Goal: Task Accomplishment & Management: Use online tool/utility

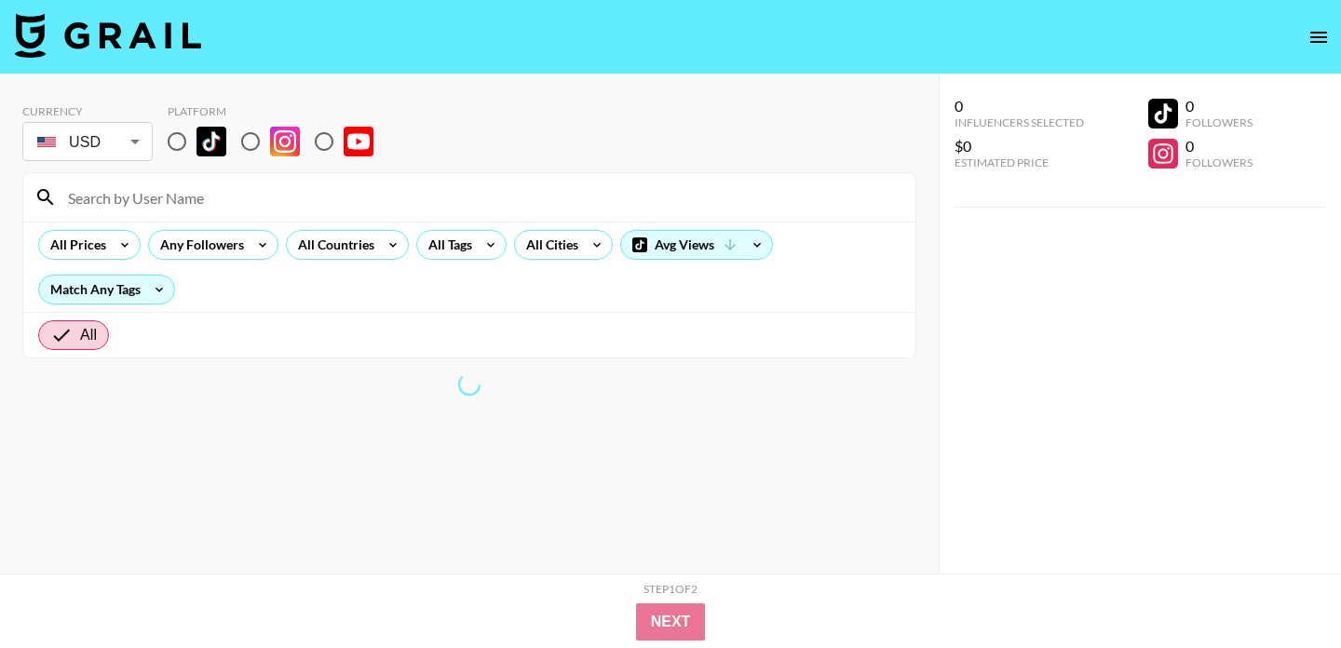
click at [176, 135] on input "radio" at bounding box center [176, 141] width 39 height 39
radio input "true"
click at [456, 242] on div "All Tags" at bounding box center [446, 245] width 59 height 28
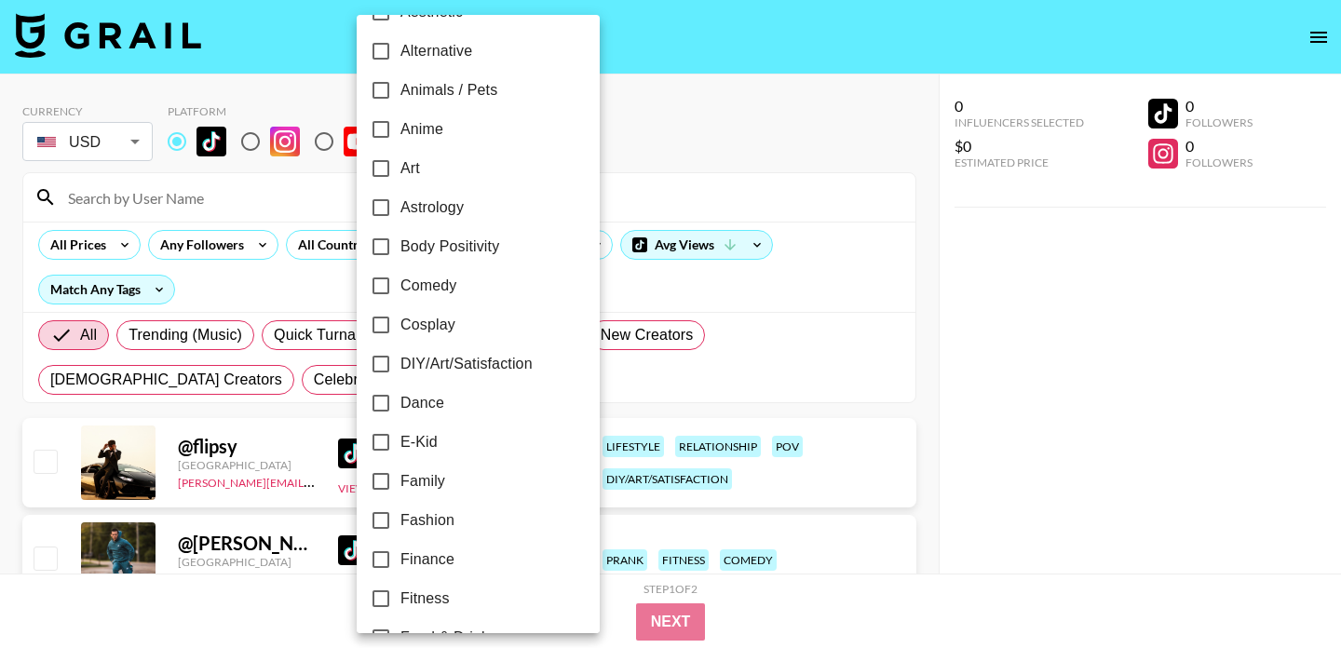
scroll to position [117, 0]
click at [405, 399] on span "Dance" at bounding box center [422, 401] width 44 height 22
click at [400, 399] on input "Dance" at bounding box center [380, 401] width 39 height 39
checkbox input "true"
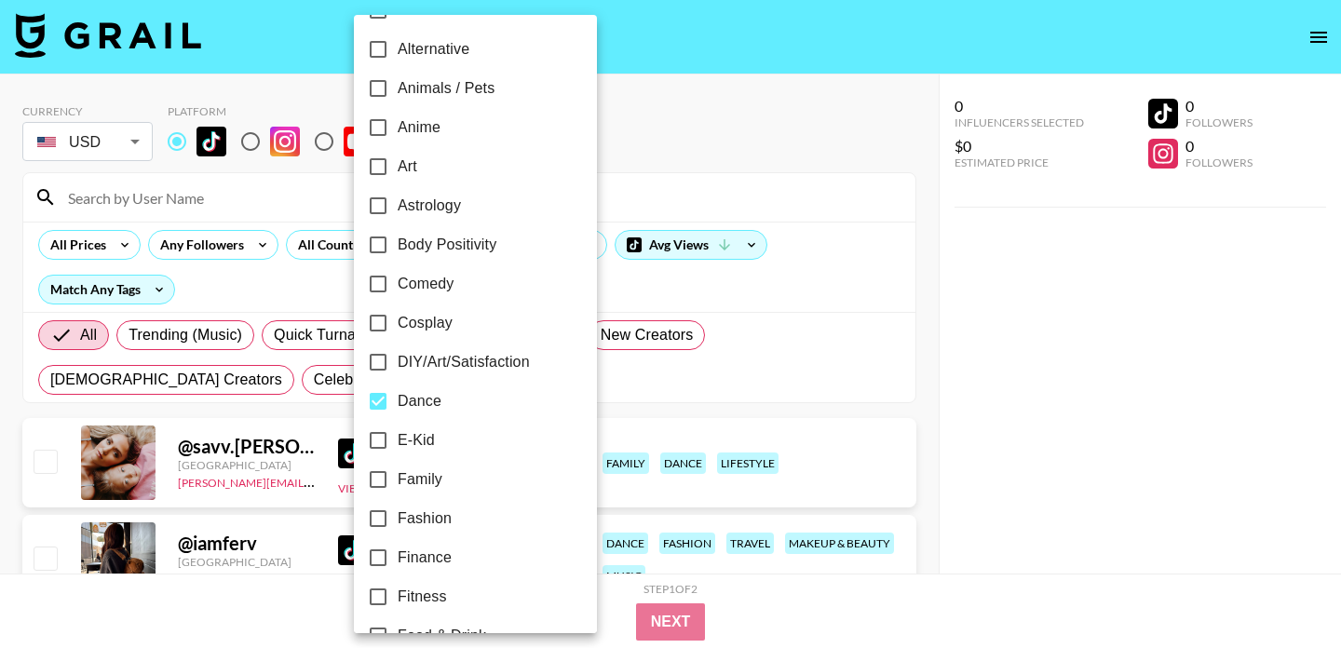
click at [662, 179] on div at bounding box center [670, 324] width 1341 height 648
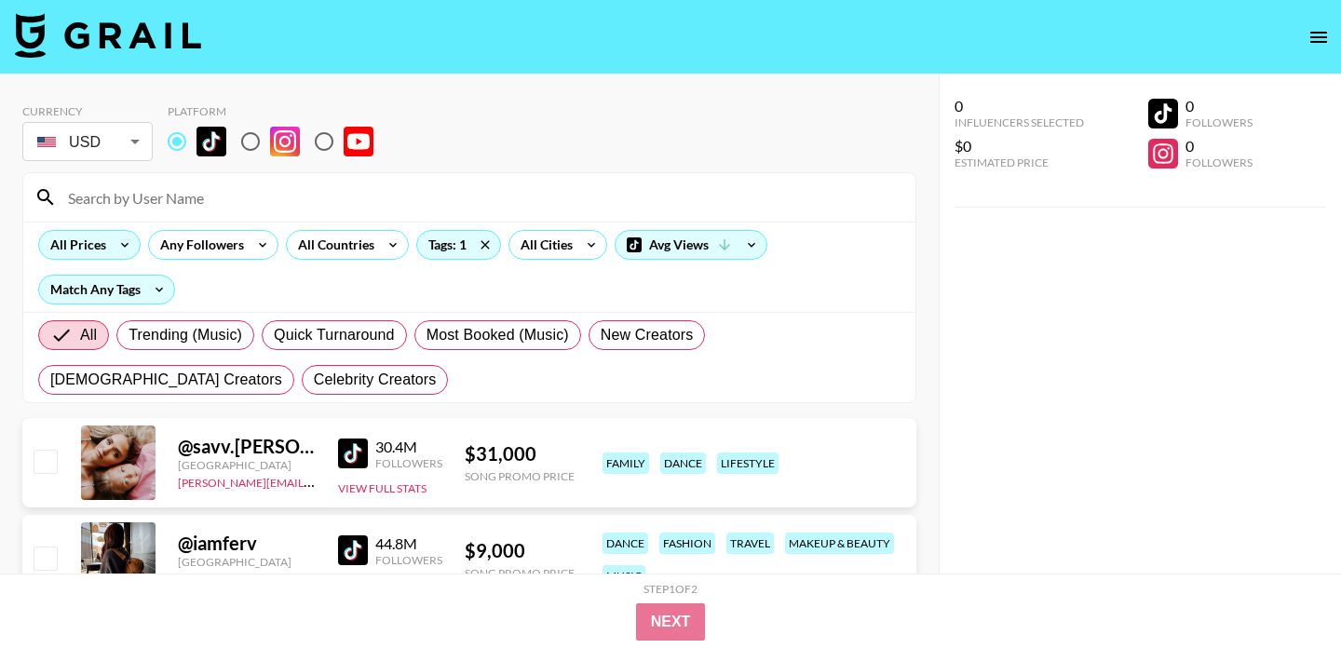
click at [114, 245] on icon at bounding box center [125, 245] width 30 height 28
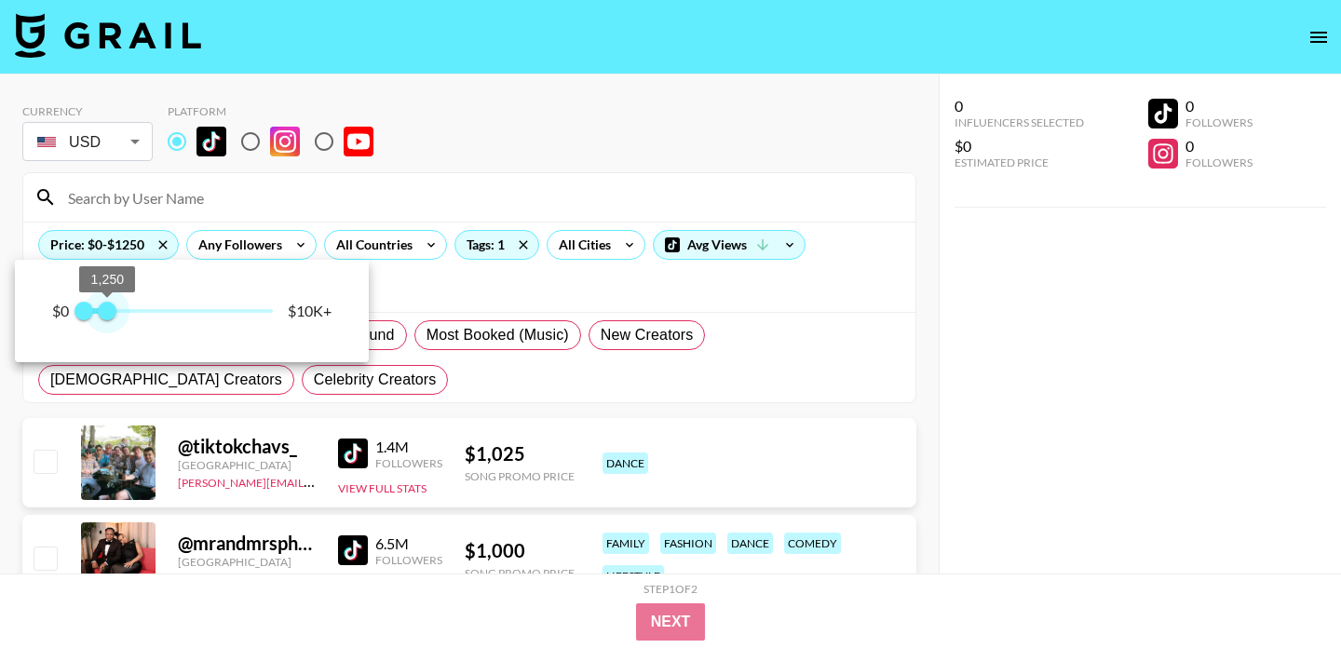
type input "1000"
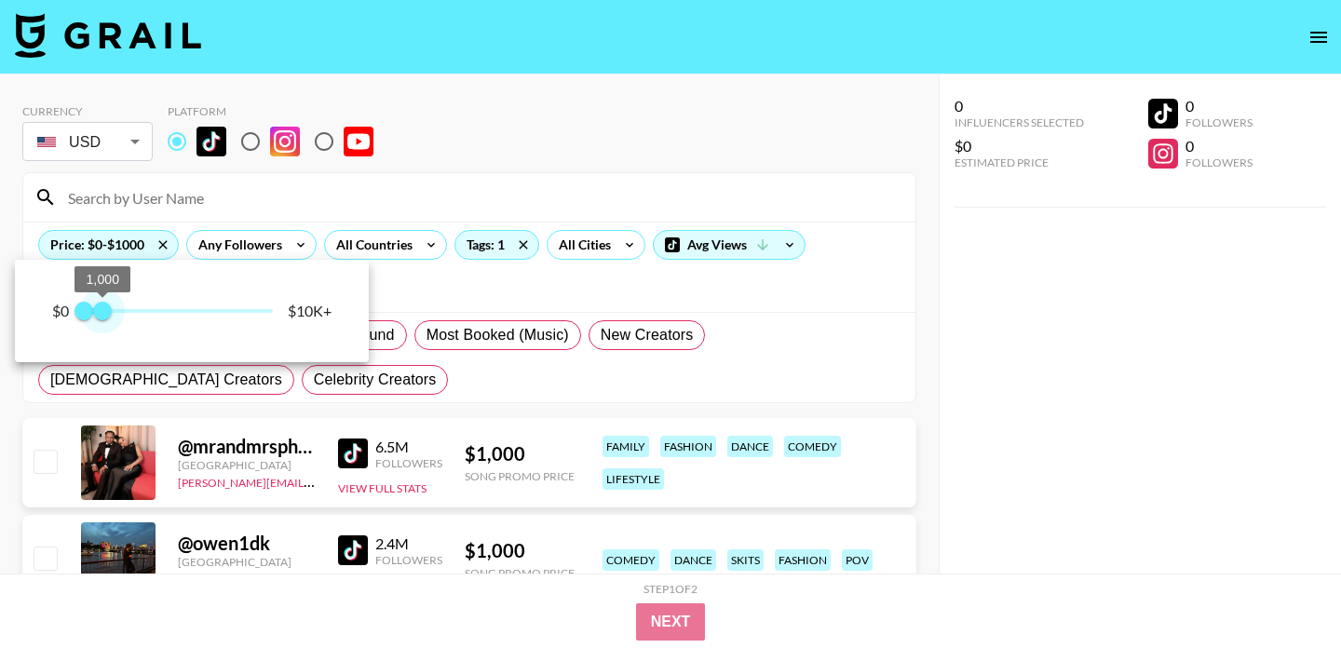
drag, startPoint x: 269, startPoint y: 309, endPoint x: 102, endPoint y: 310, distance: 166.7
click at [102, 310] on span "1,000" at bounding box center [102, 311] width 19 height 19
click at [533, 172] on div at bounding box center [670, 324] width 1341 height 648
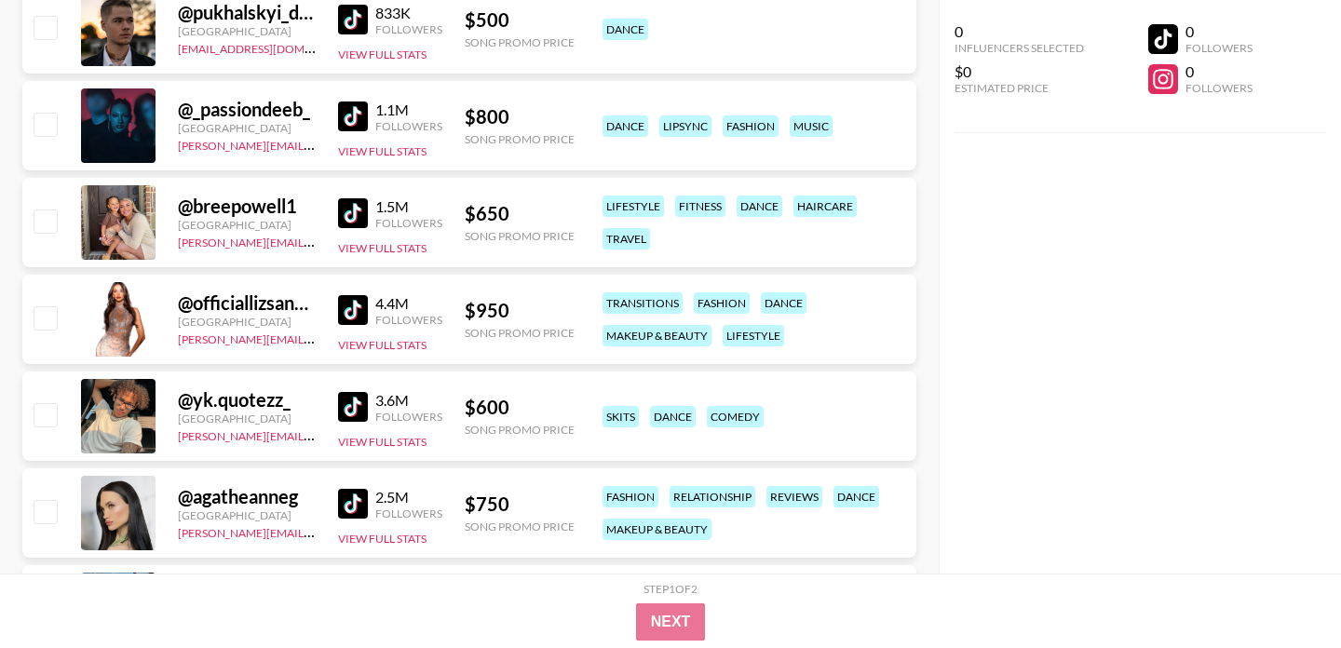
scroll to position [2179, 0]
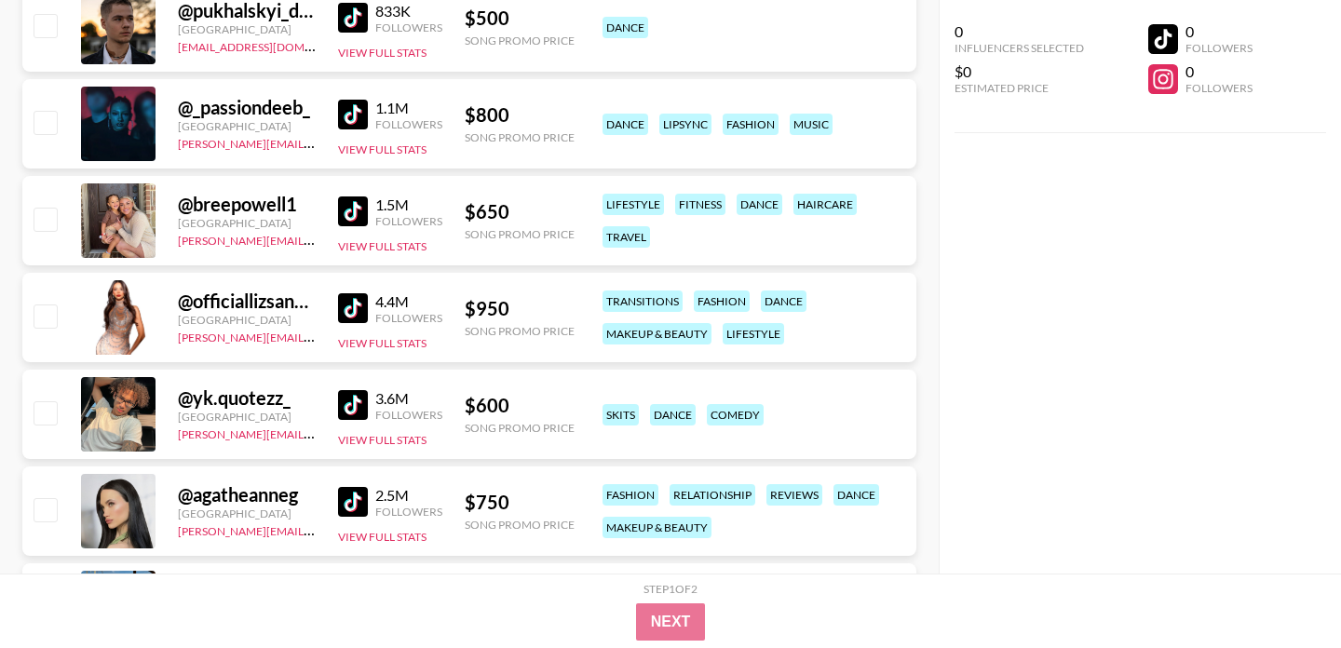
click at [357, 115] on img at bounding box center [353, 115] width 30 height 30
click at [351, 408] on img at bounding box center [353, 405] width 30 height 30
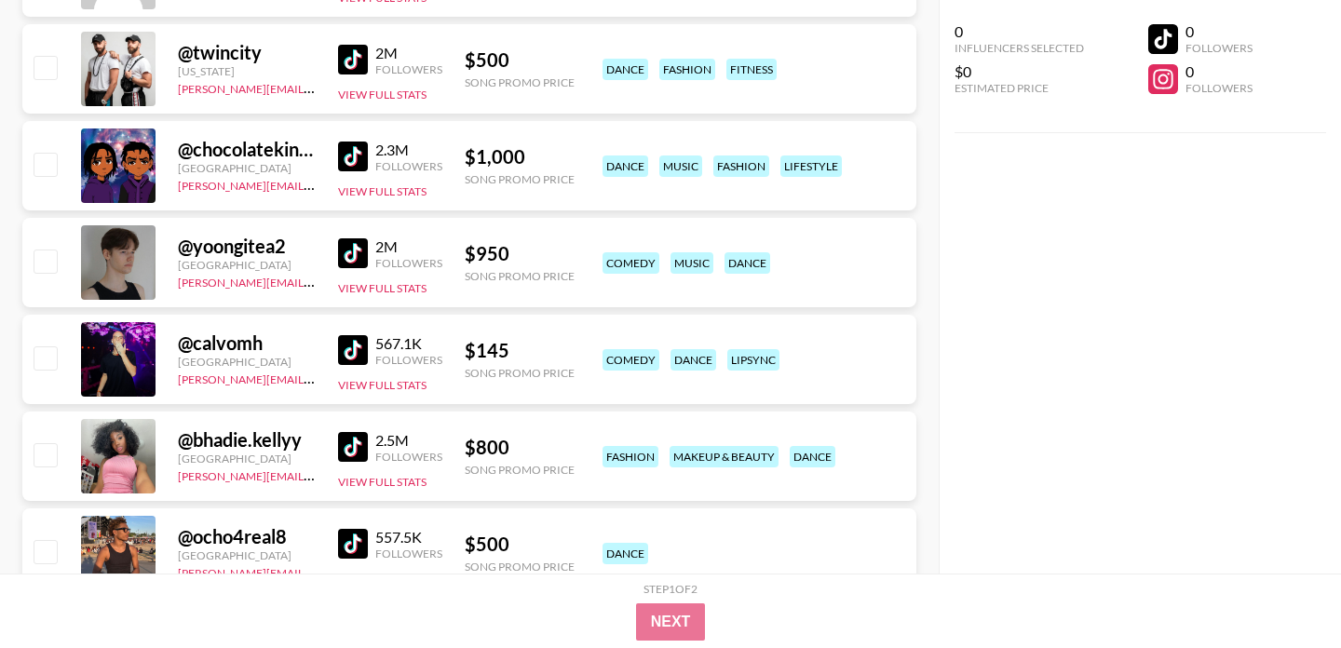
scroll to position [3899, 0]
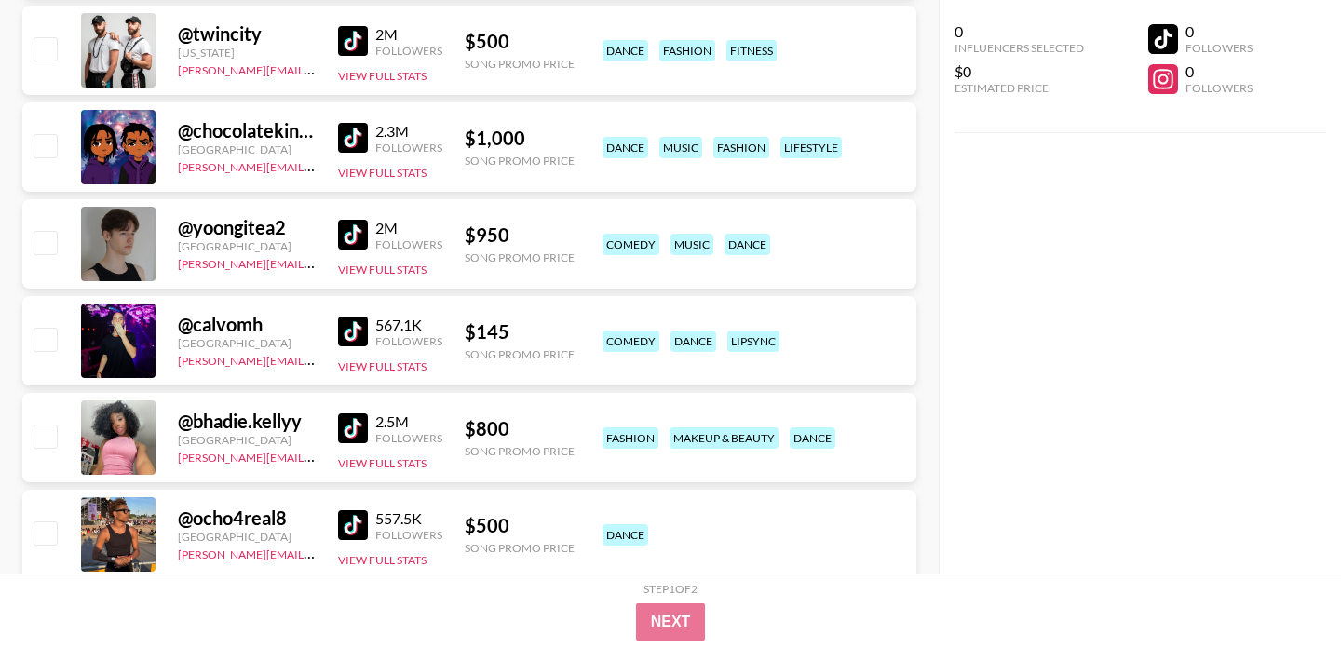
click at [350, 433] on img at bounding box center [353, 428] width 30 height 30
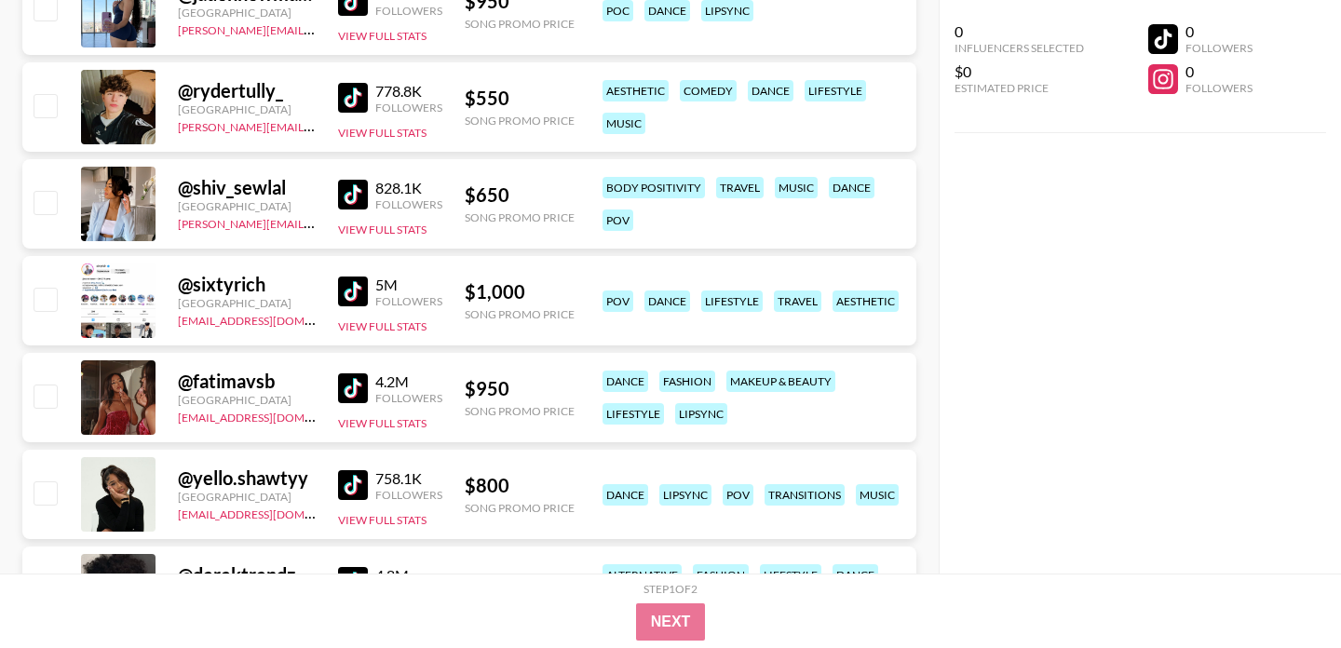
scroll to position [4811, 0]
click at [355, 382] on img at bounding box center [353, 387] width 30 height 30
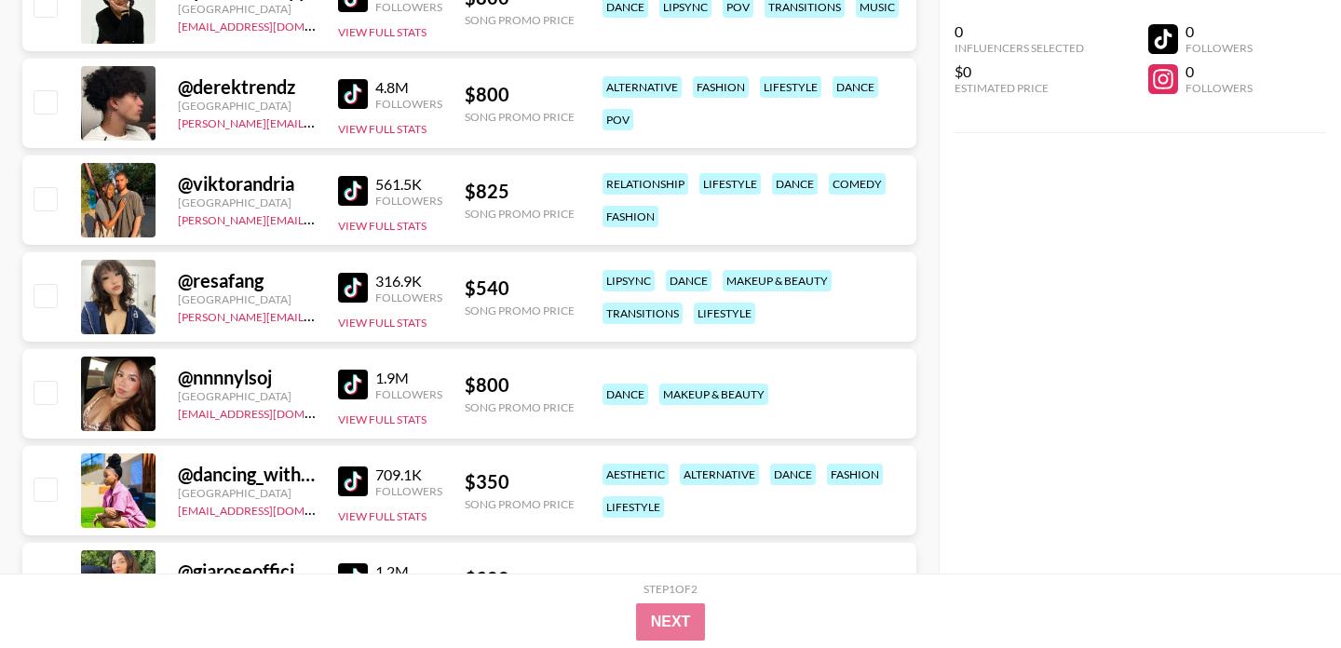
scroll to position [5300, 0]
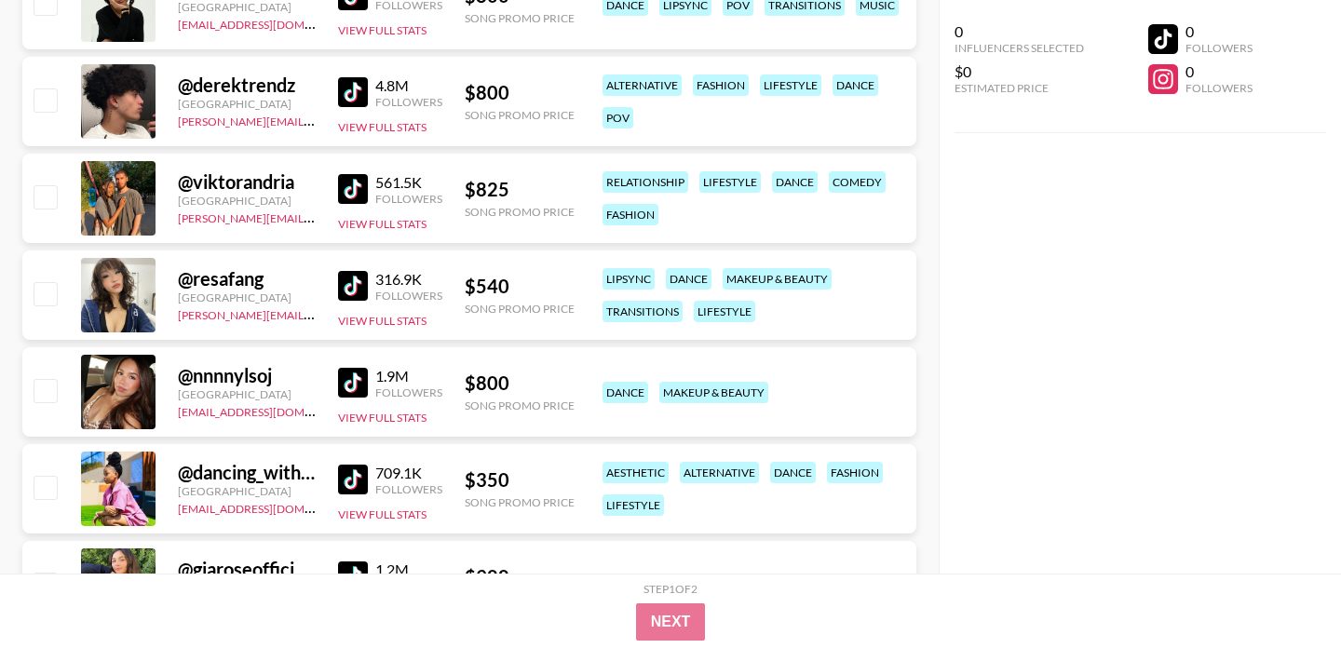
click at [351, 93] on img at bounding box center [353, 92] width 30 height 30
click at [362, 376] on img at bounding box center [353, 383] width 30 height 30
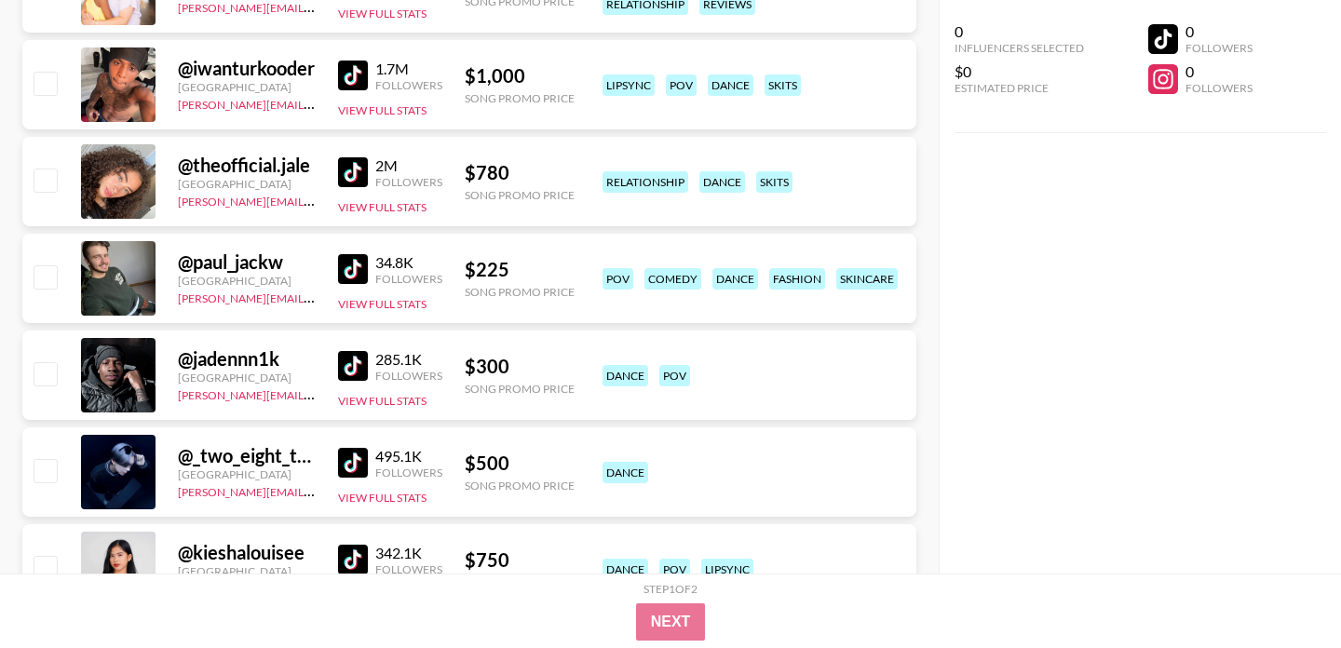
scroll to position [7739, 0]
click at [356, 168] on img at bounding box center [353, 171] width 30 height 30
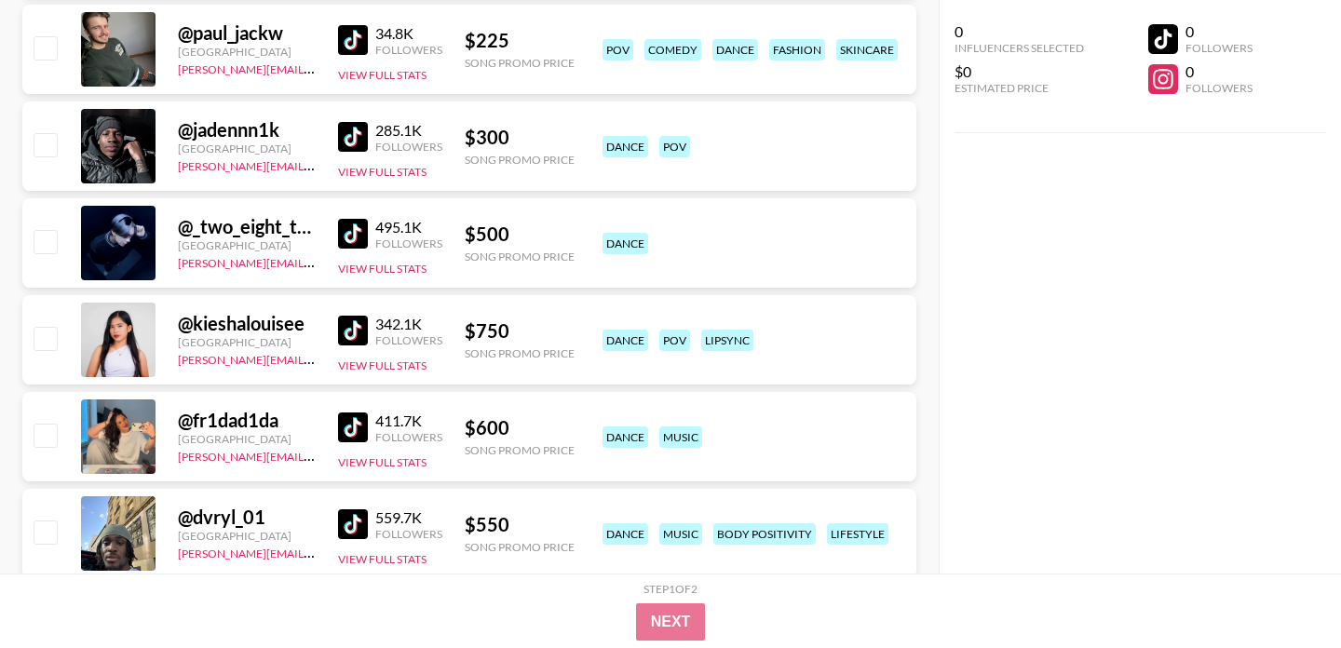
scroll to position [7973, 0]
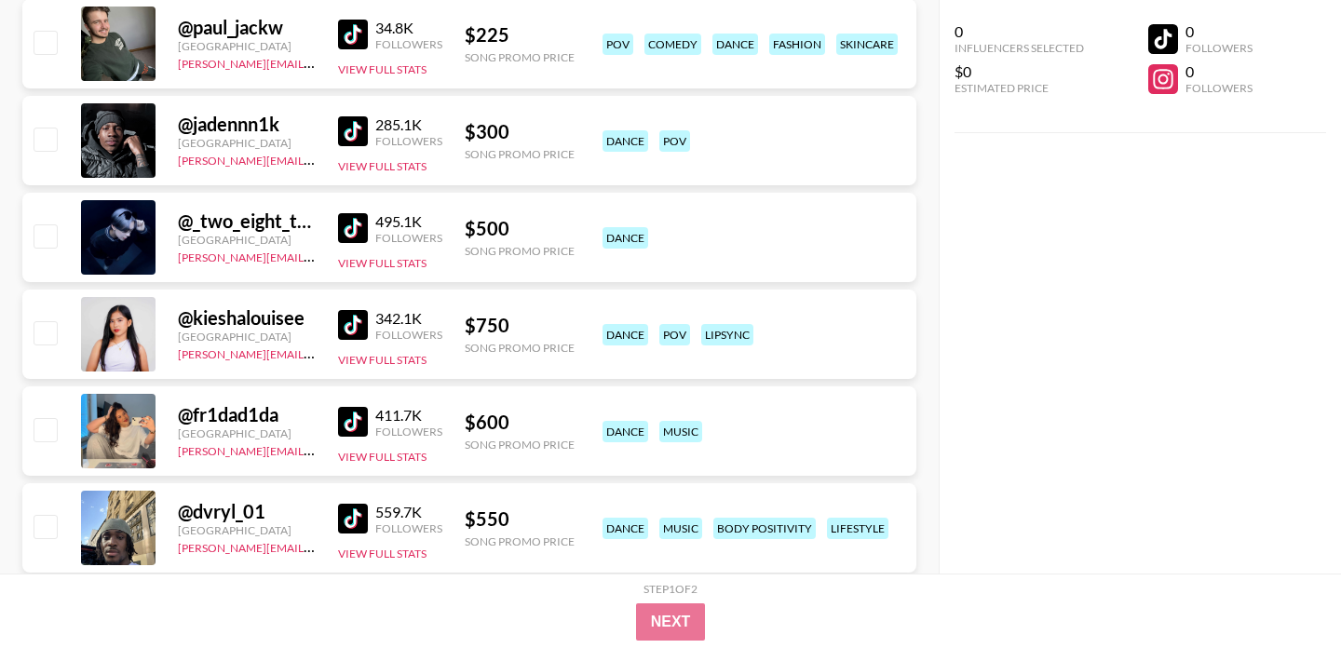
click at [351, 124] on img at bounding box center [353, 131] width 30 height 30
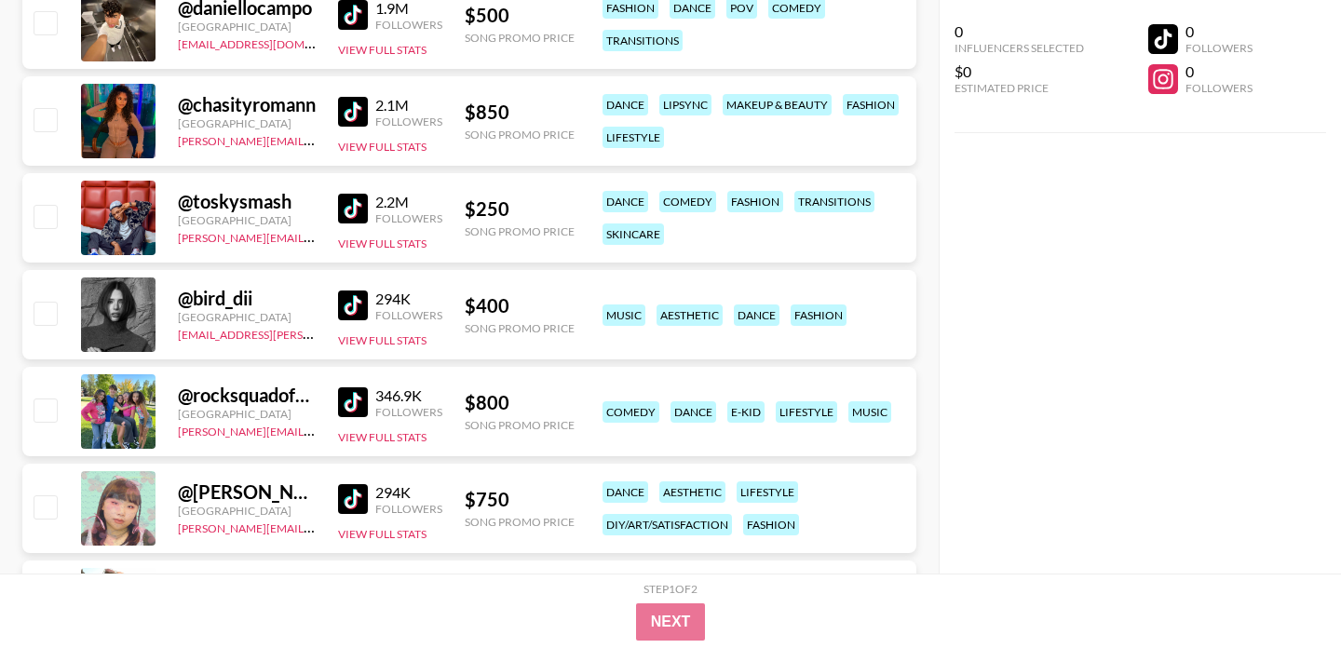
scroll to position [8571, 0]
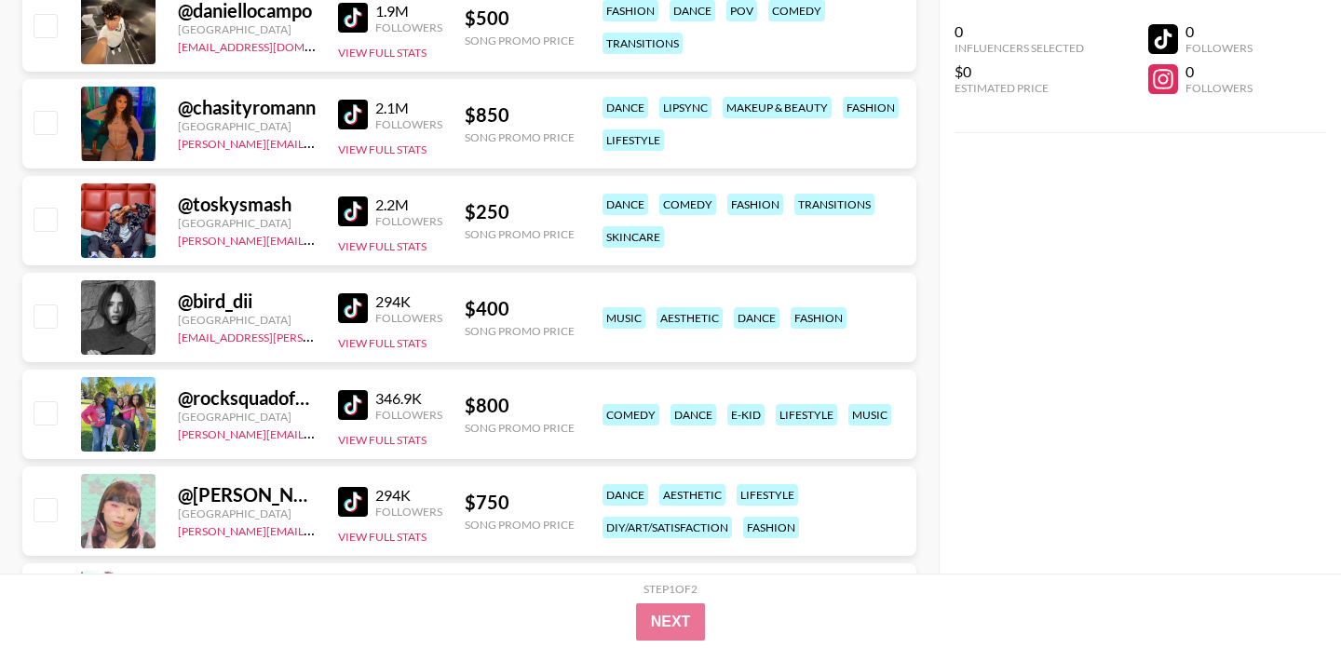
click at [345, 118] on img at bounding box center [353, 115] width 30 height 30
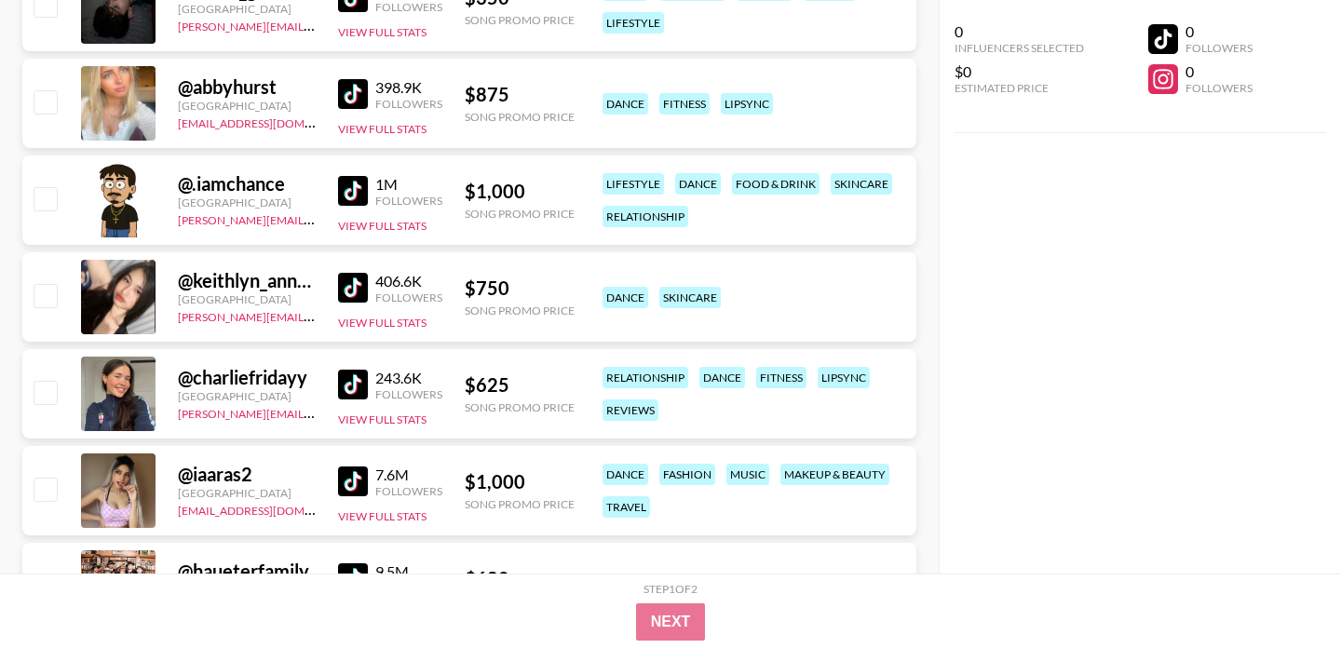
scroll to position [9951, 0]
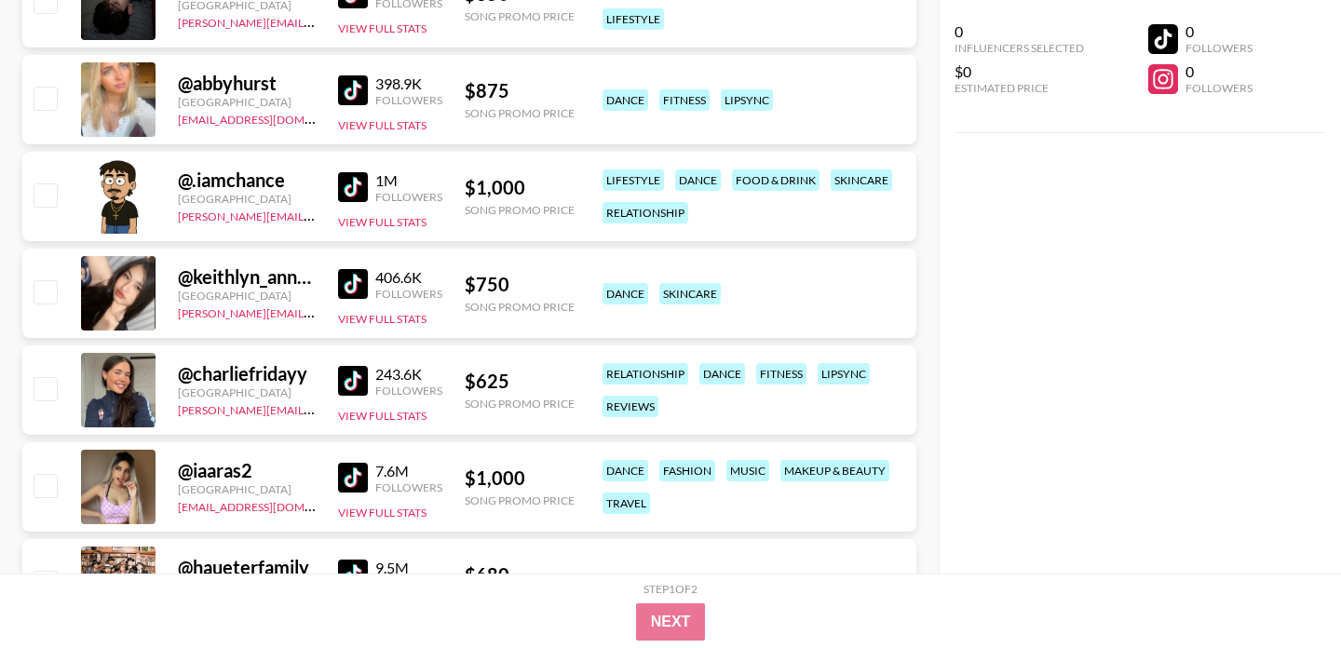
click at [345, 183] on img at bounding box center [353, 187] width 30 height 30
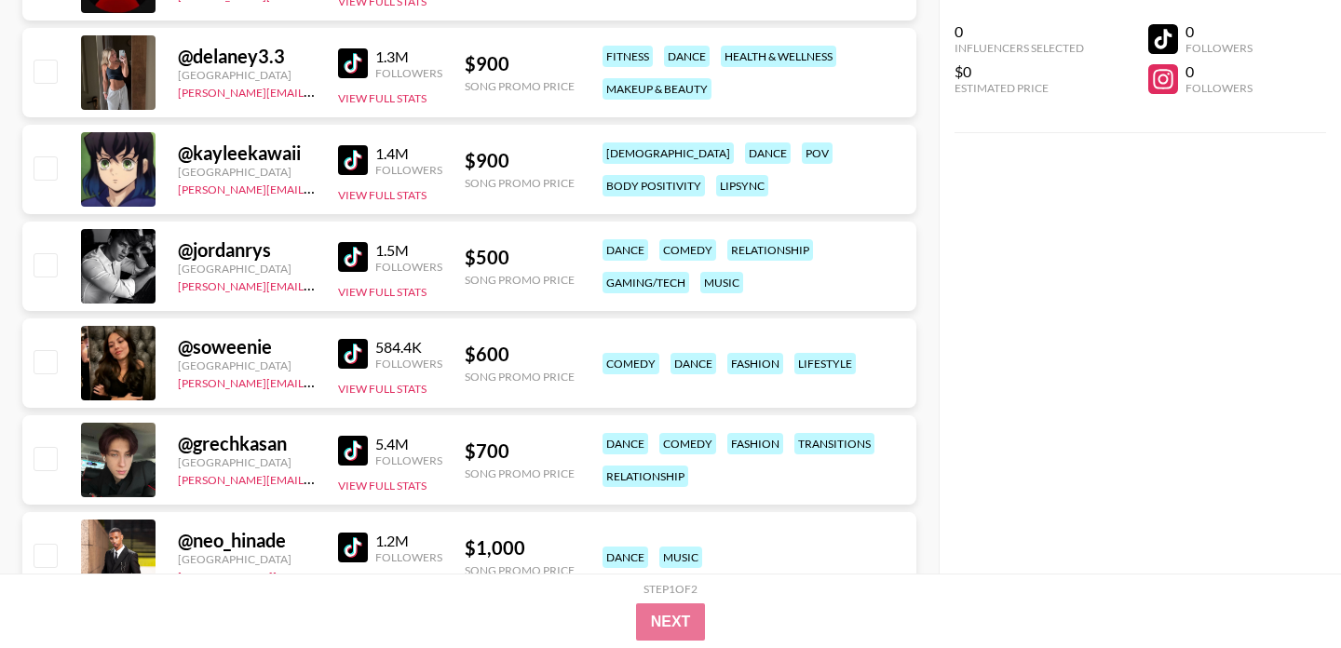
scroll to position [12012, 0]
click at [359, 355] on img at bounding box center [353, 353] width 30 height 30
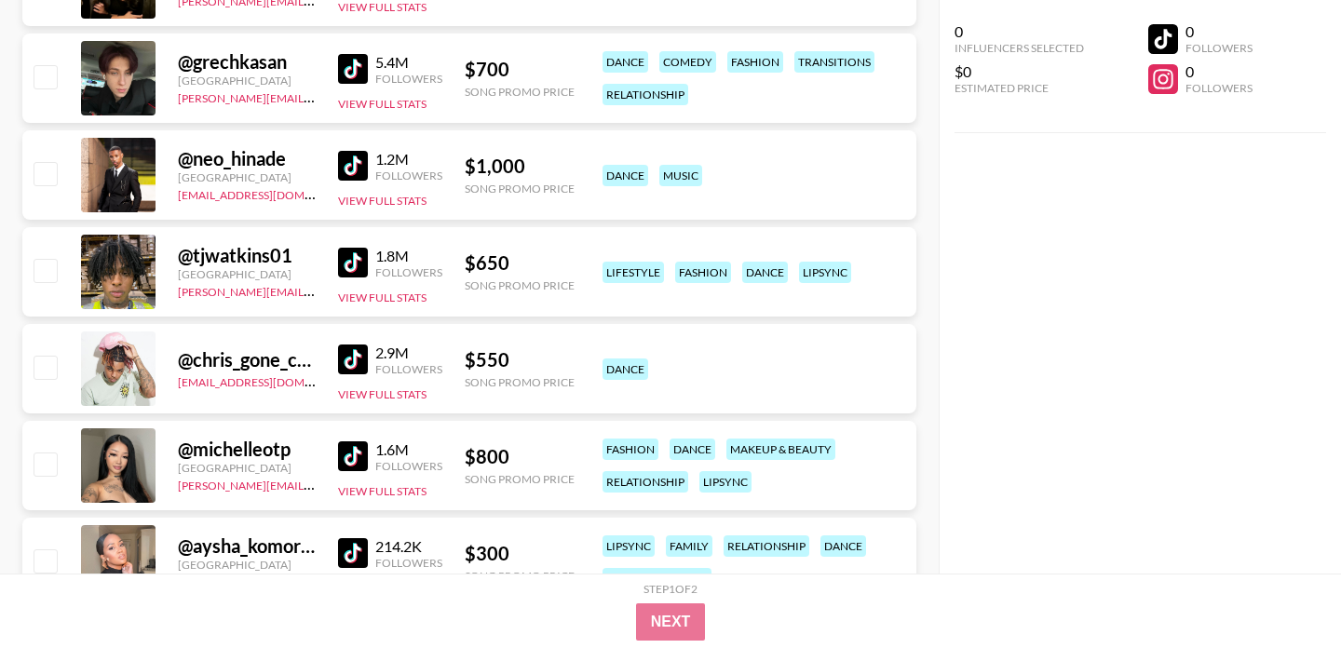
scroll to position [12394, 0]
click at [345, 249] on img at bounding box center [353, 262] width 30 height 30
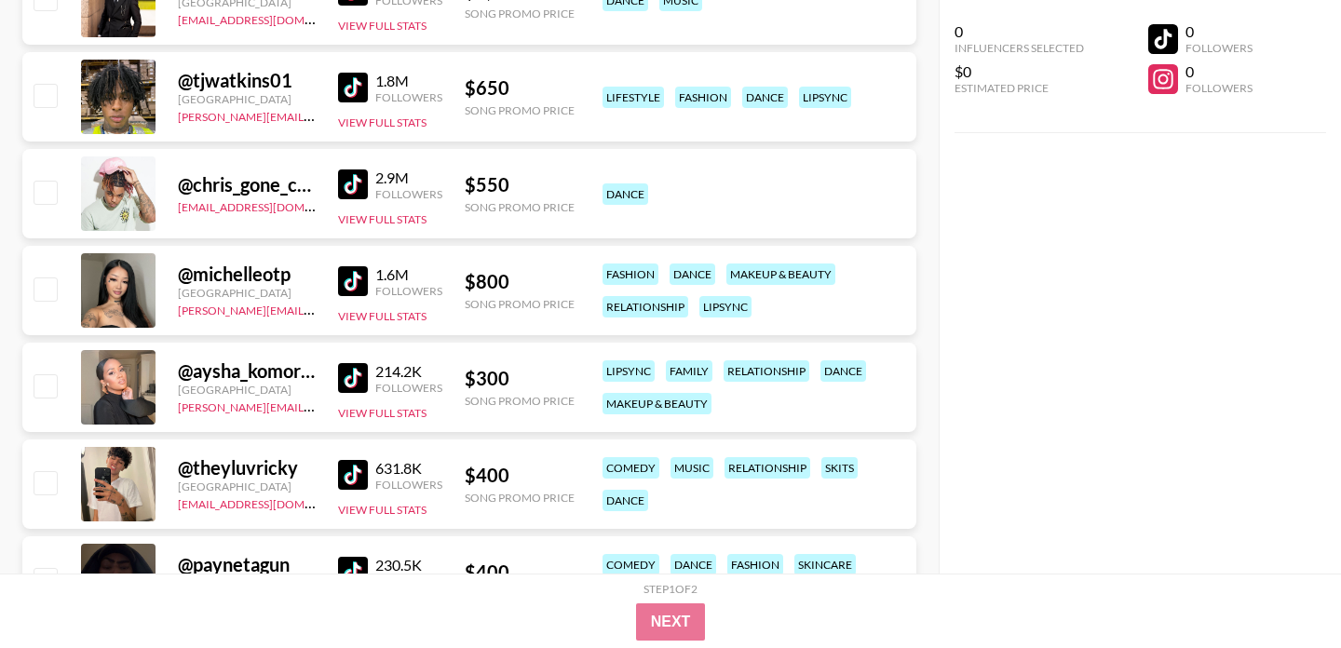
scroll to position [12573, 0]
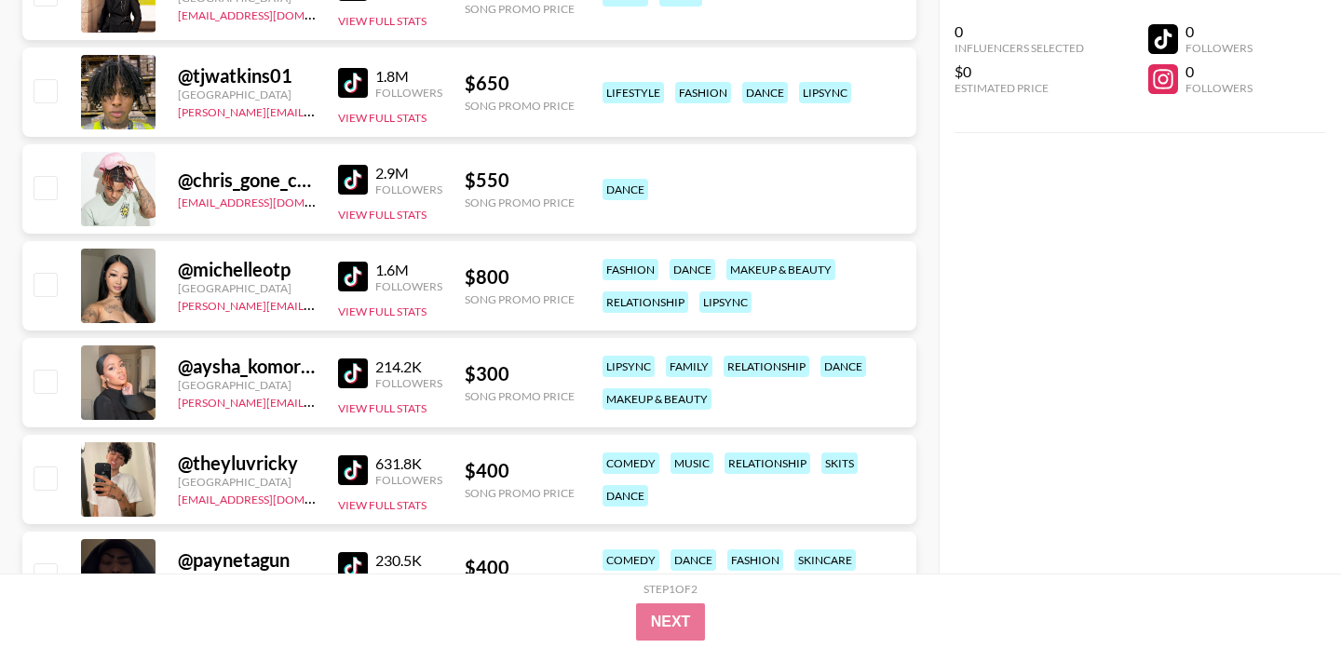
click at [357, 188] on img at bounding box center [353, 180] width 30 height 30
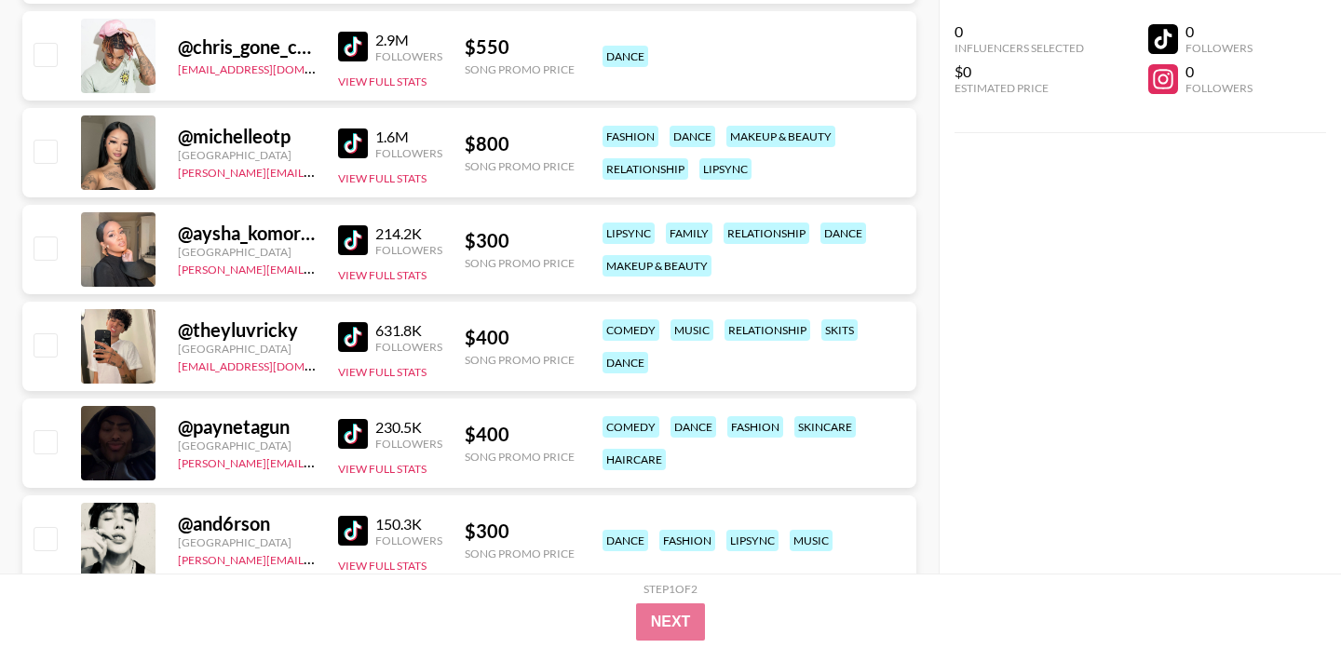
scroll to position [12710, 0]
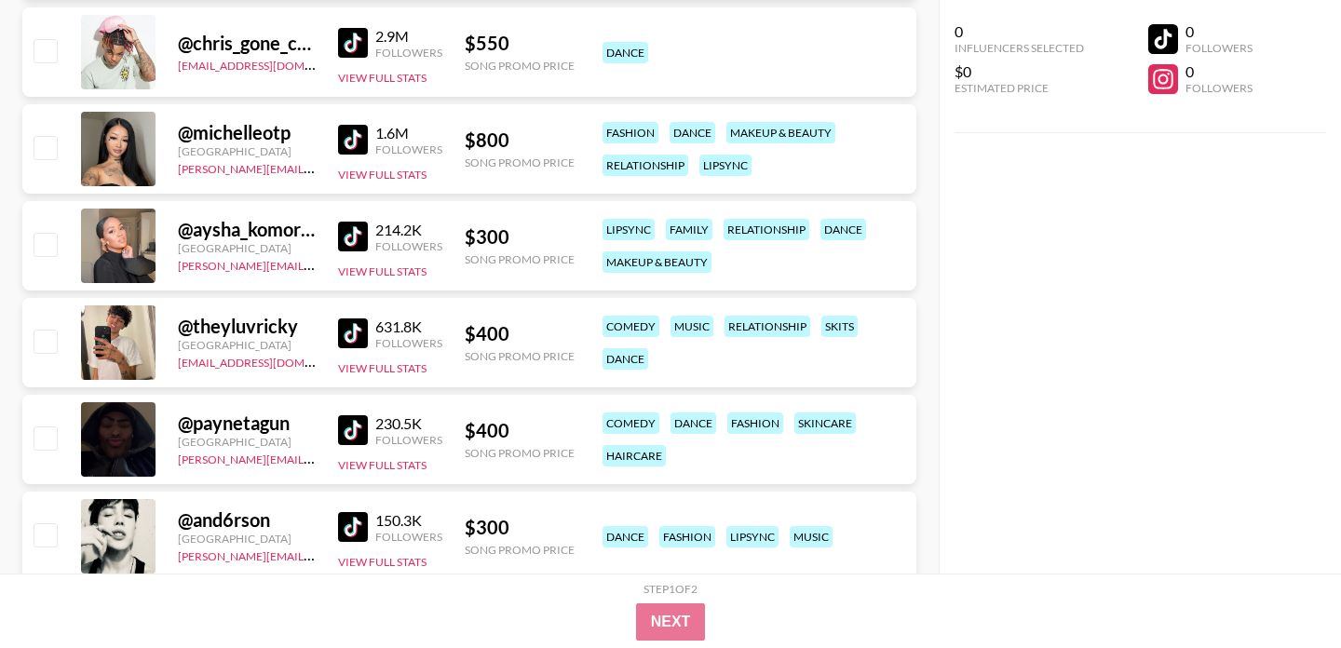
click at [362, 138] on img at bounding box center [353, 140] width 30 height 30
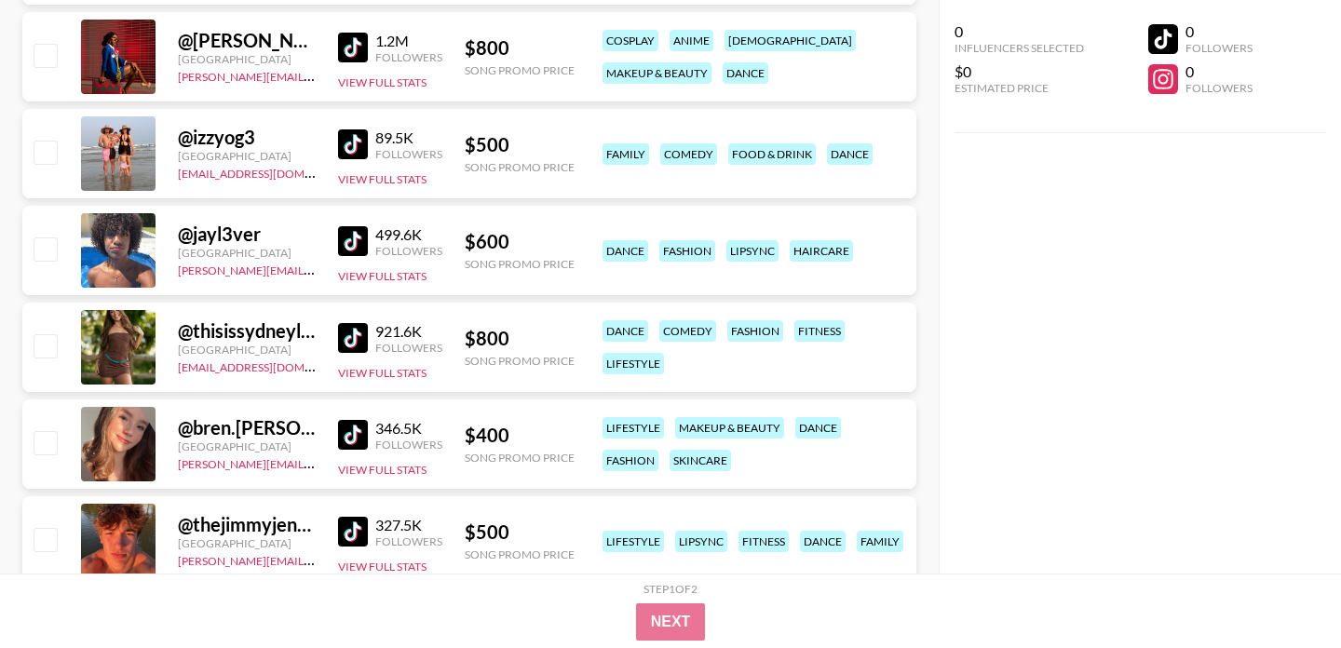
scroll to position [15322, 0]
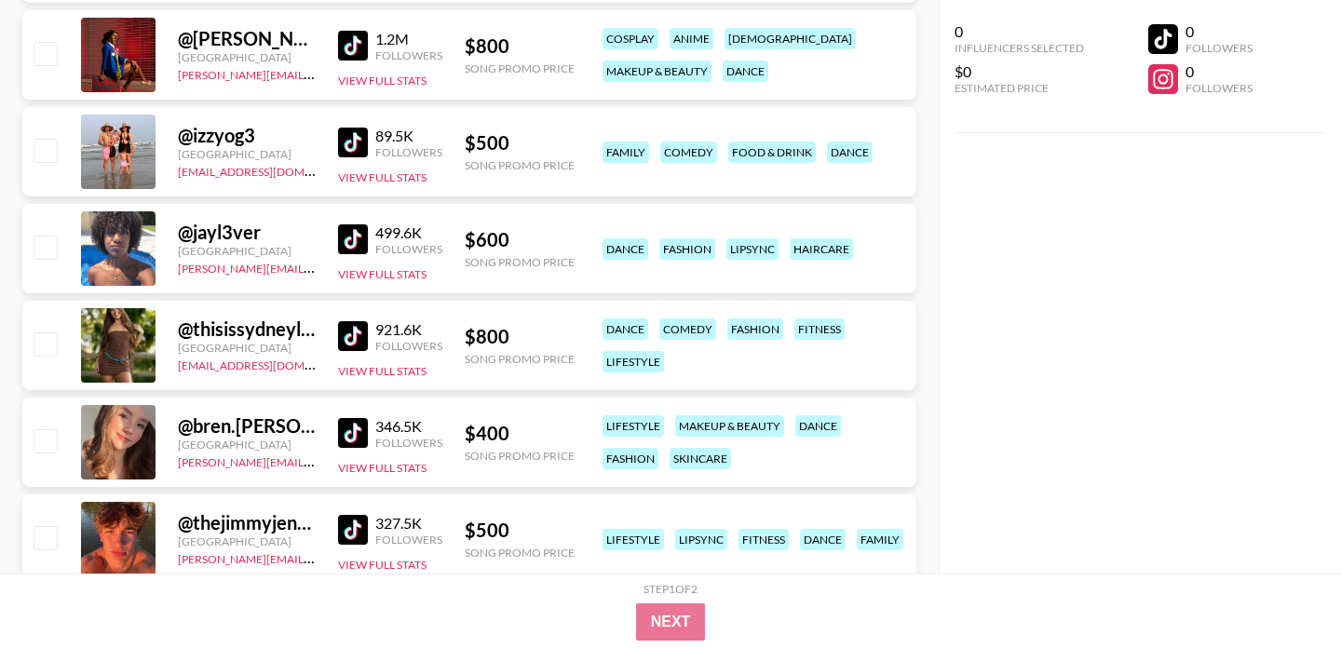
click at [356, 239] on img at bounding box center [353, 239] width 30 height 30
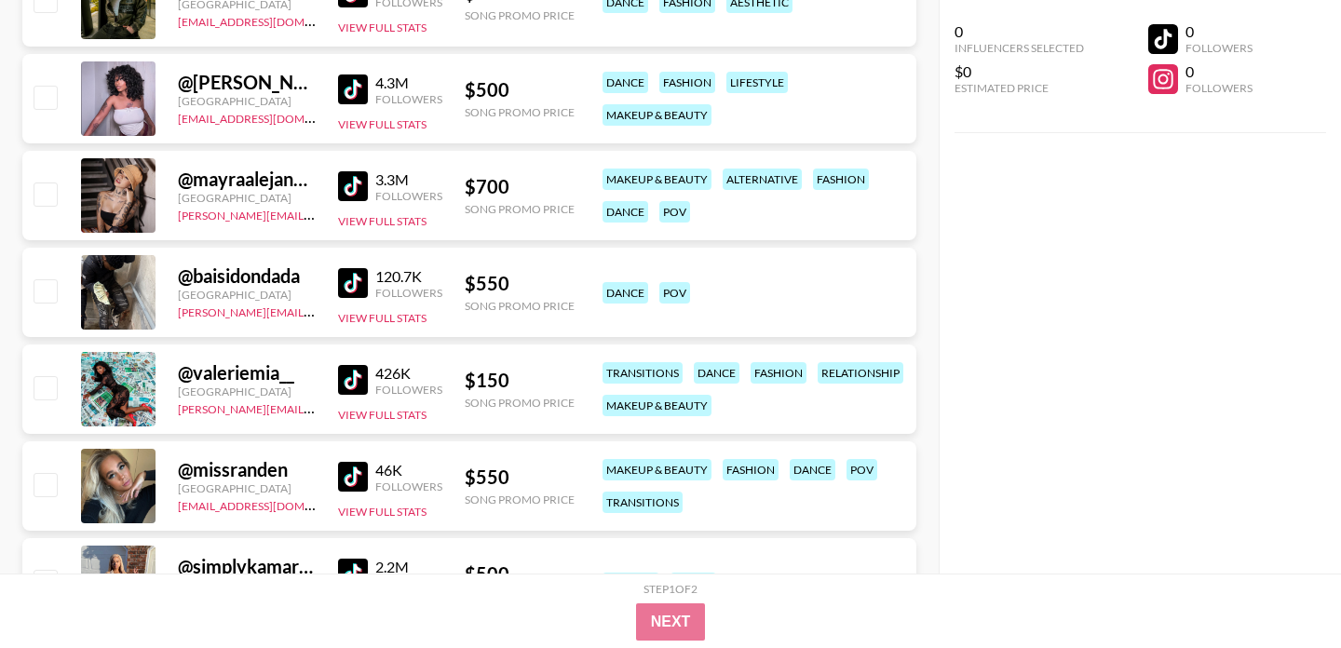
scroll to position [16069, 0]
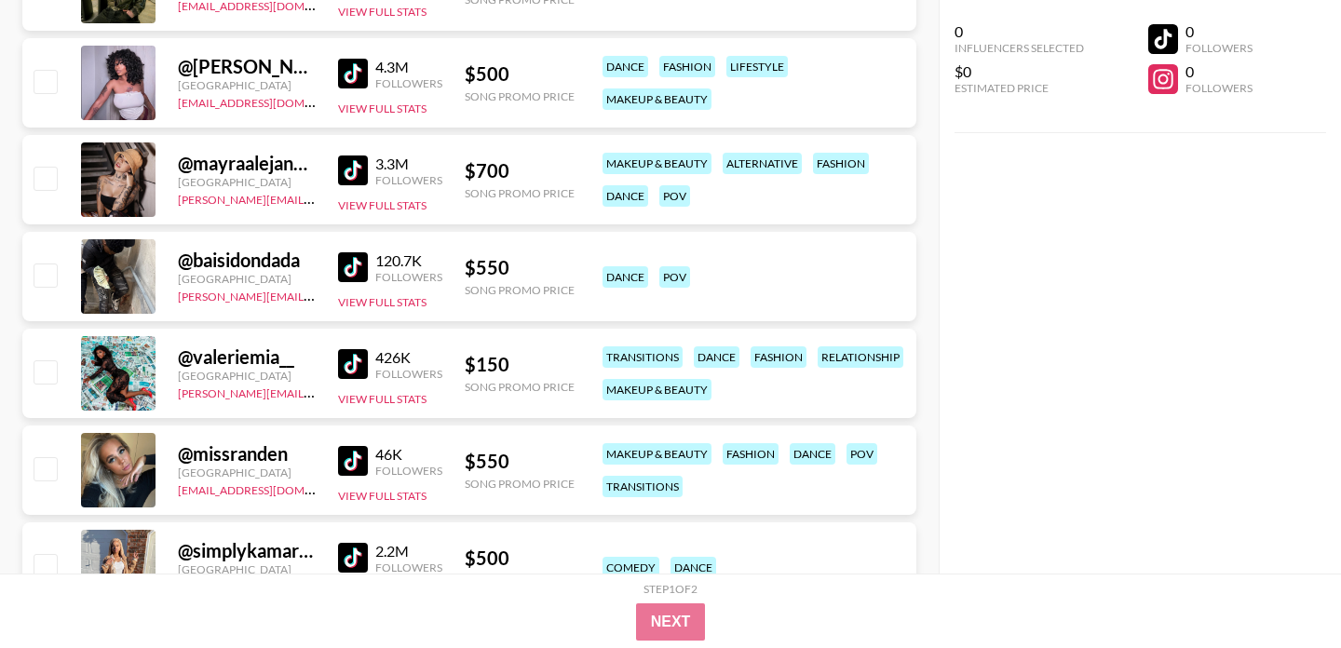
click at [359, 61] on img at bounding box center [353, 74] width 30 height 30
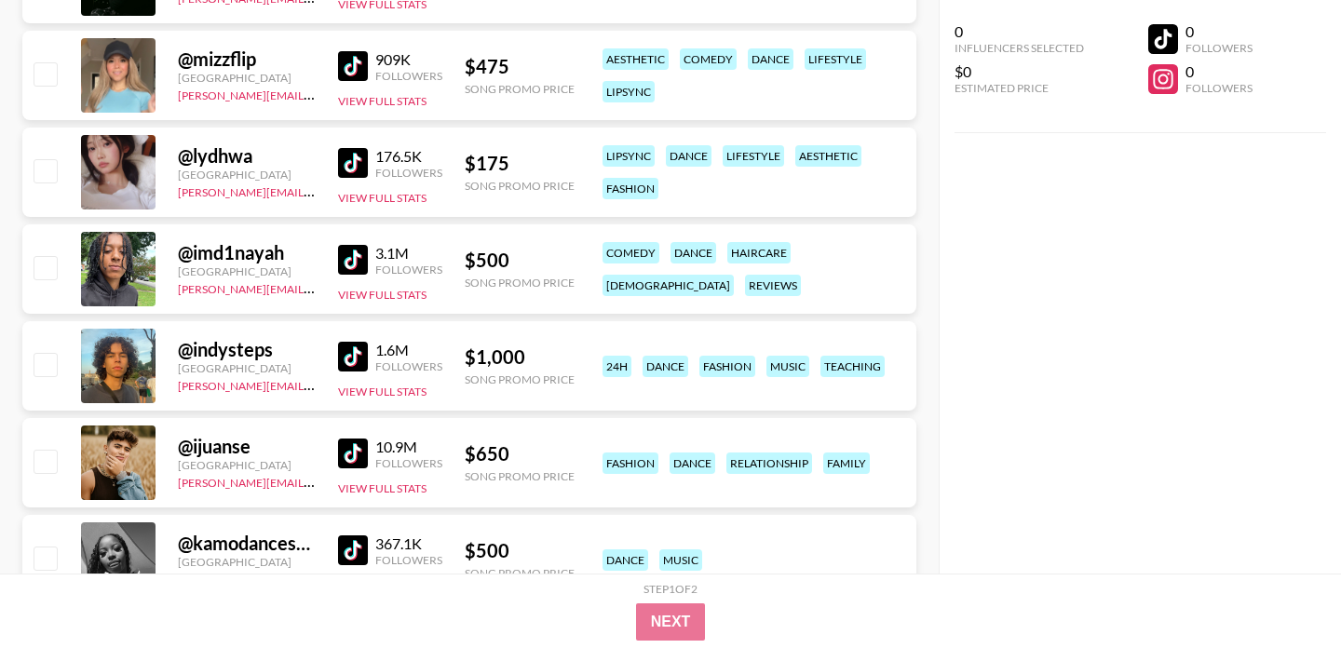
scroll to position [17352, 0]
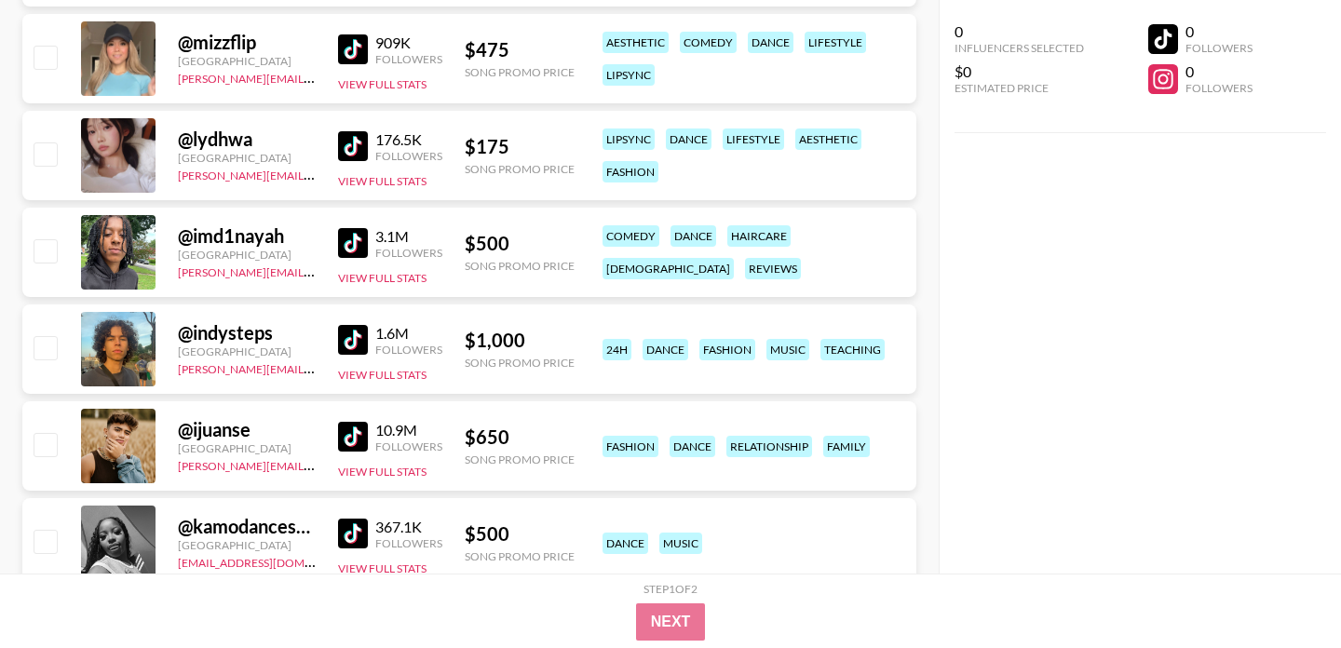
click at [348, 246] on img at bounding box center [353, 243] width 30 height 30
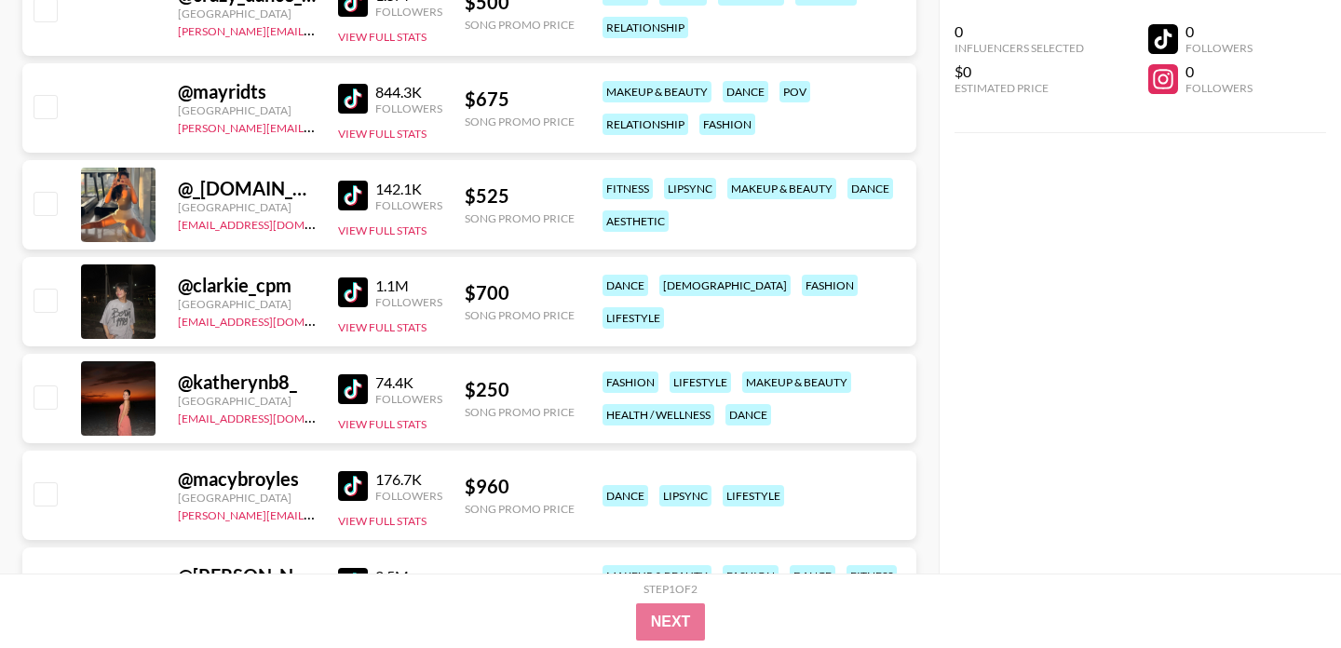
scroll to position [20109, 0]
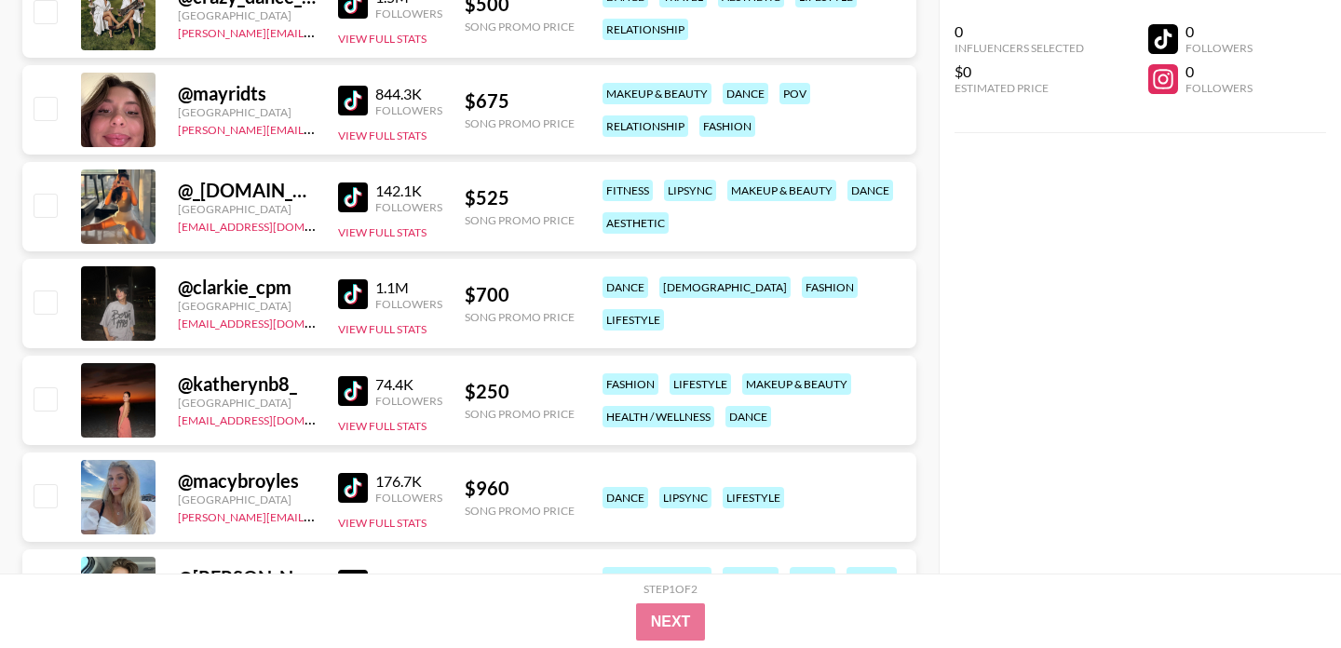
click at [349, 95] on img at bounding box center [353, 101] width 30 height 30
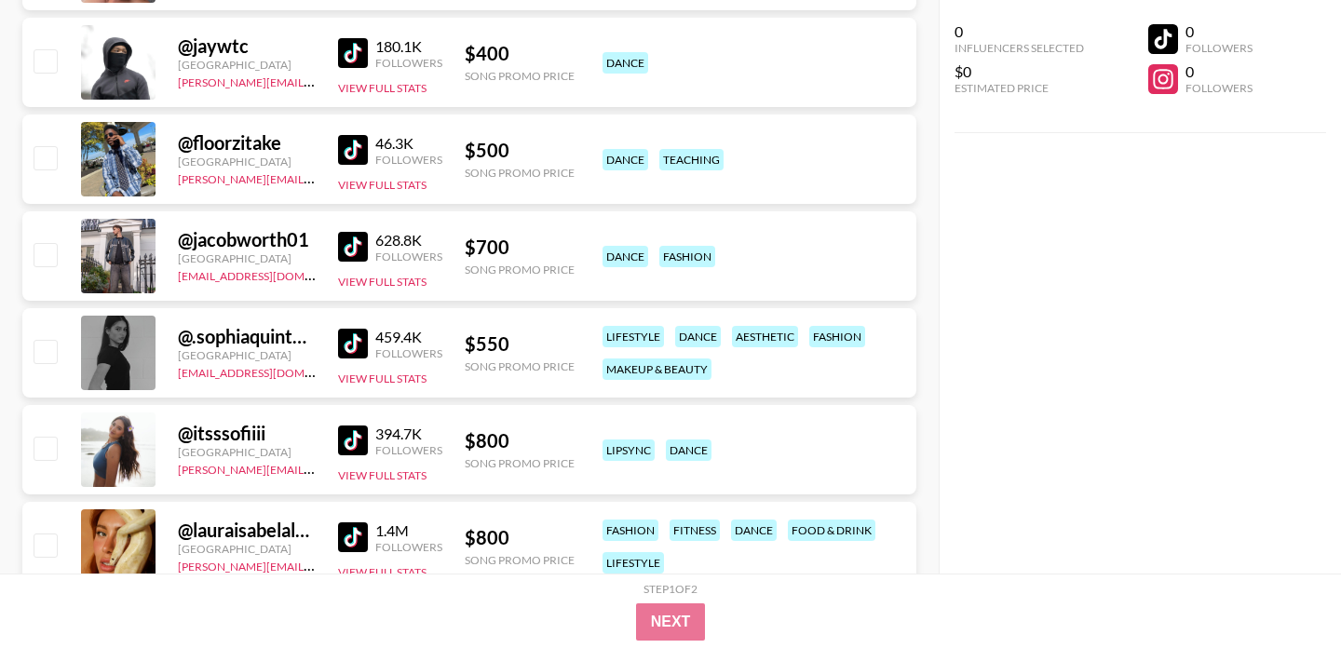
scroll to position [21707, 0]
click at [348, 242] on img at bounding box center [353, 246] width 30 height 30
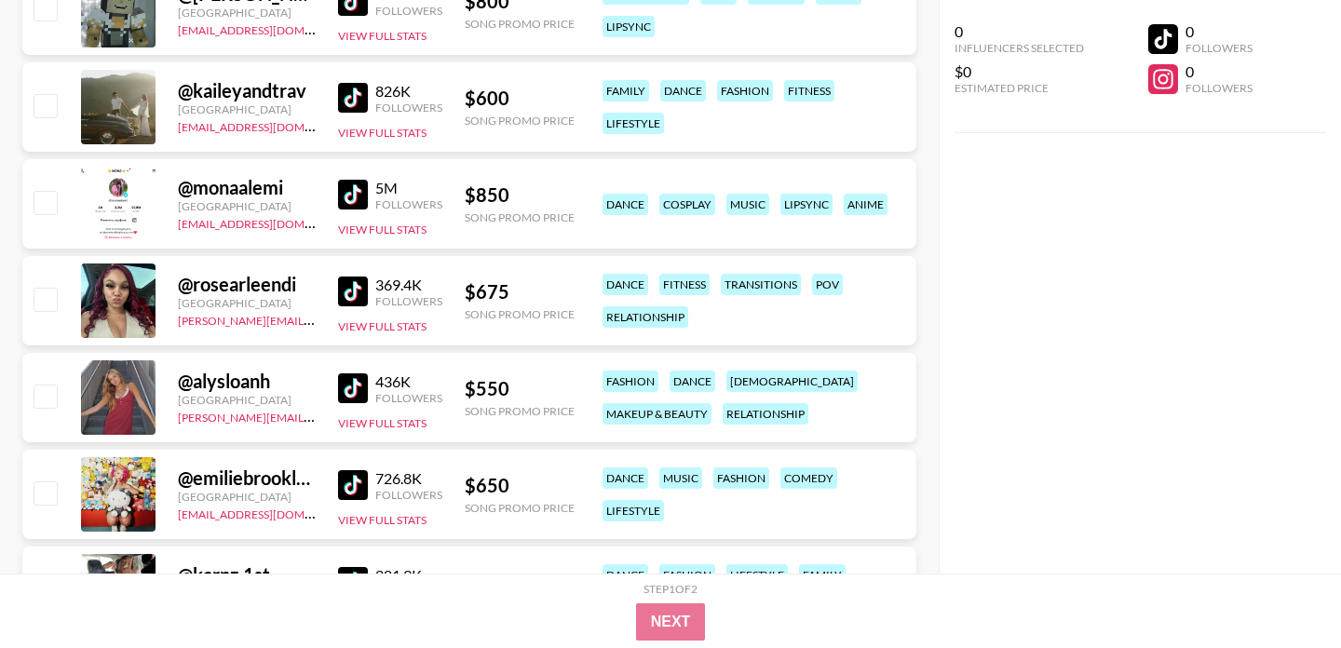
scroll to position [22534, 0]
click at [346, 286] on img at bounding box center [353, 291] width 30 height 30
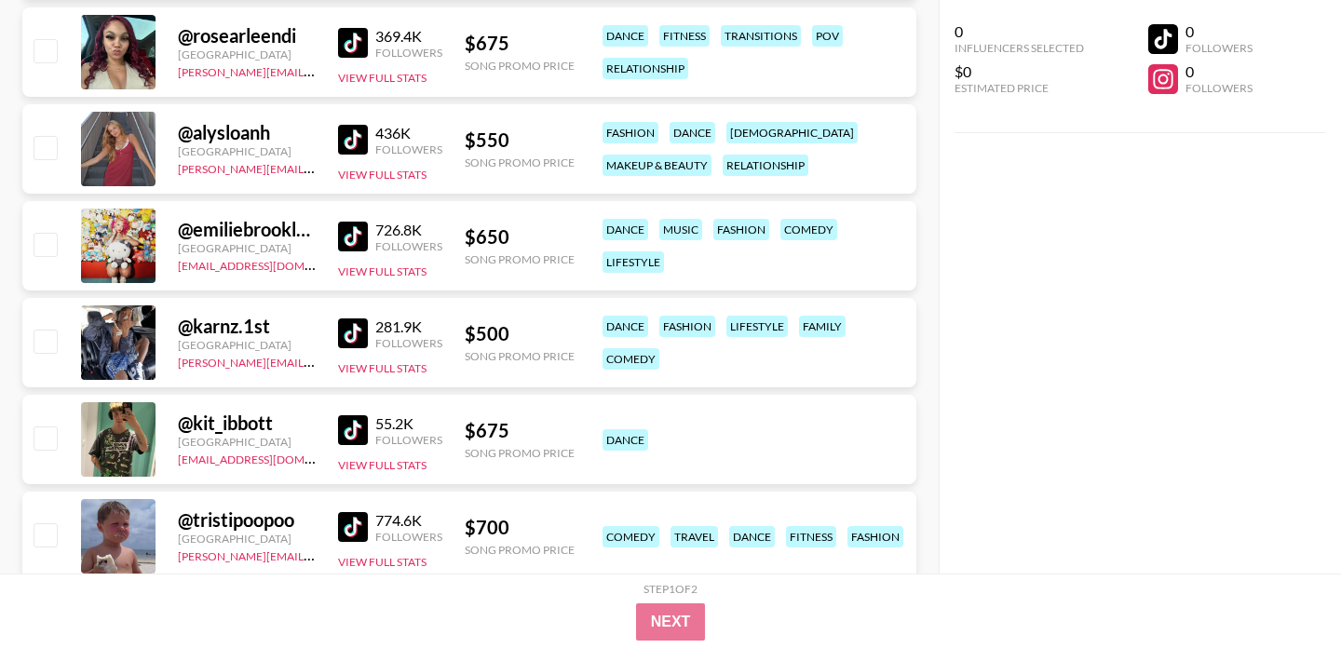
scroll to position [22783, 0]
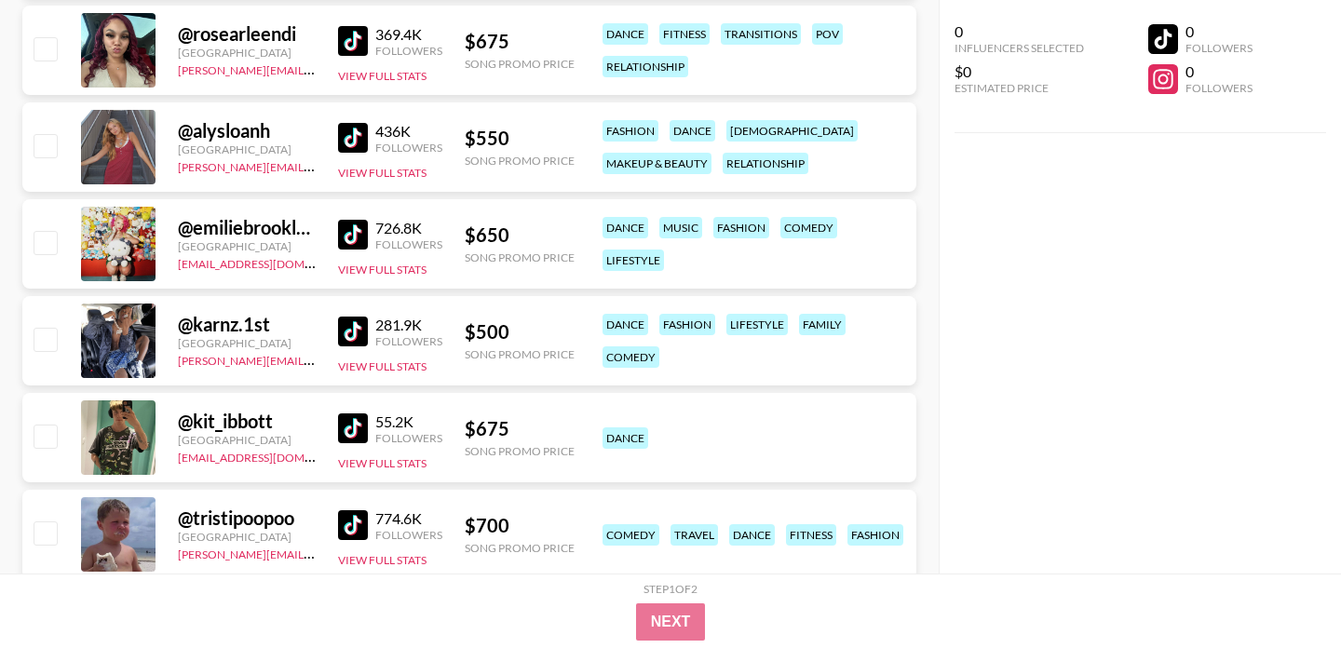
click at [350, 329] on img at bounding box center [353, 332] width 30 height 30
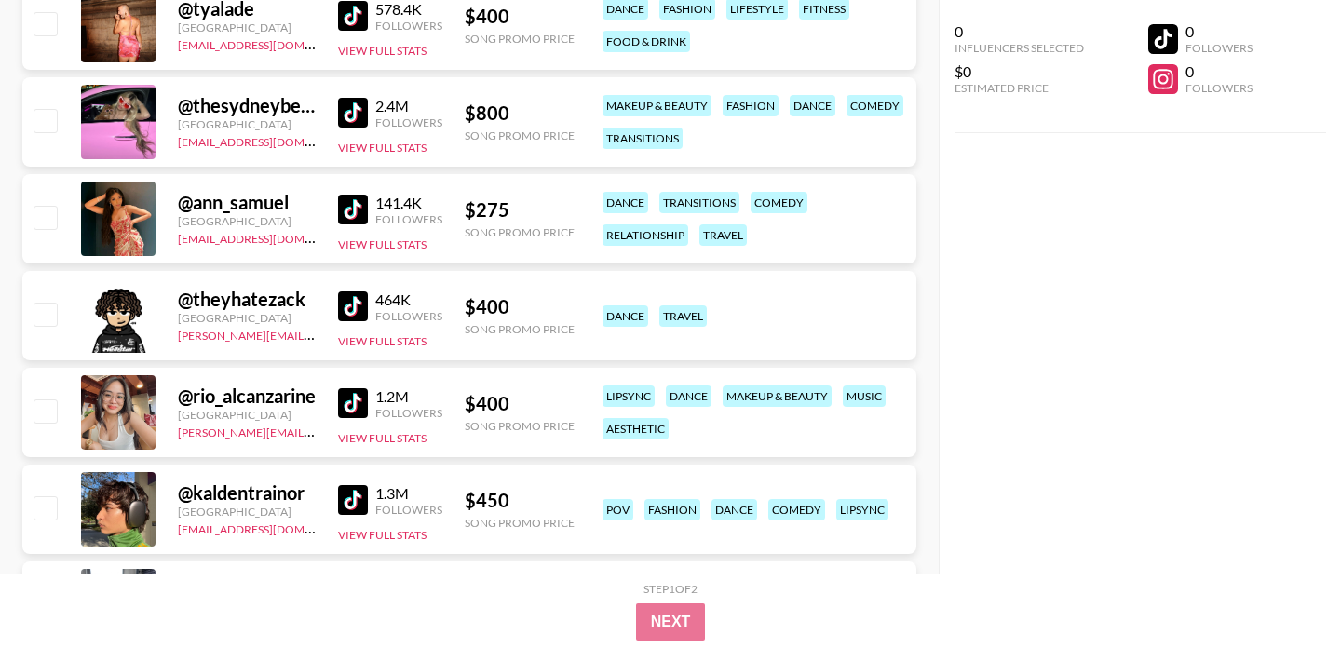
scroll to position [24275, 0]
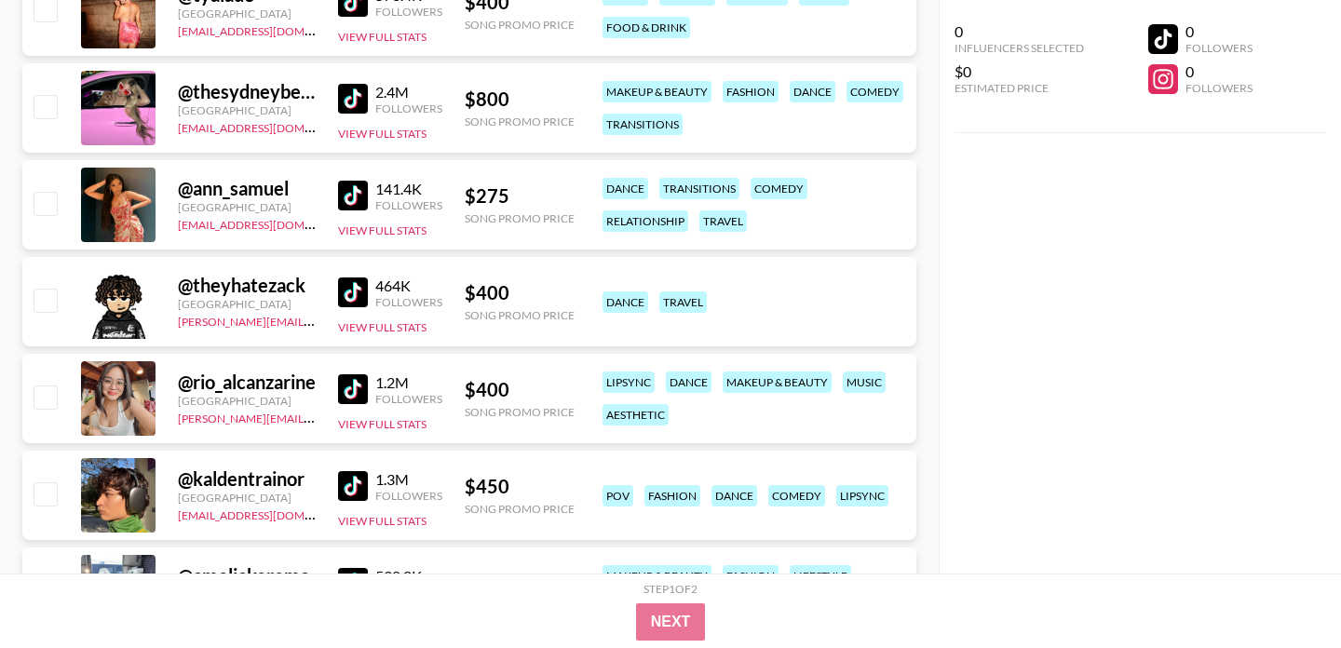
click at [345, 280] on img at bounding box center [353, 292] width 30 height 30
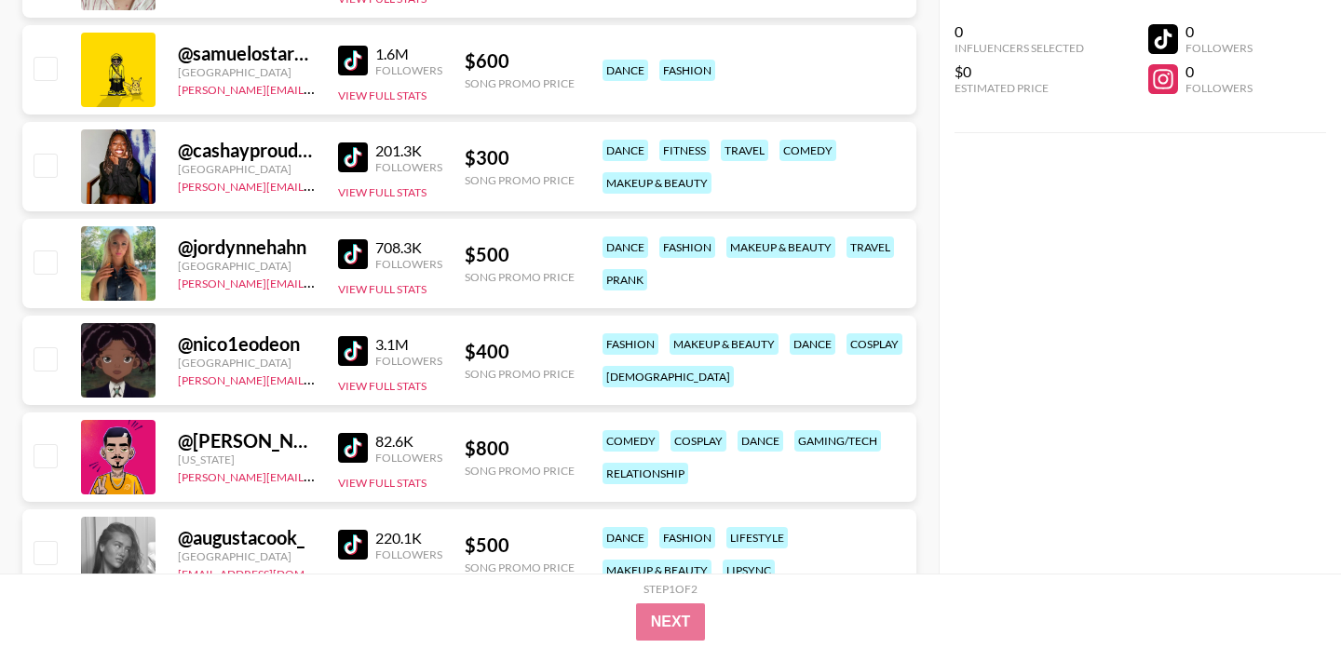
scroll to position [25091, 0]
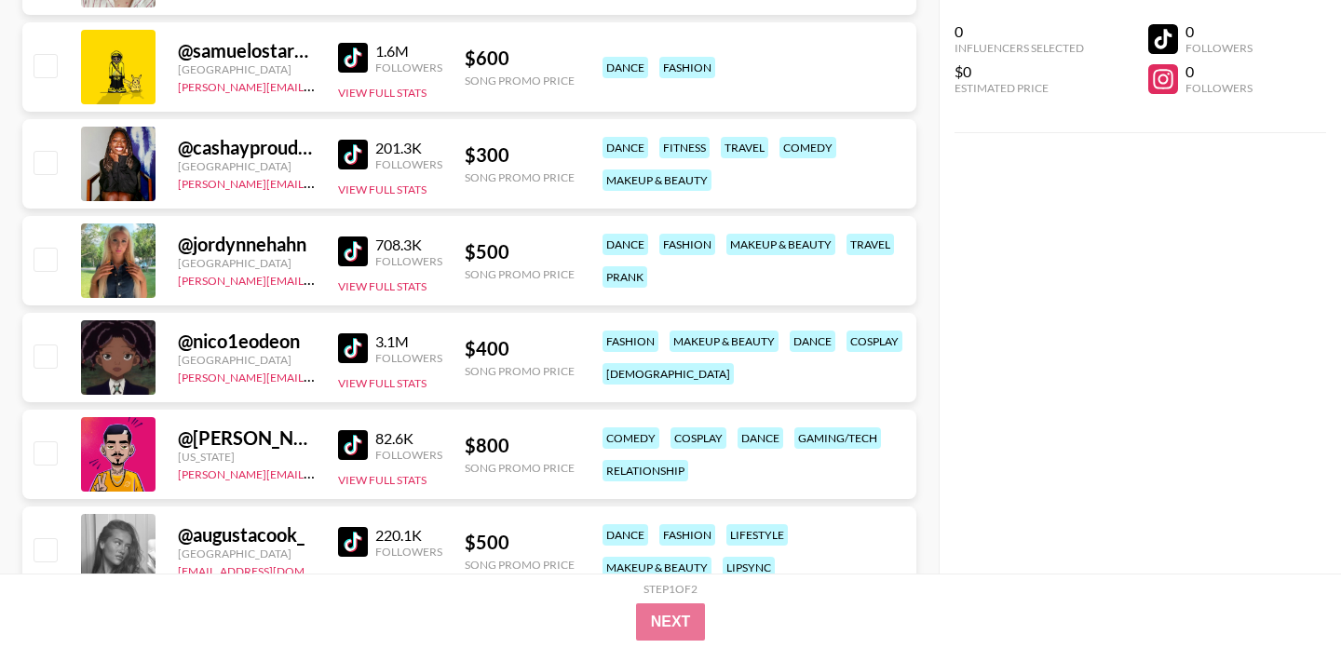
click at [349, 341] on img at bounding box center [353, 348] width 30 height 30
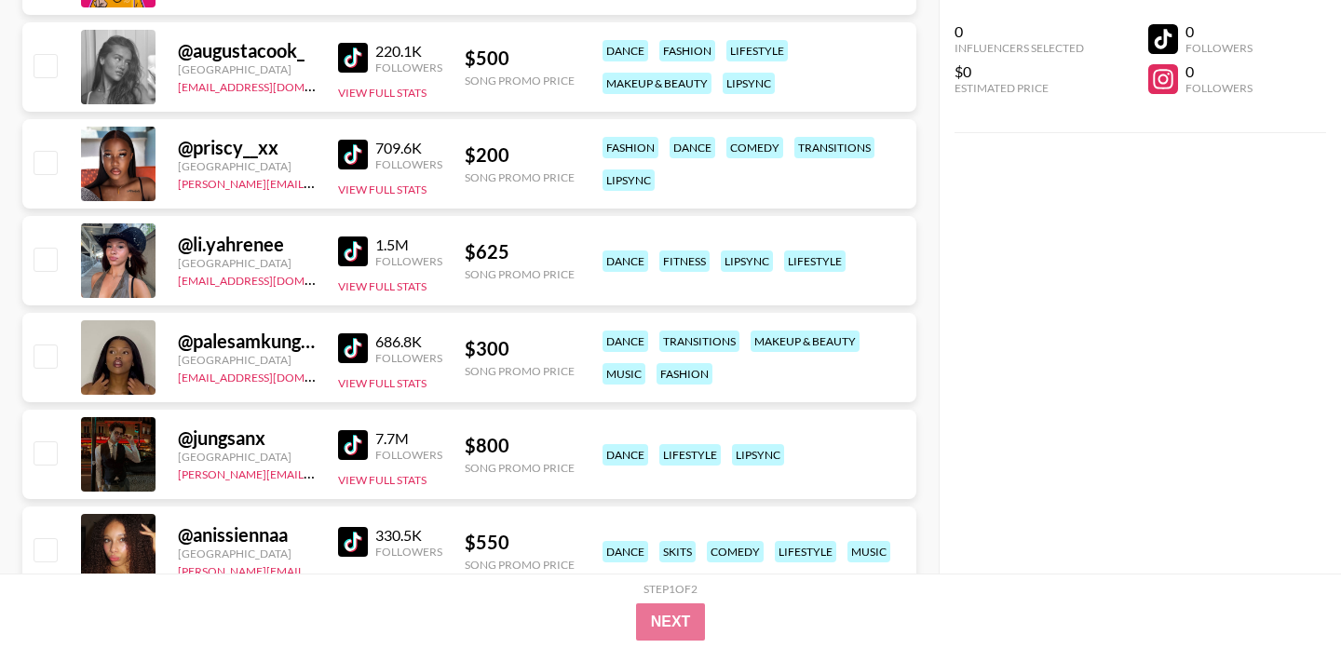
scroll to position [25592, 0]
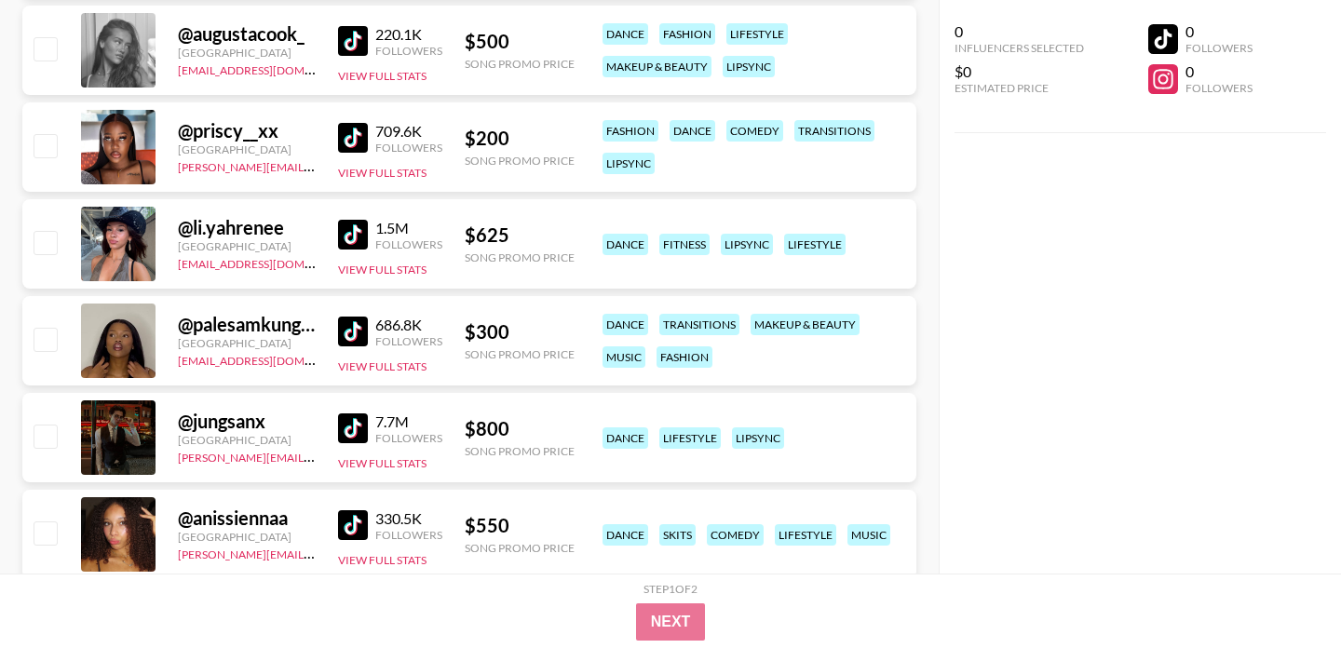
click at [343, 220] on img at bounding box center [353, 235] width 30 height 30
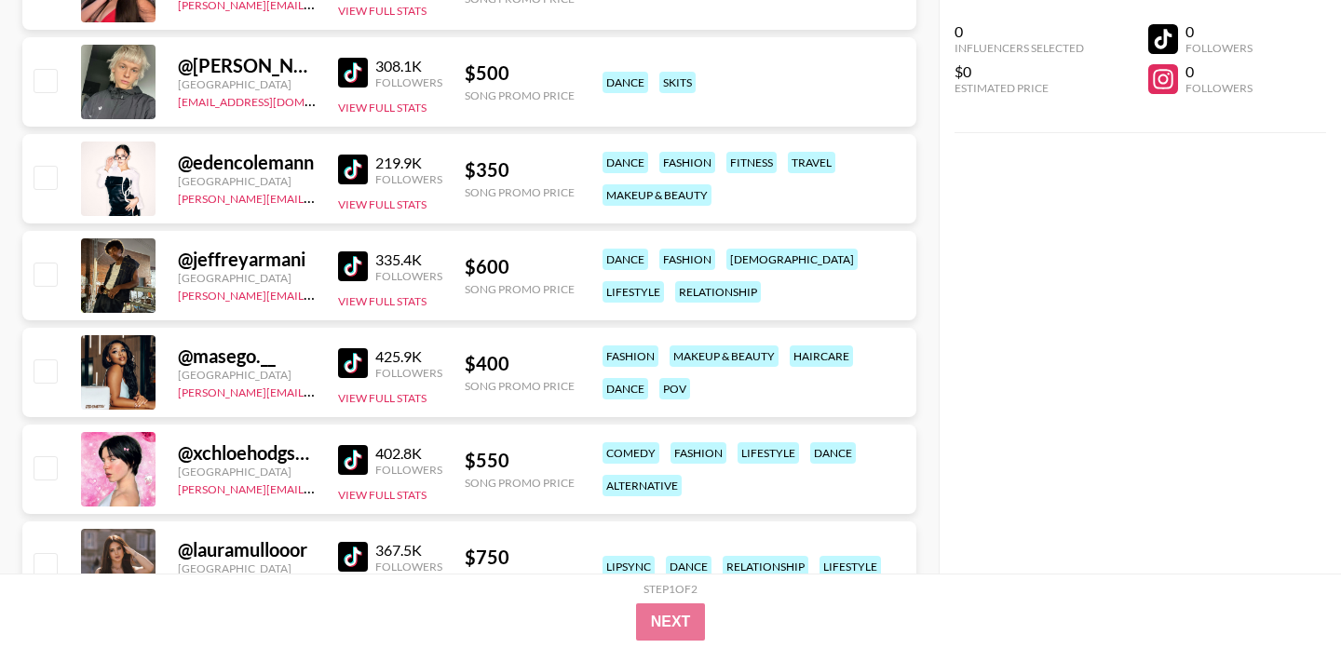
scroll to position [27587, 0]
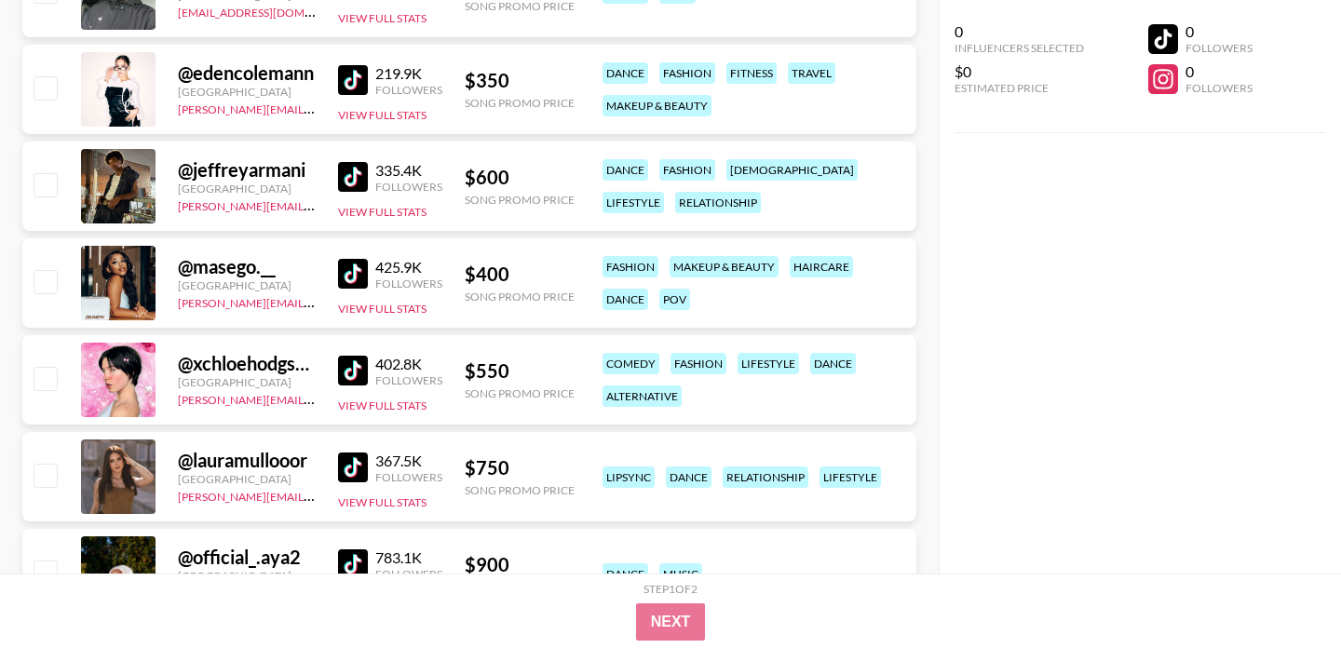
click at [358, 177] on img at bounding box center [353, 177] width 30 height 30
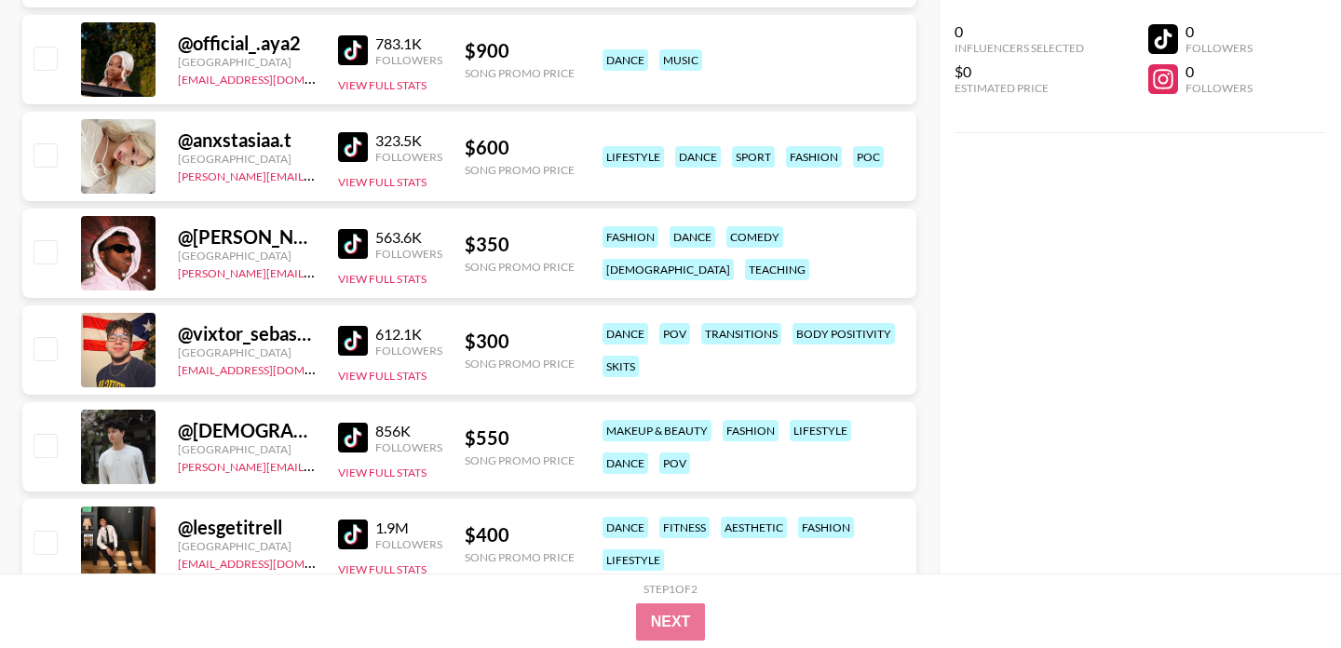
scroll to position [28109, 0]
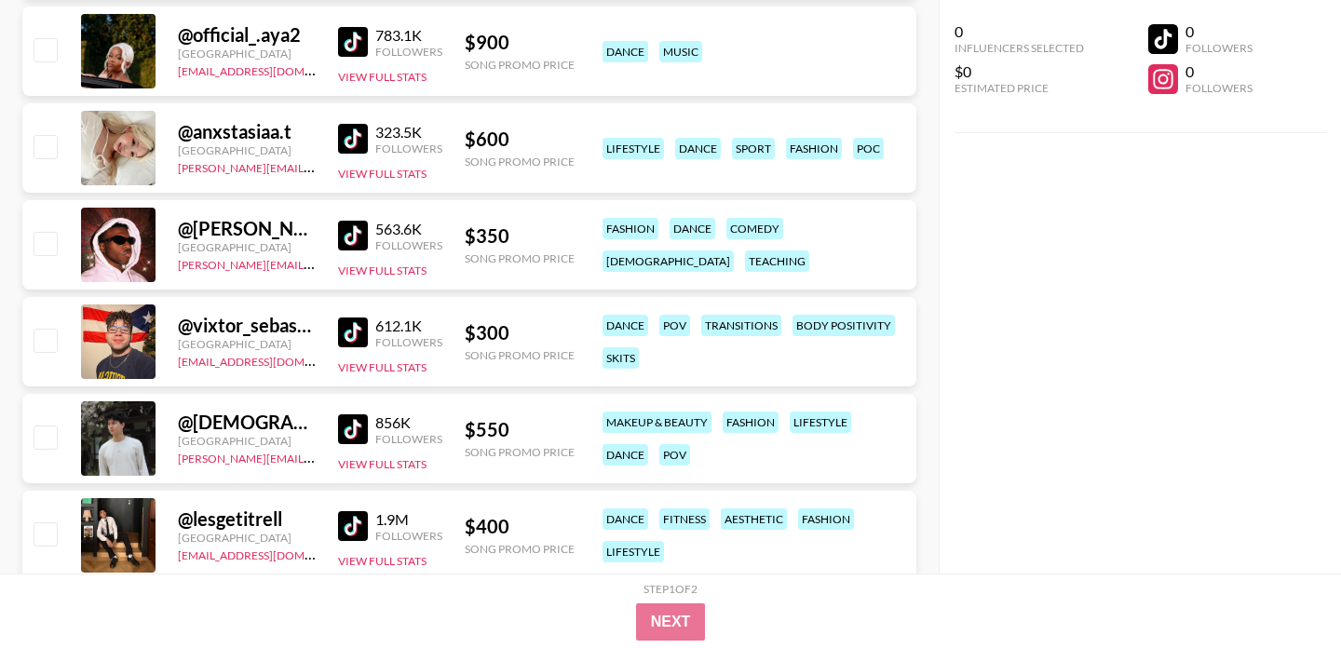
click at [355, 237] on img at bounding box center [353, 236] width 30 height 30
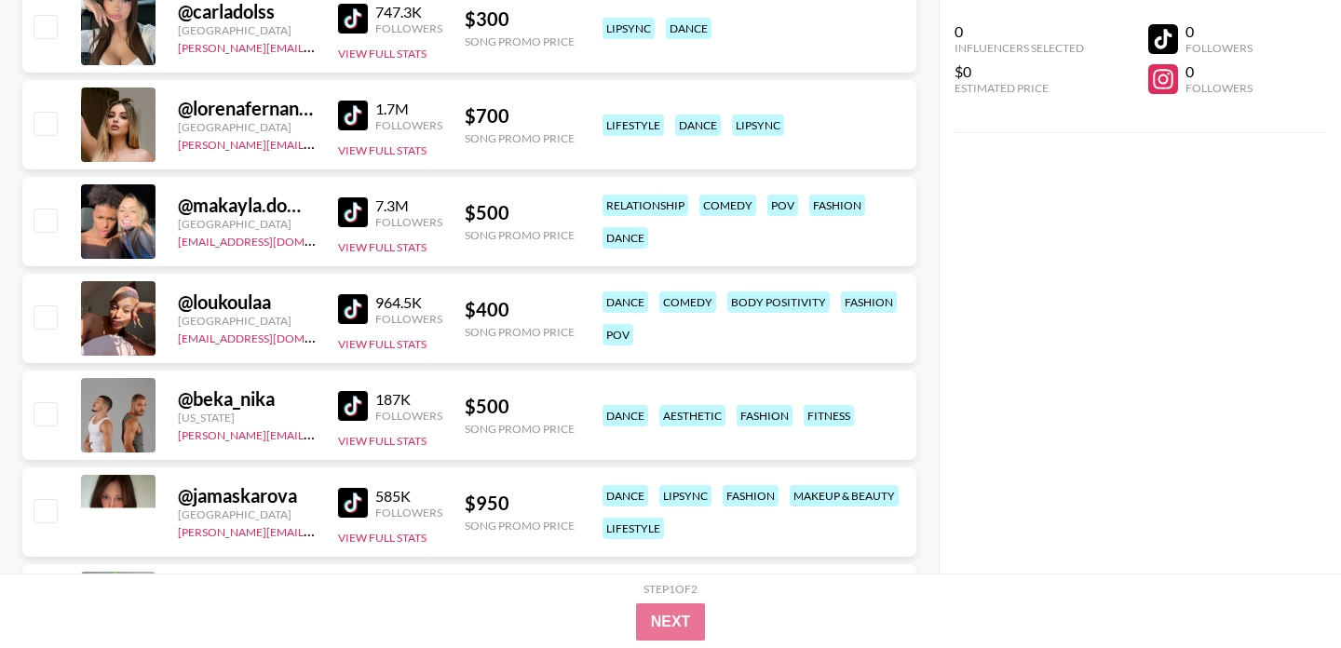
scroll to position [29973, 0]
click at [358, 213] on img at bounding box center [353, 211] width 30 height 30
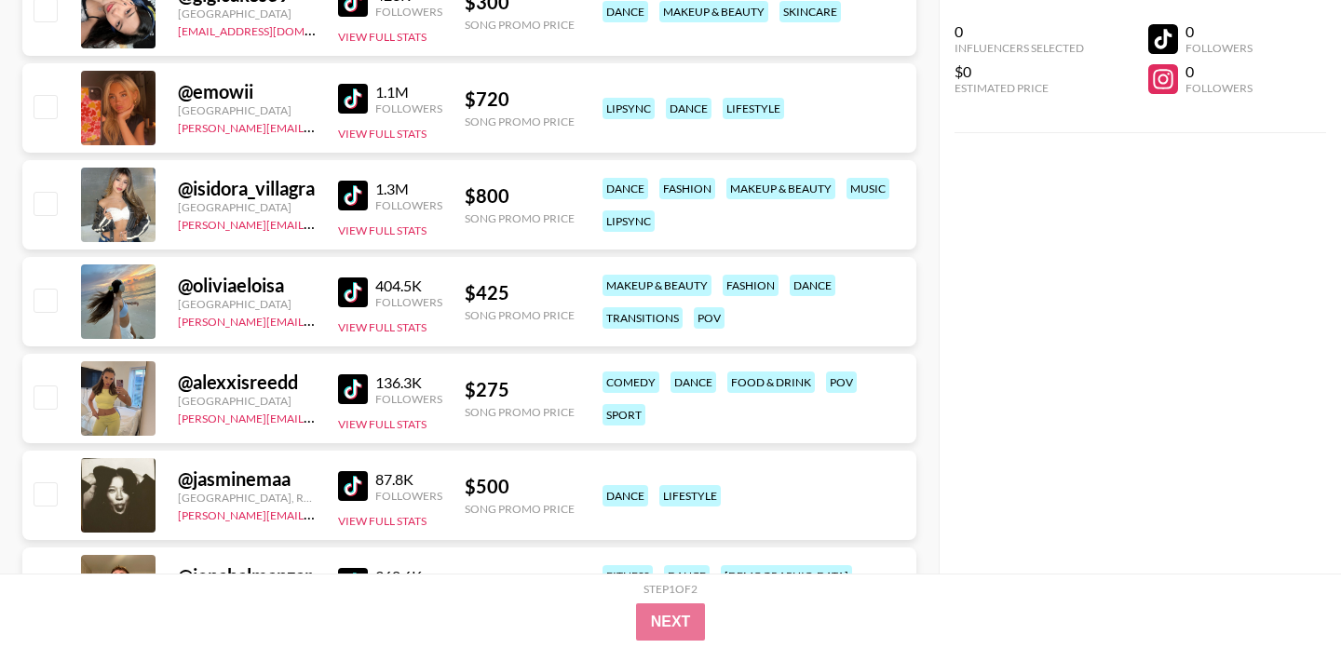
scroll to position [31437, 0]
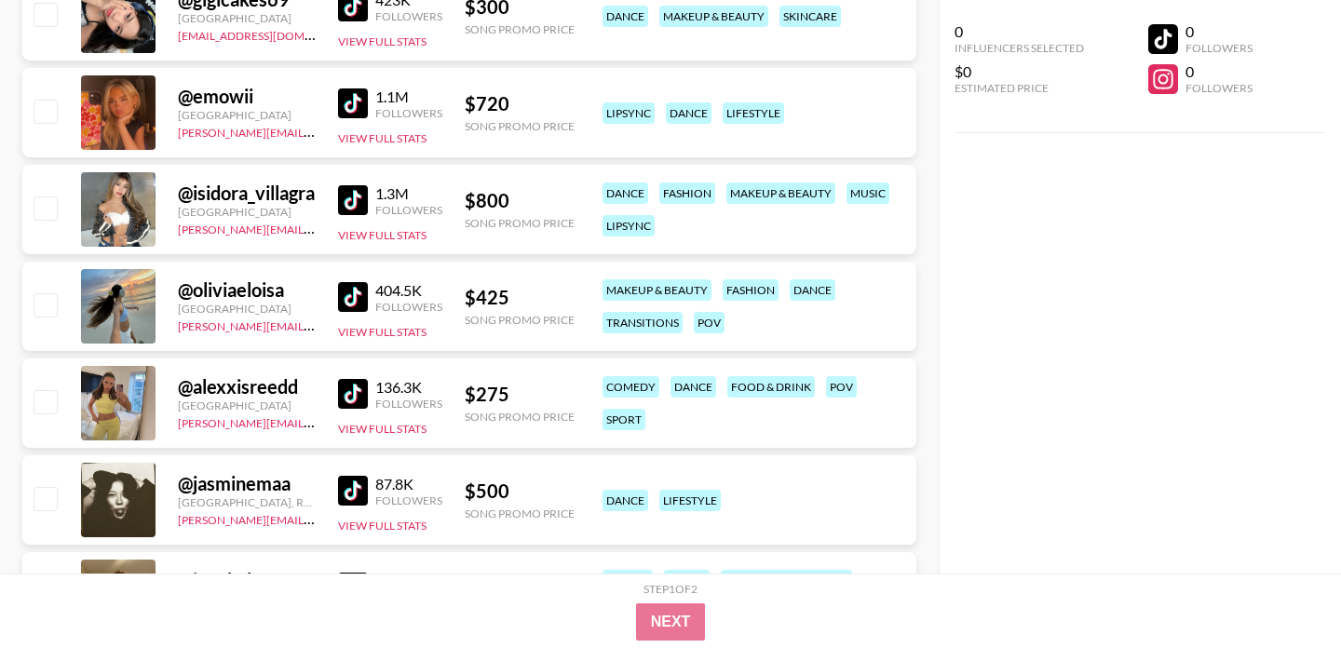
click at [353, 95] on img at bounding box center [353, 103] width 30 height 30
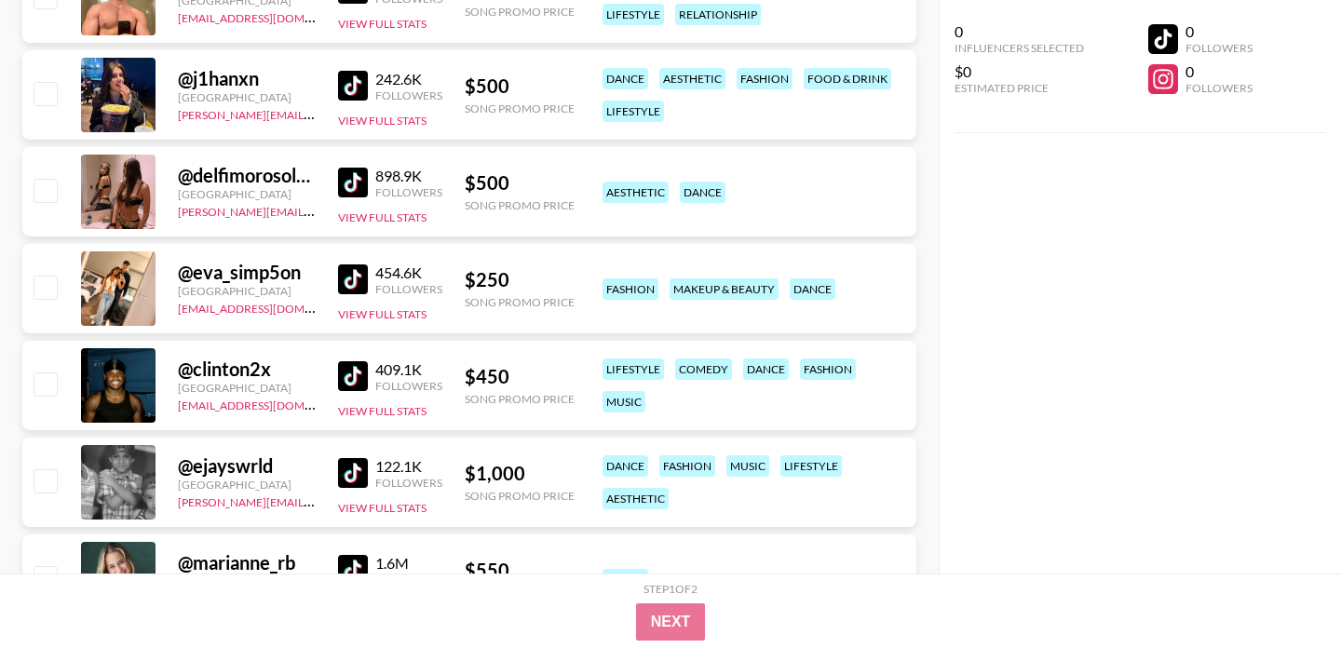
scroll to position [32037, 0]
click at [353, 380] on img at bounding box center [353, 375] width 30 height 30
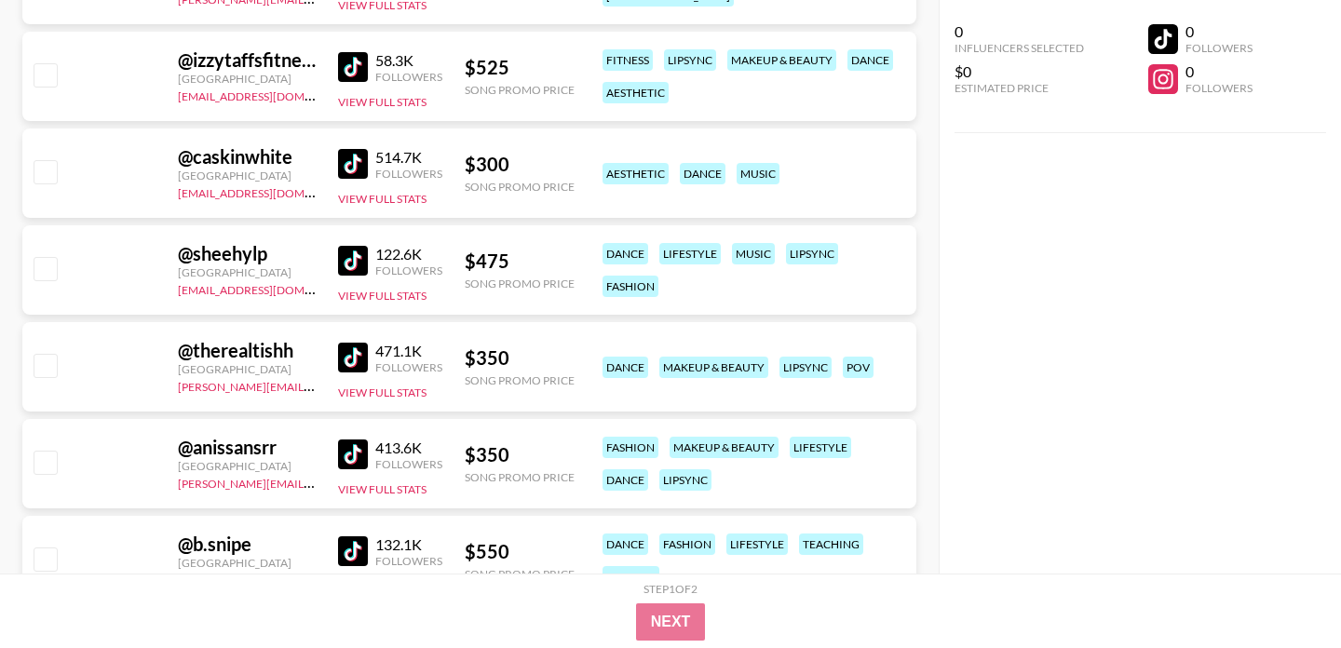
scroll to position [34865, 0]
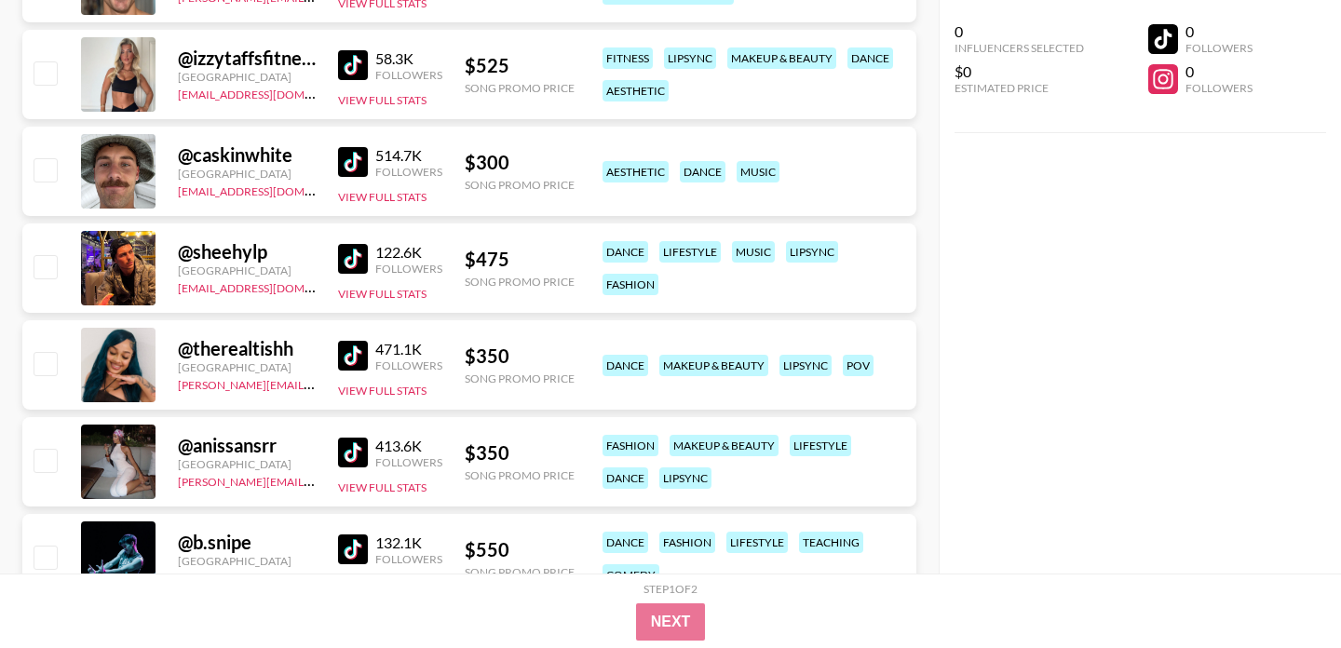
click at [347, 345] on img at bounding box center [353, 356] width 30 height 30
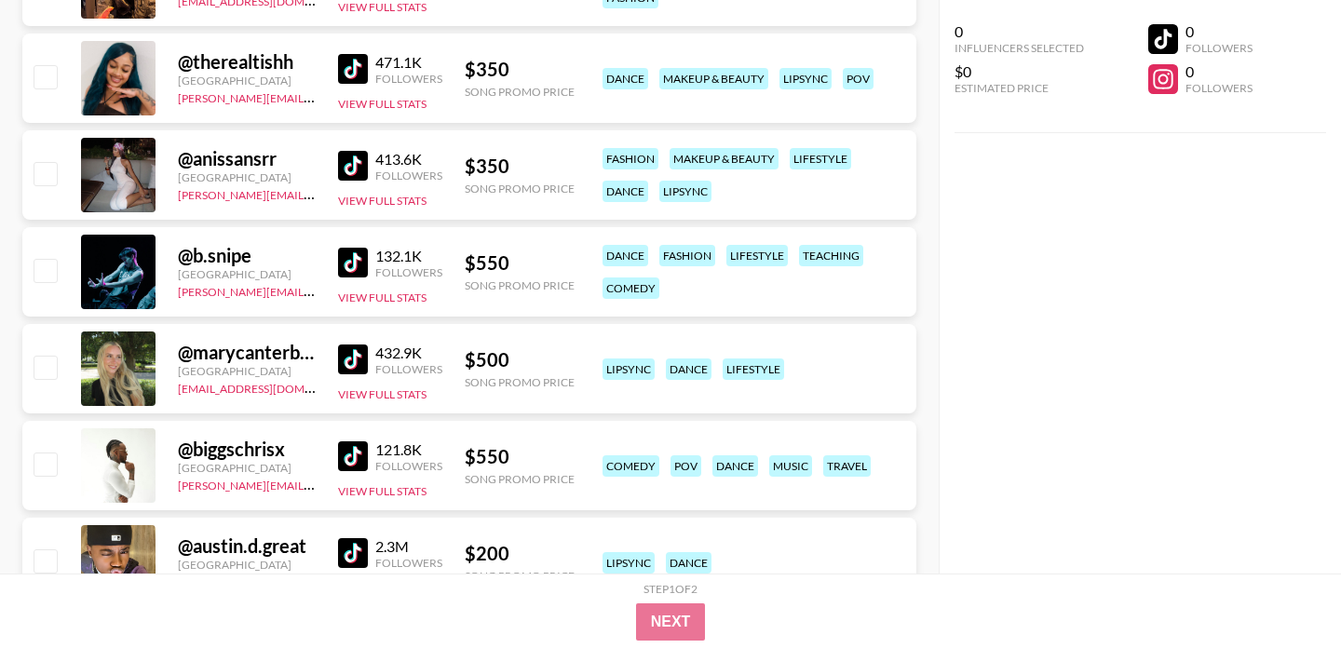
scroll to position [35152, 0]
click at [348, 167] on img at bounding box center [353, 165] width 30 height 30
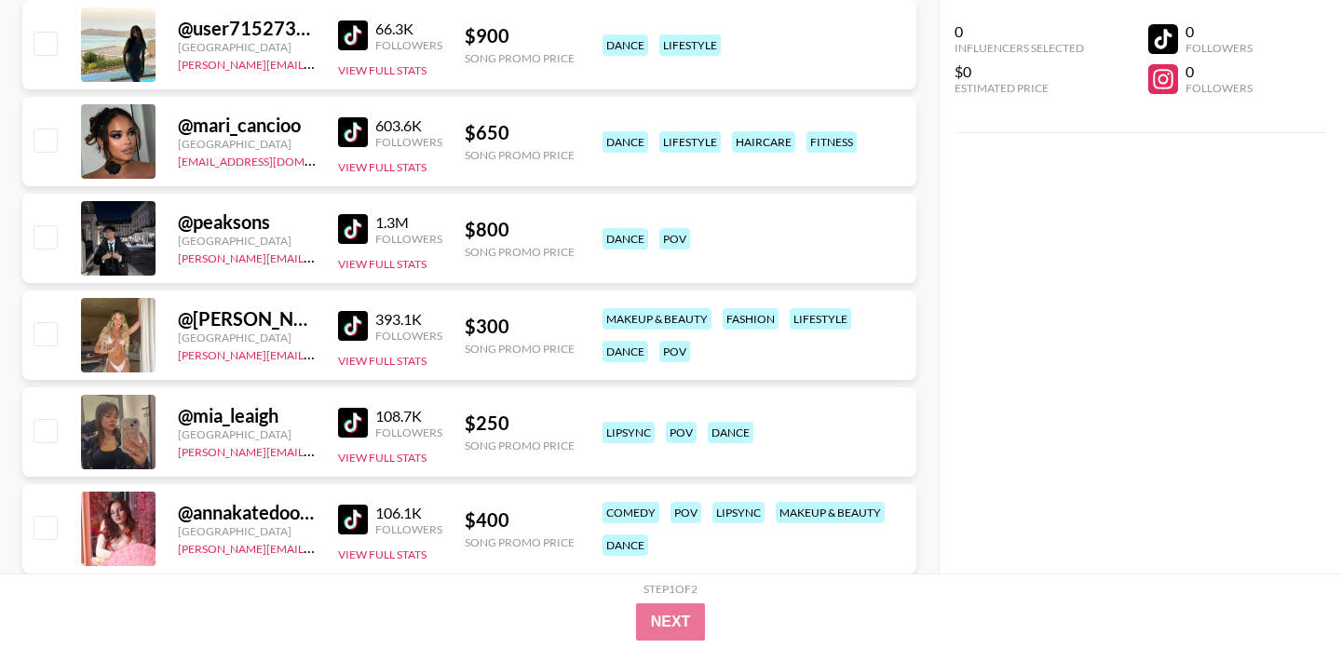
scroll to position [36357, 0]
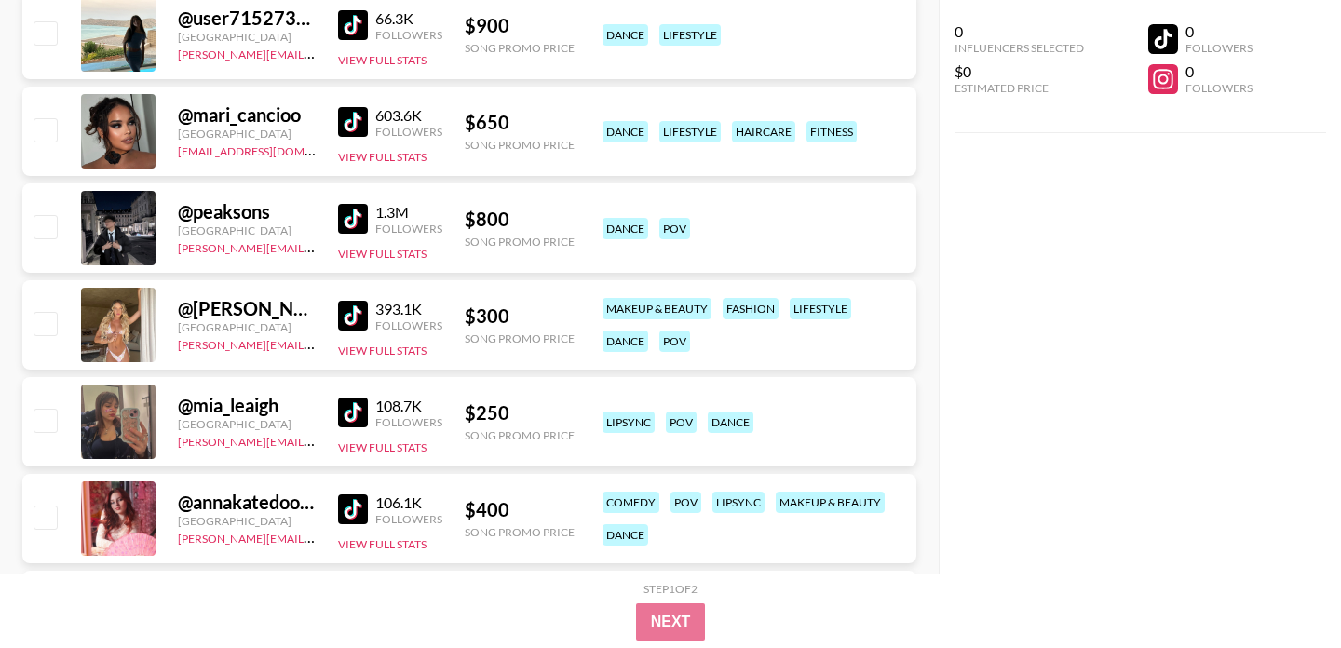
click at [352, 222] on img at bounding box center [353, 219] width 30 height 30
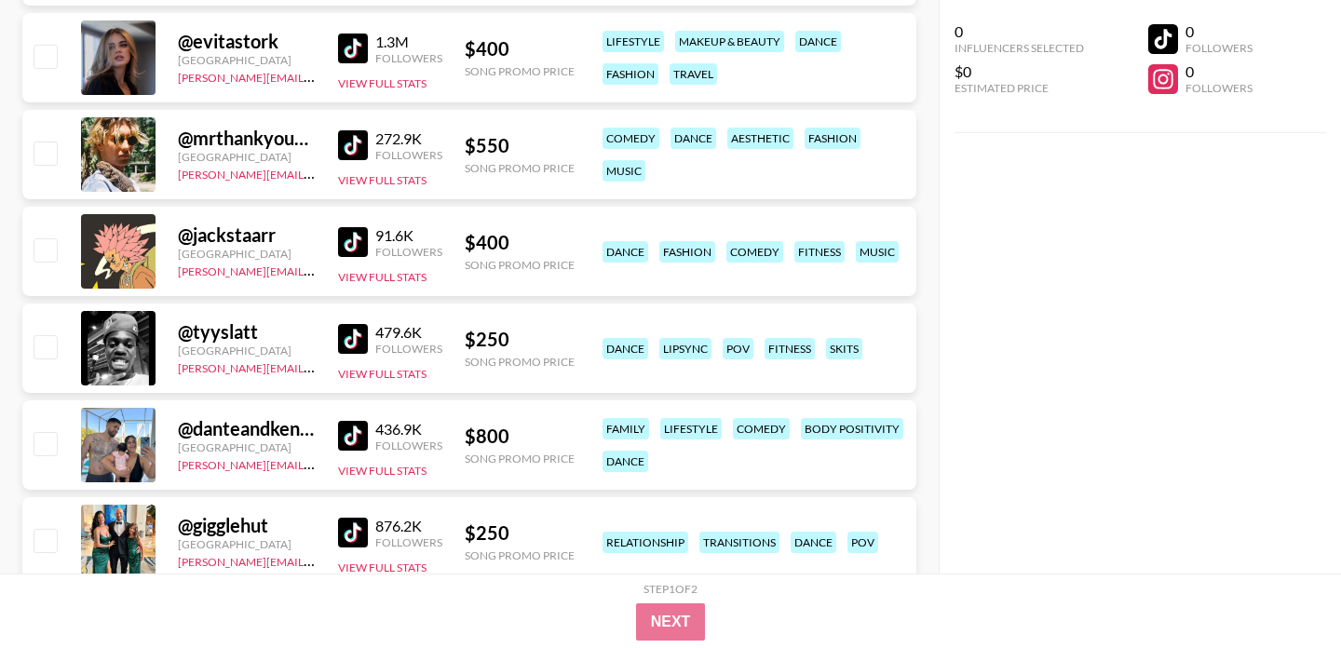
scroll to position [37594, 0]
click at [354, 337] on img at bounding box center [353, 338] width 30 height 30
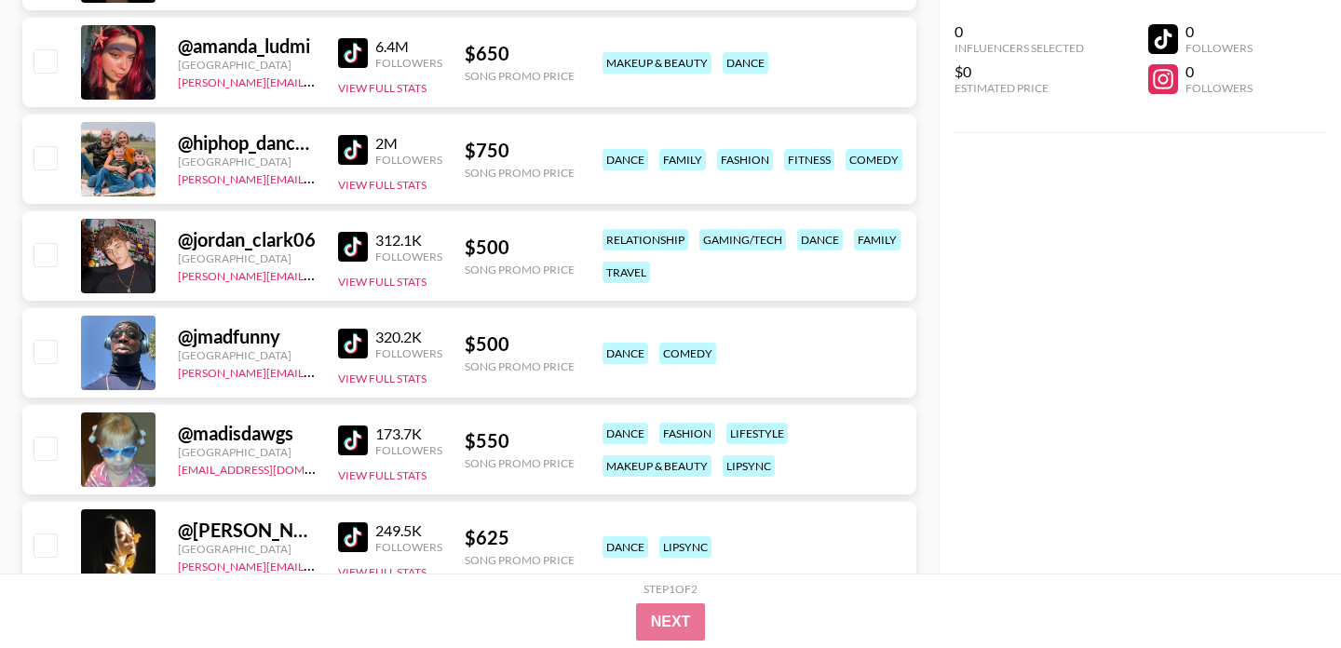
scroll to position [41777, 0]
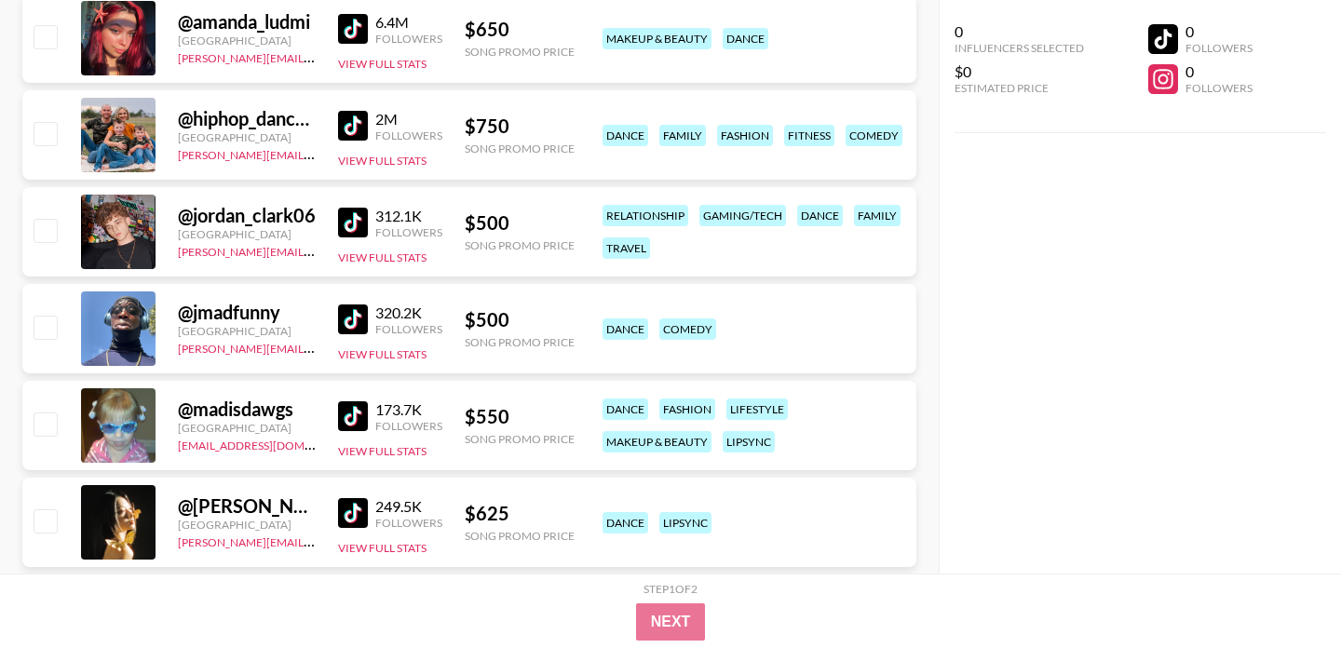
click at [345, 308] on img at bounding box center [353, 319] width 30 height 30
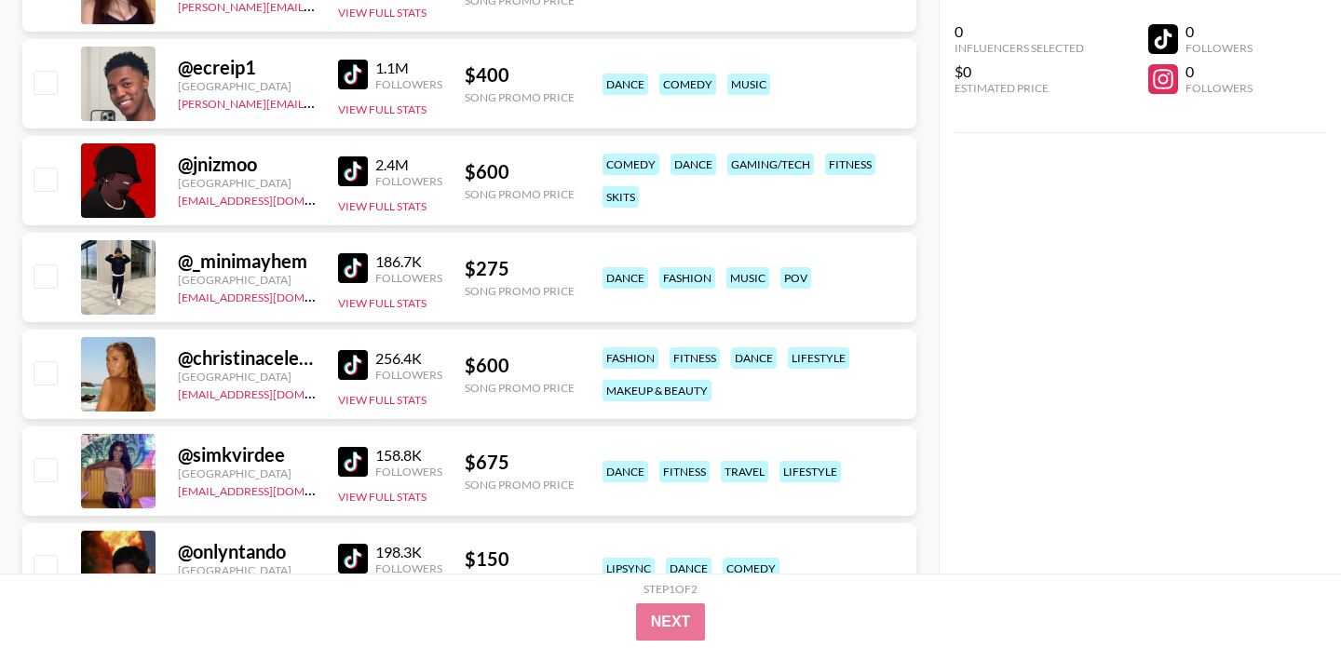
scroll to position [44638, 0]
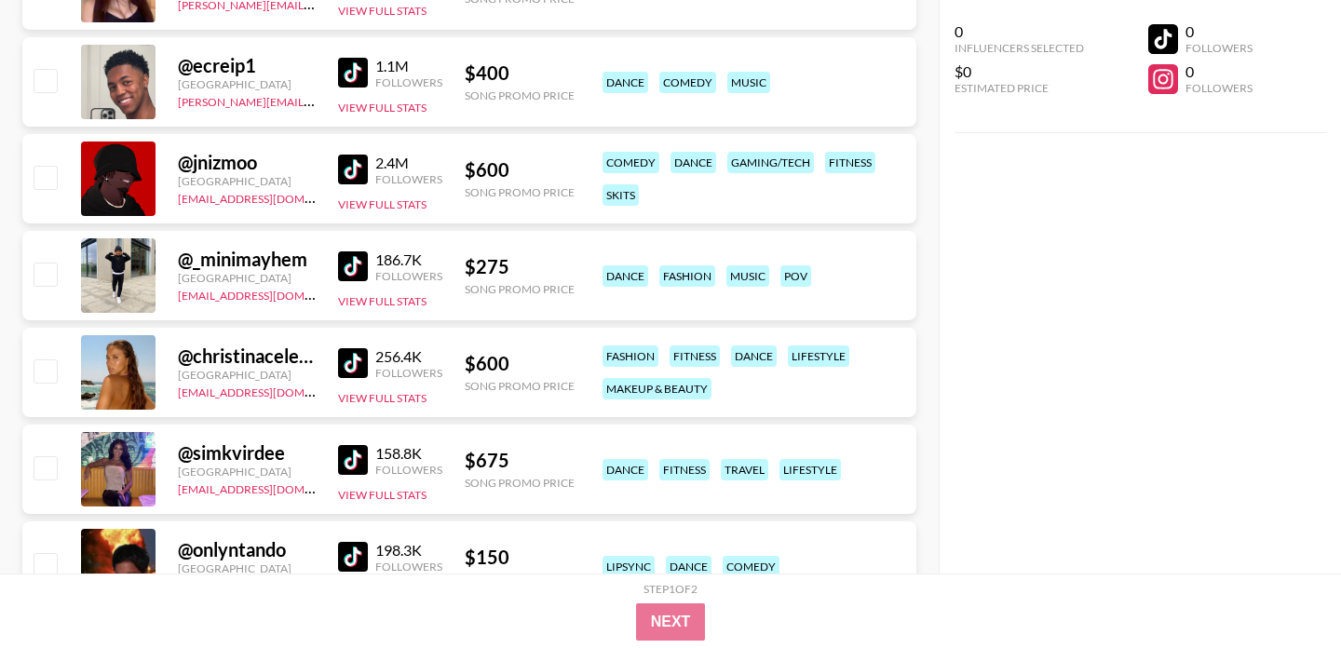
click at [354, 170] on img at bounding box center [353, 170] width 30 height 30
click at [353, 74] on img at bounding box center [353, 73] width 30 height 30
click at [353, 257] on img at bounding box center [353, 266] width 30 height 30
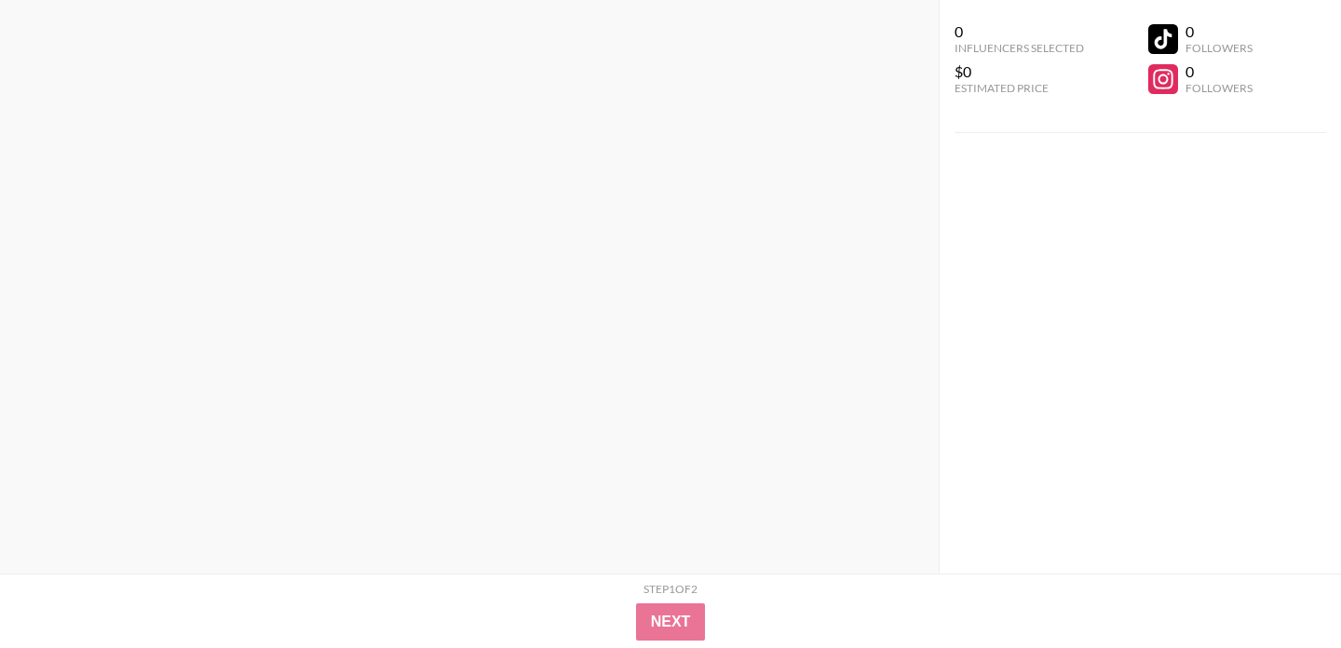
scroll to position [8173, 0]
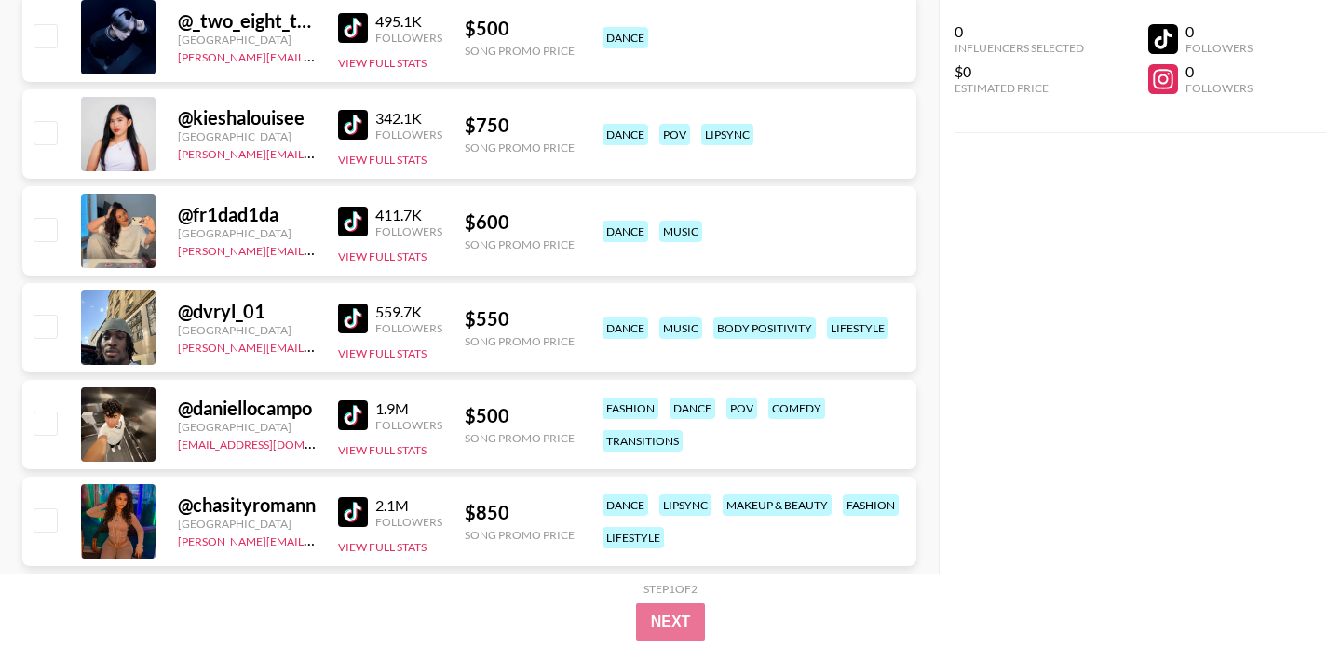
click at [349, 311] on img at bounding box center [353, 319] width 30 height 30
click at [345, 407] on img at bounding box center [353, 415] width 30 height 30
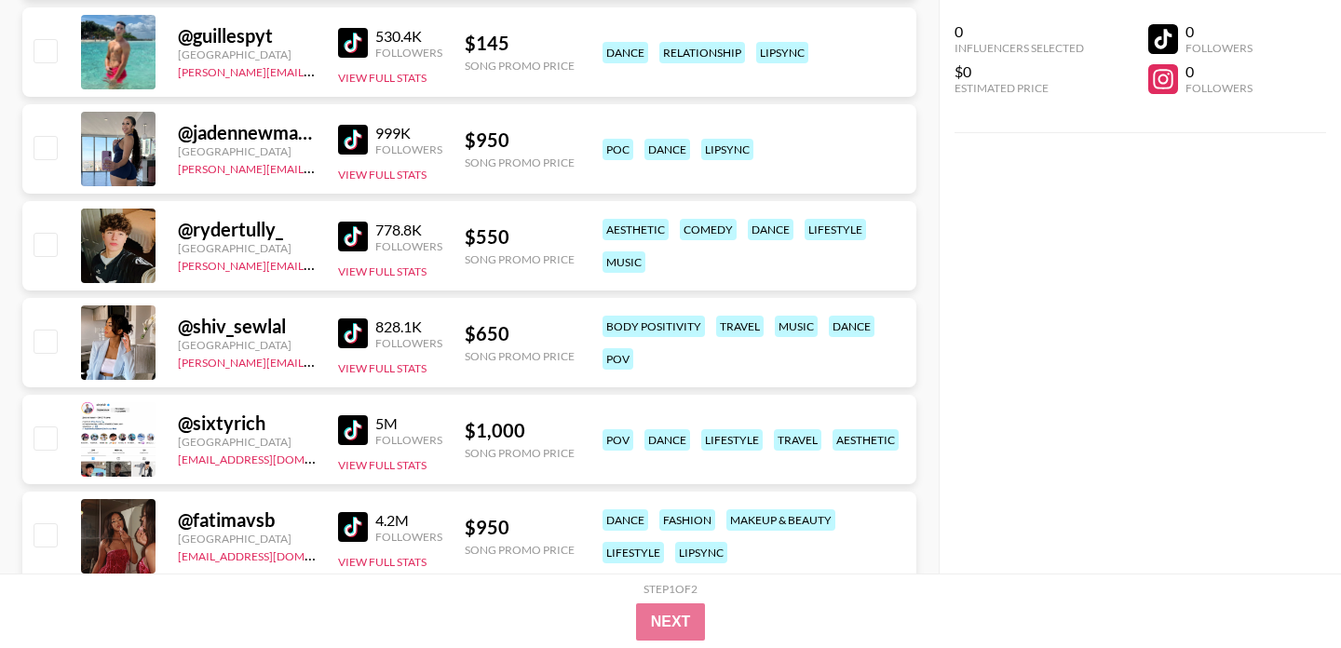
scroll to position [4671, 0]
click at [348, 238] on img at bounding box center [353, 238] width 30 height 30
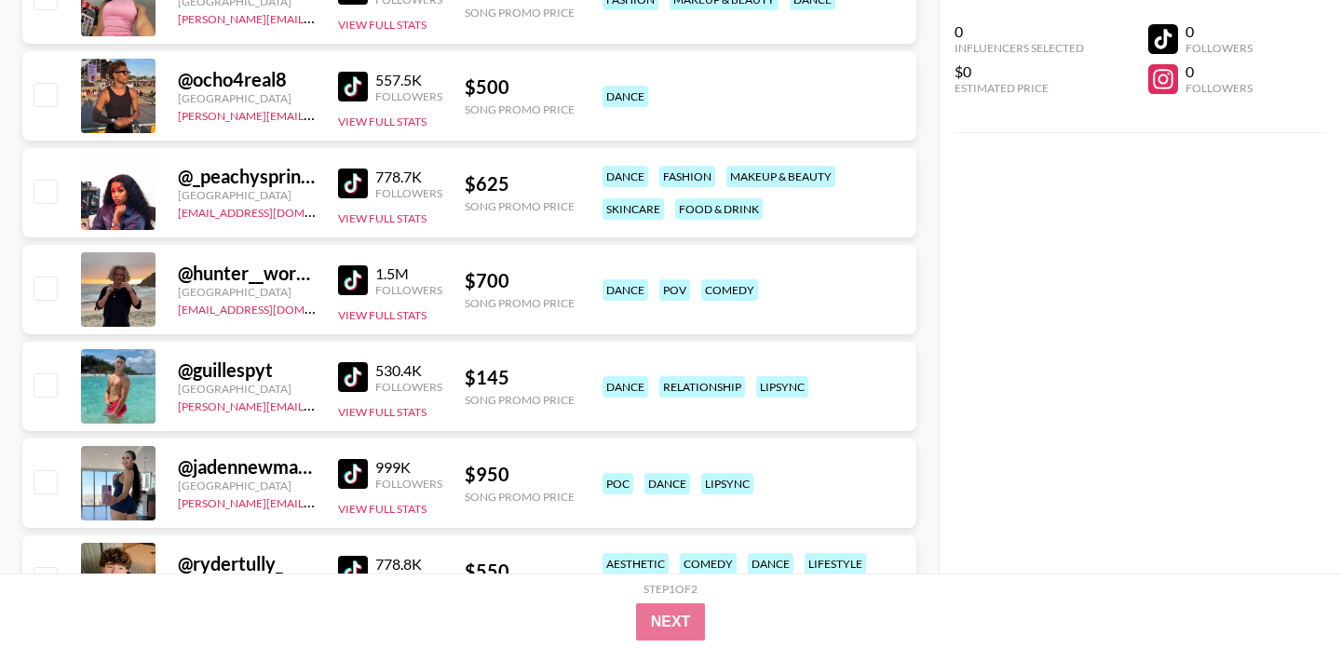
scroll to position [4337, 0]
click at [357, 281] on img at bounding box center [353, 281] width 30 height 30
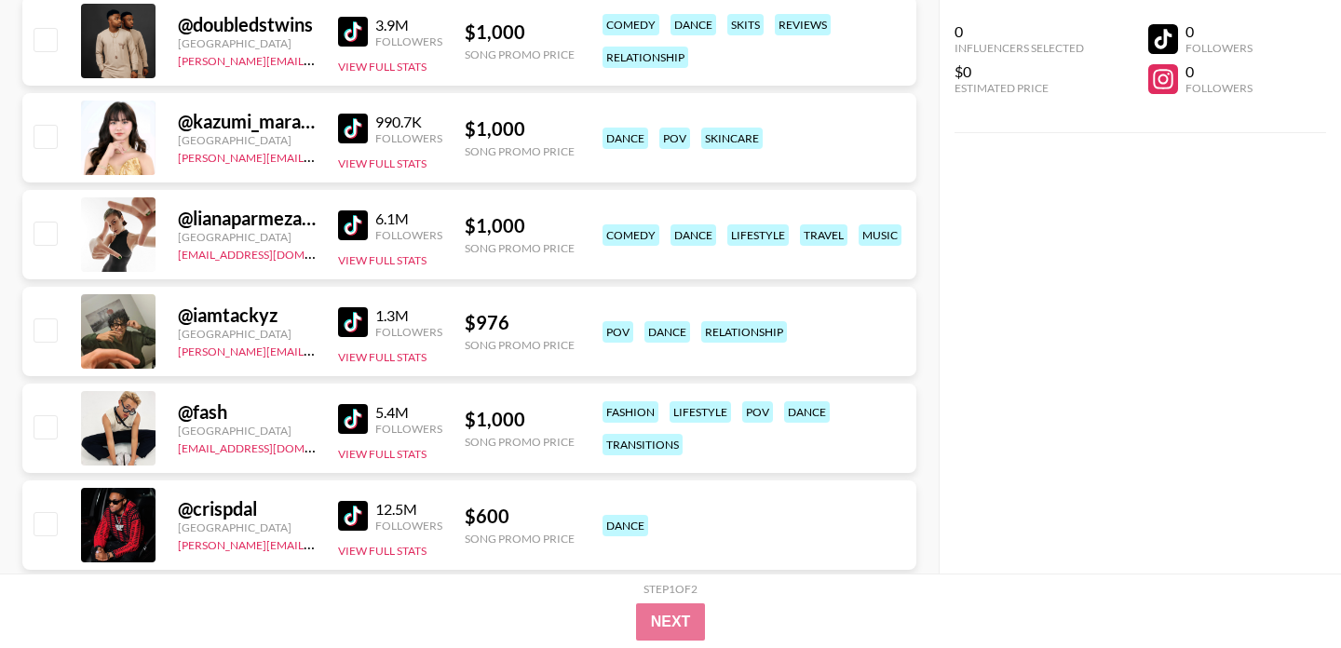
scroll to position [813, 0]
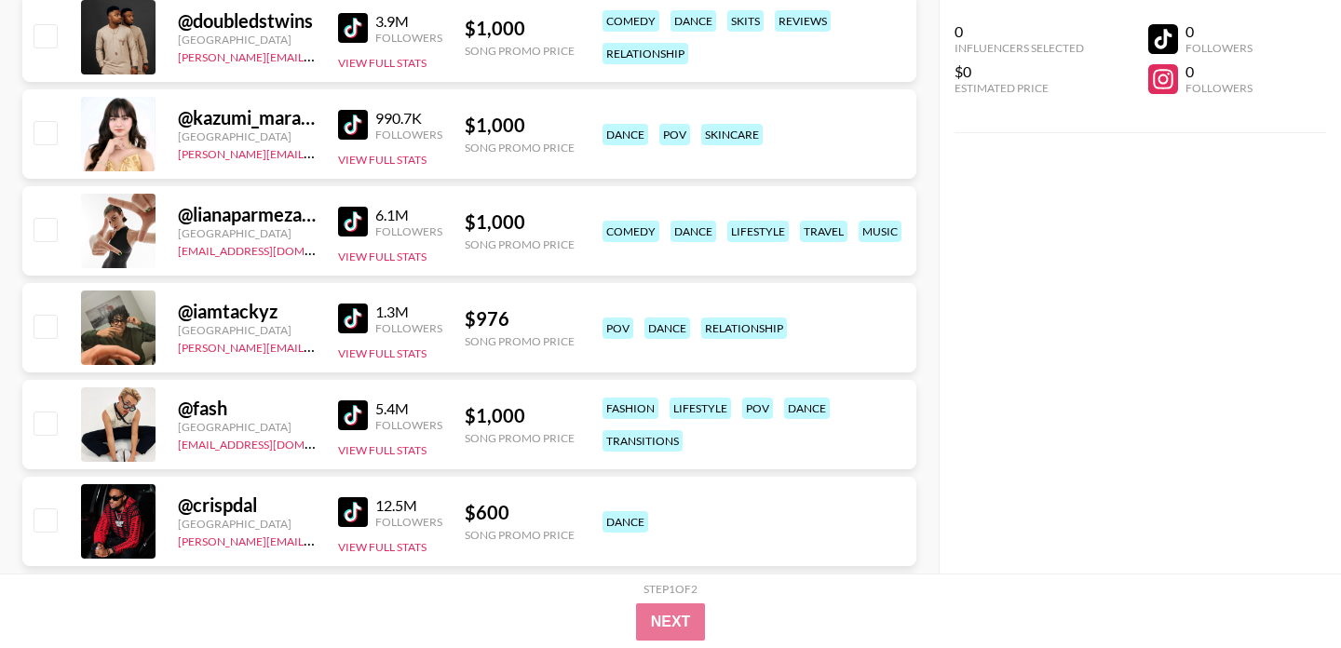
click at [349, 323] on img at bounding box center [353, 319] width 30 height 30
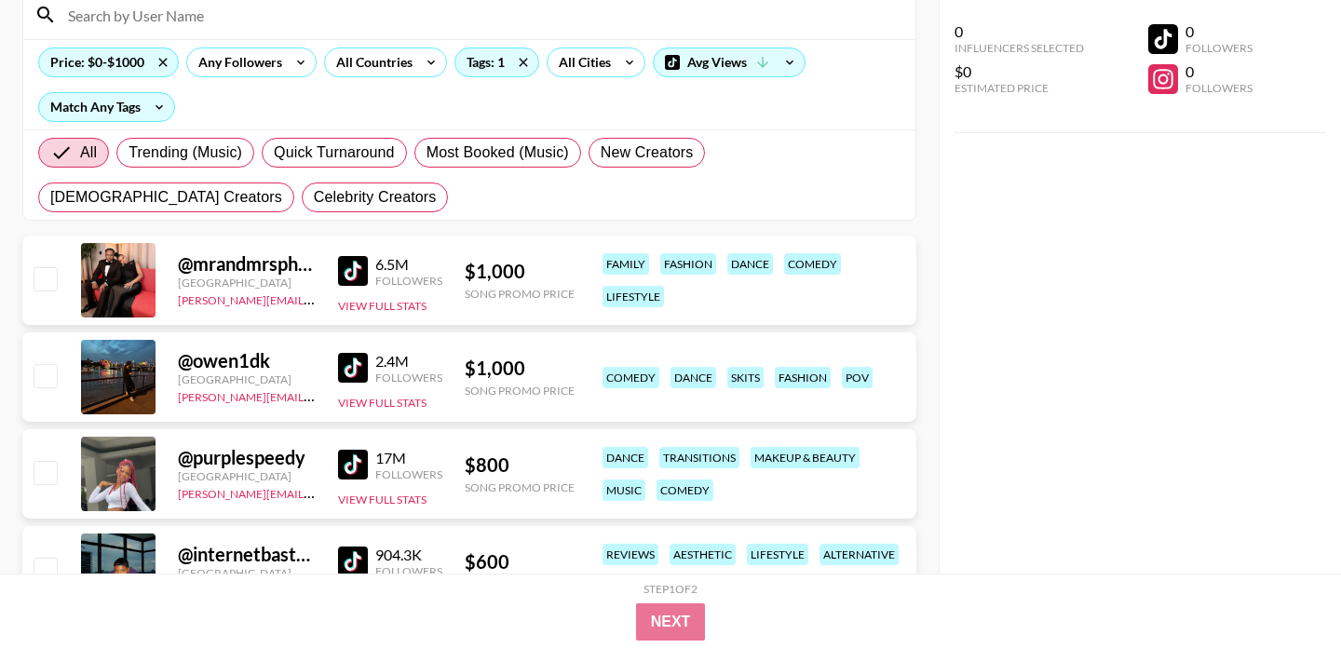
scroll to position [114, 0]
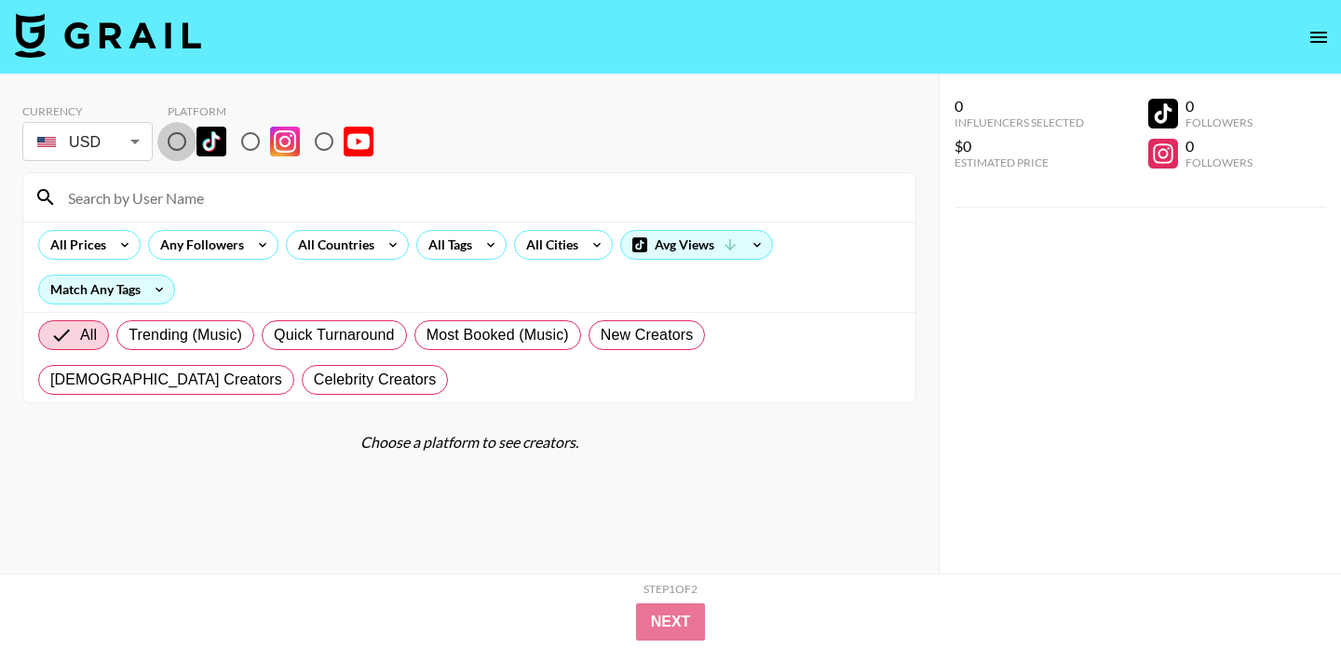
click at [178, 136] on input "radio" at bounding box center [176, 141] width 39 height 39
radio input "true"
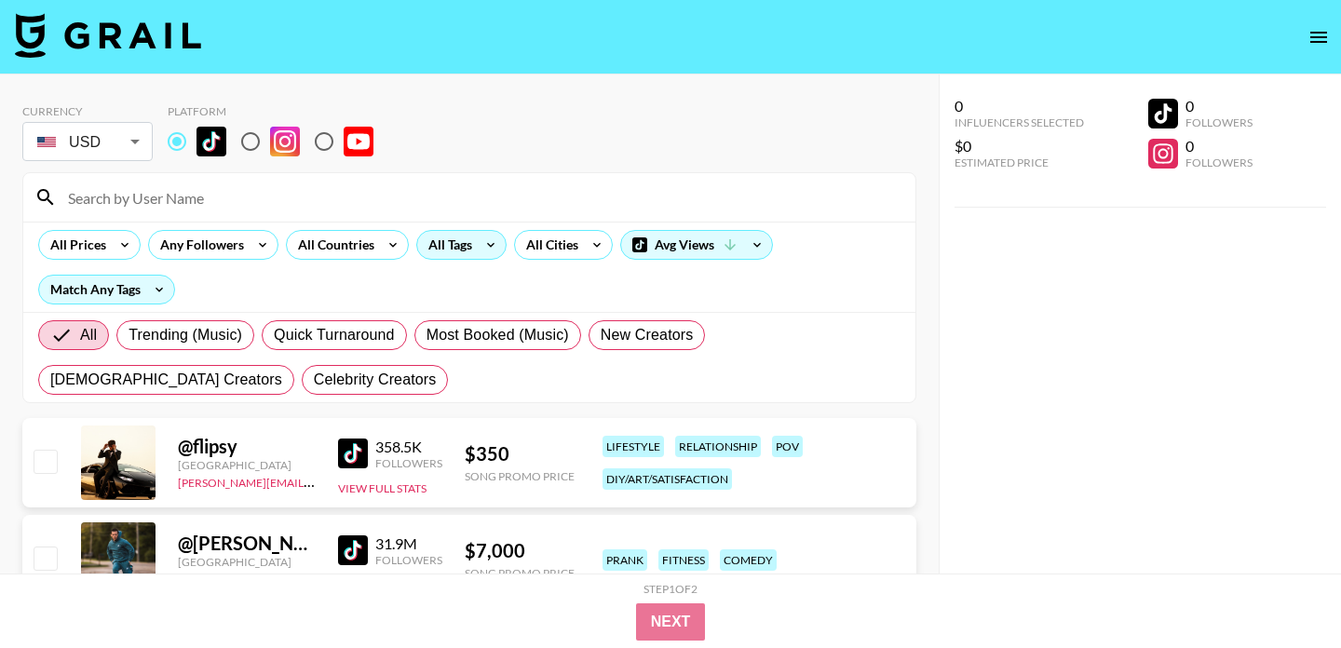
click at [442, 243] on div "All Tags" at bounding box center [446, 245] width 59 height 28
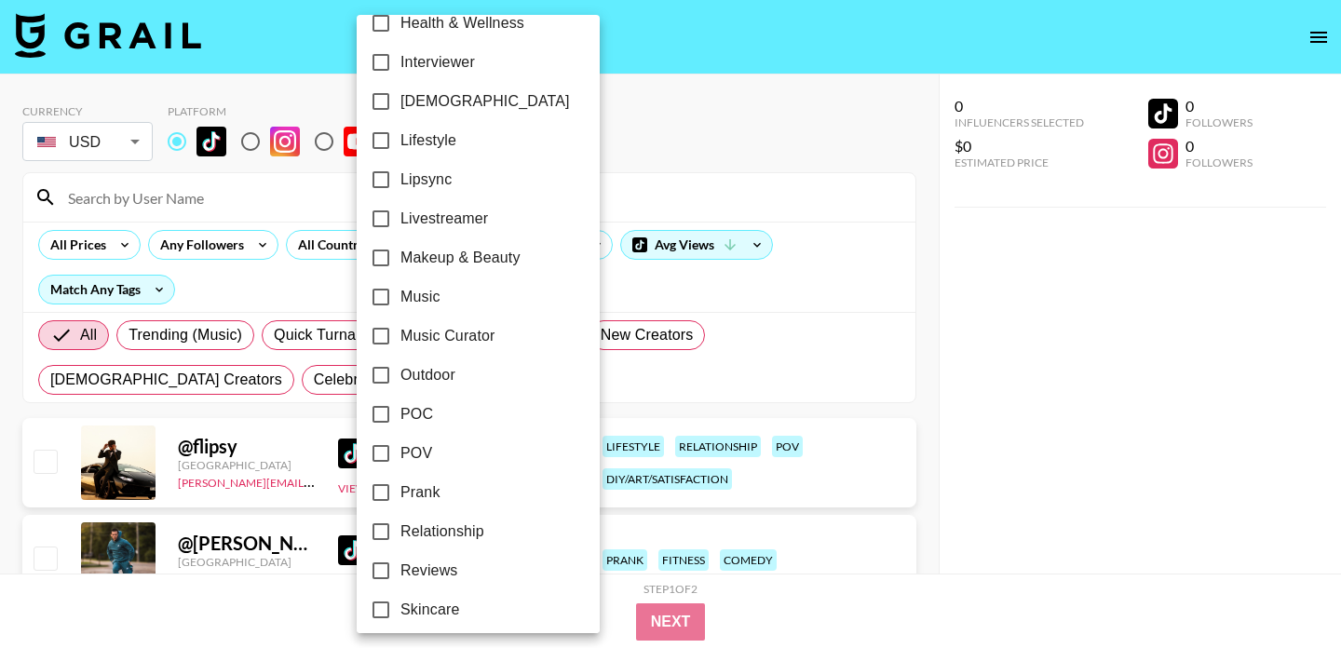
scroll to position [993, 0]
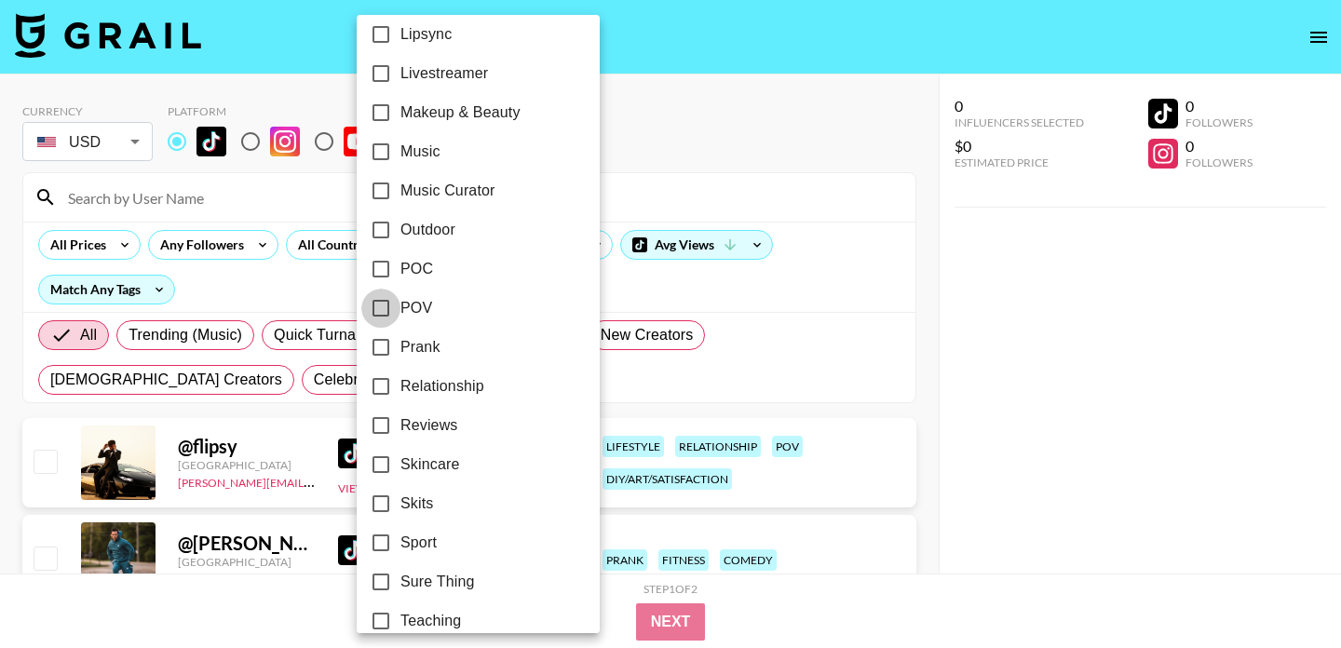
click at [392, 312] on input "POV" at bounding box center [380, 308] width 39 height 39
checkbox input "true"
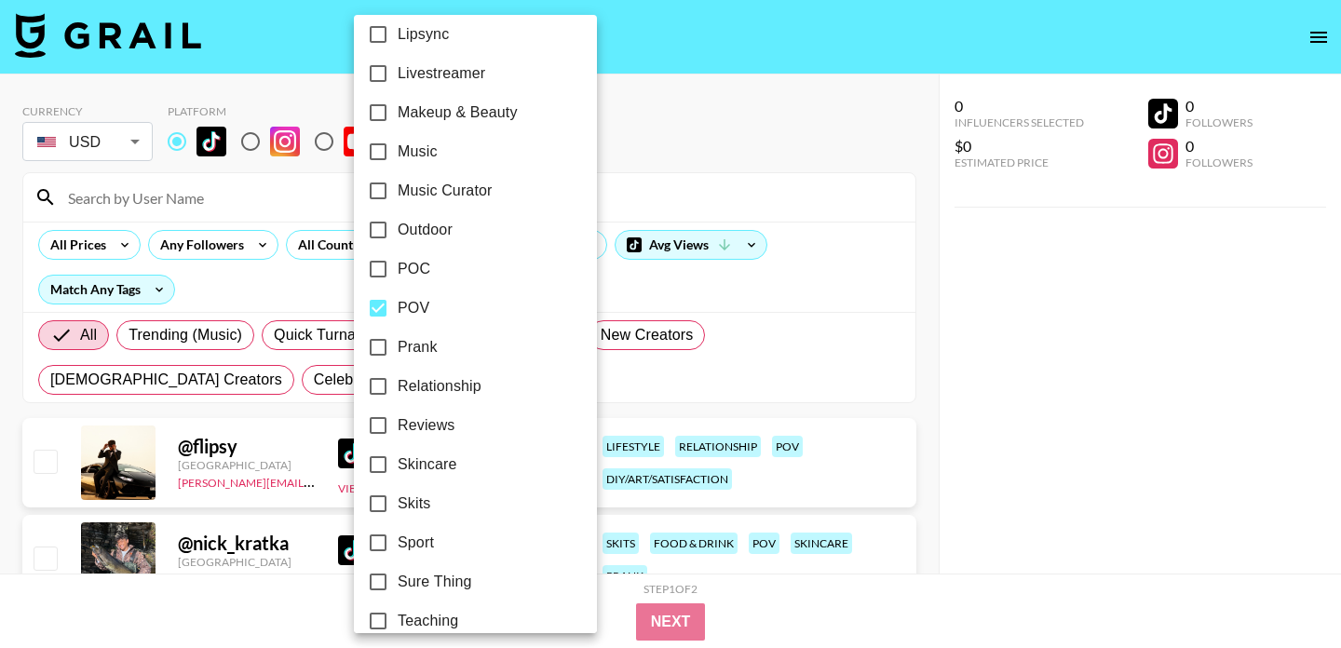
click at [89, 249] on div at bounding box center [670, 324] width 1341 height 648
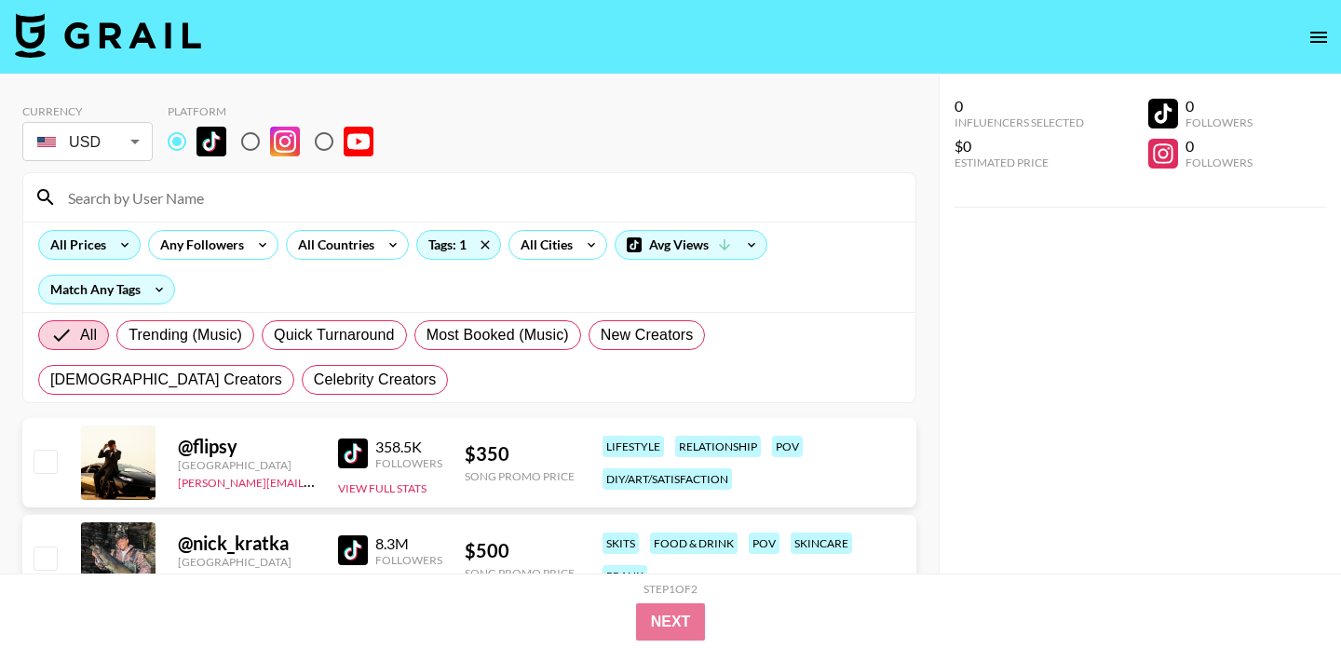
click at [103, 237] on div "All Prices" at bounding box center [74, 245] width 71 height 28
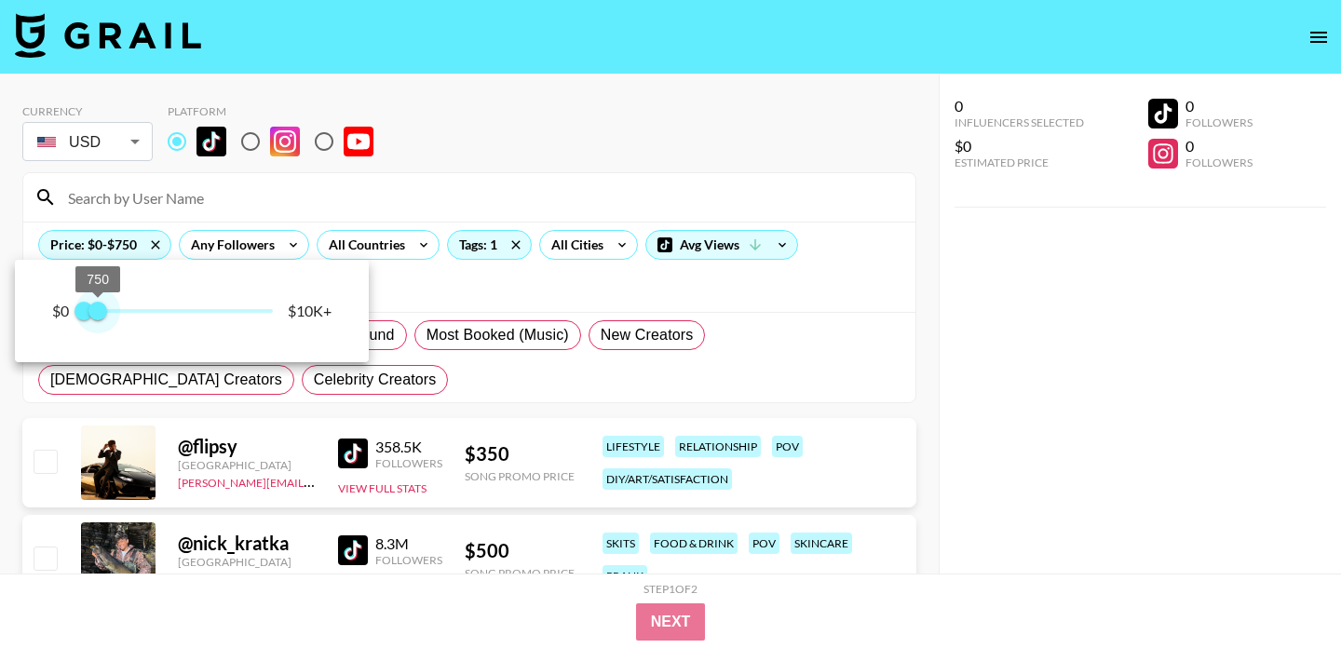
drag, startPoint x: 277, startPoint y: 316, endPoint x: 101, endPoint y: 311, distance: 177.0
click at [101, 311] on span "750" at bounding box center [97, 311] width 19 height 19
type input "1000"
click at [104, 311] on span "1,000" at bounding box center [102, 311] width 19 height 19
click at [586, 77] on div at bounding box center [670, 324] width 1341 height 648
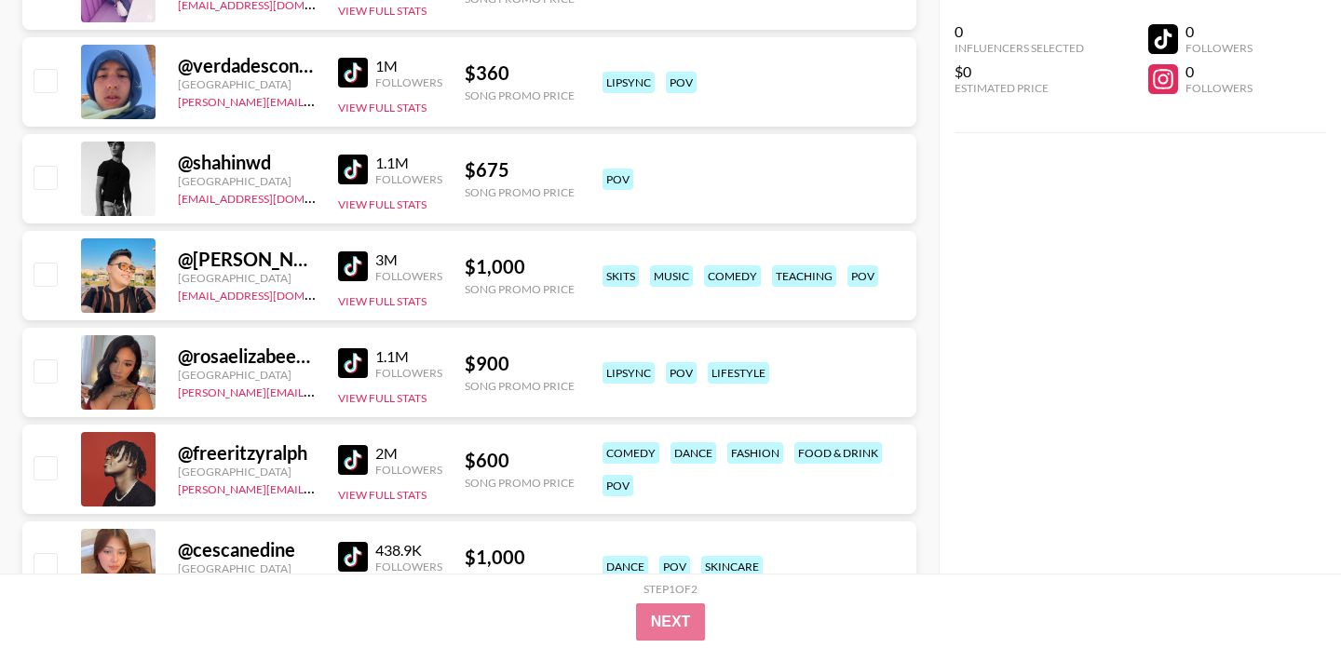
scroll to position [2129, 0]
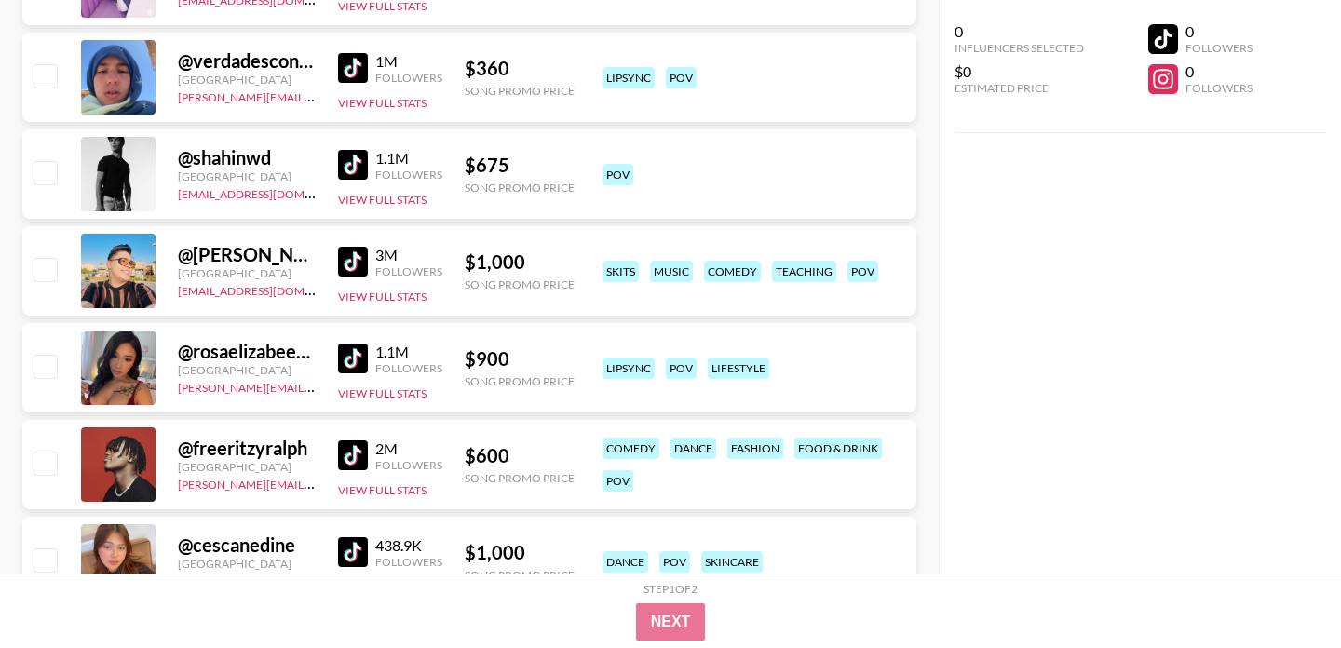
click at [356, 353] on img at bounding box center [353, 359] width 30 height 30
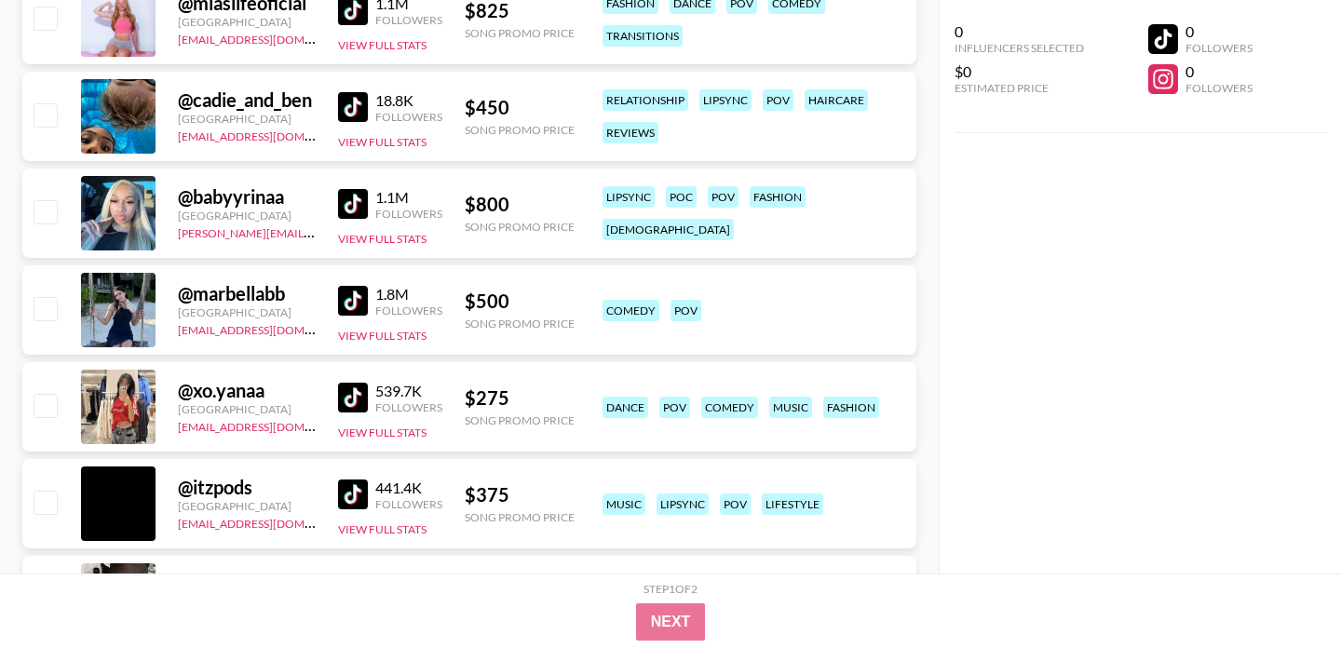
scroll to position [6365, 0]
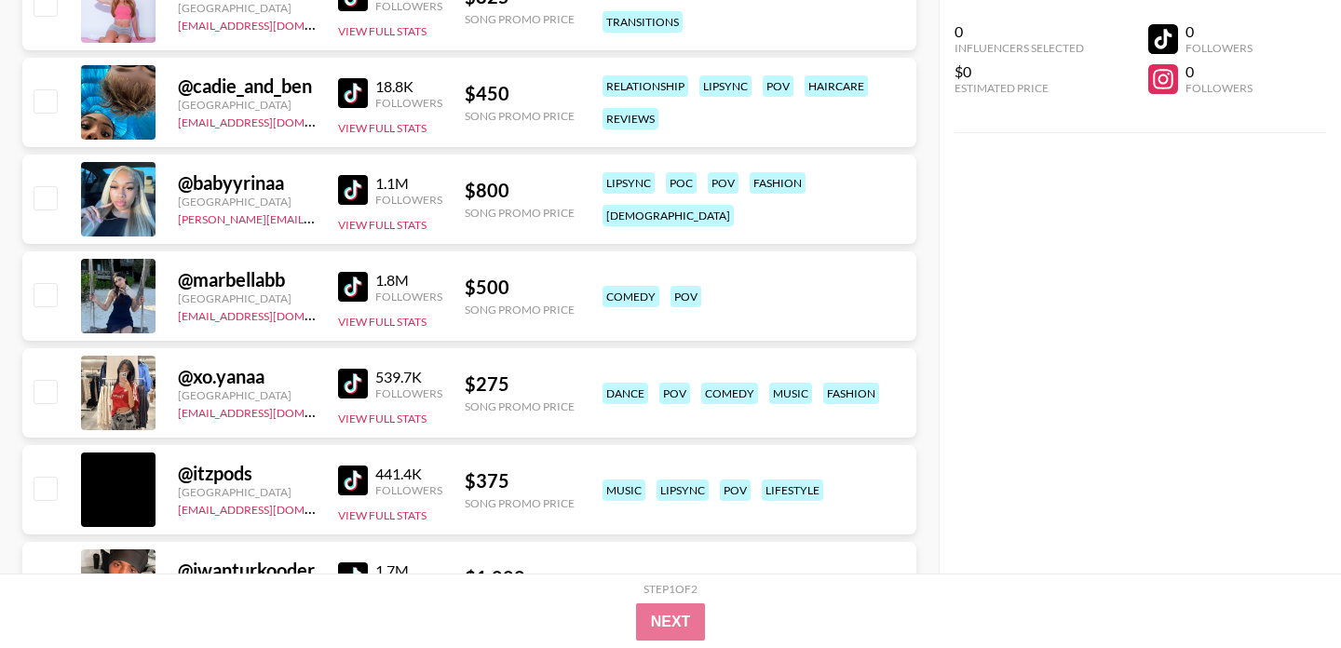
click at [359, 193] on img at bounding box center [353, 190] width 30 height 30
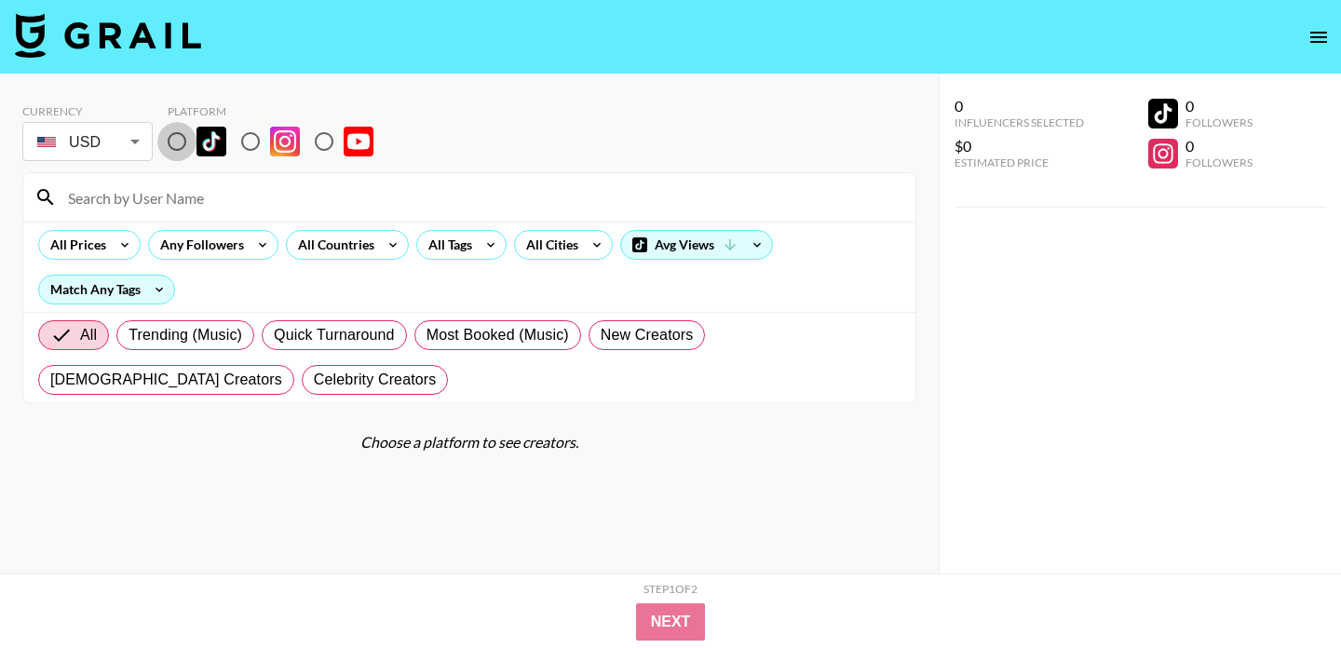
click at [177, 144] on input "radio" at bounding box center [176, 141] width 39 height 39
radio input "true"
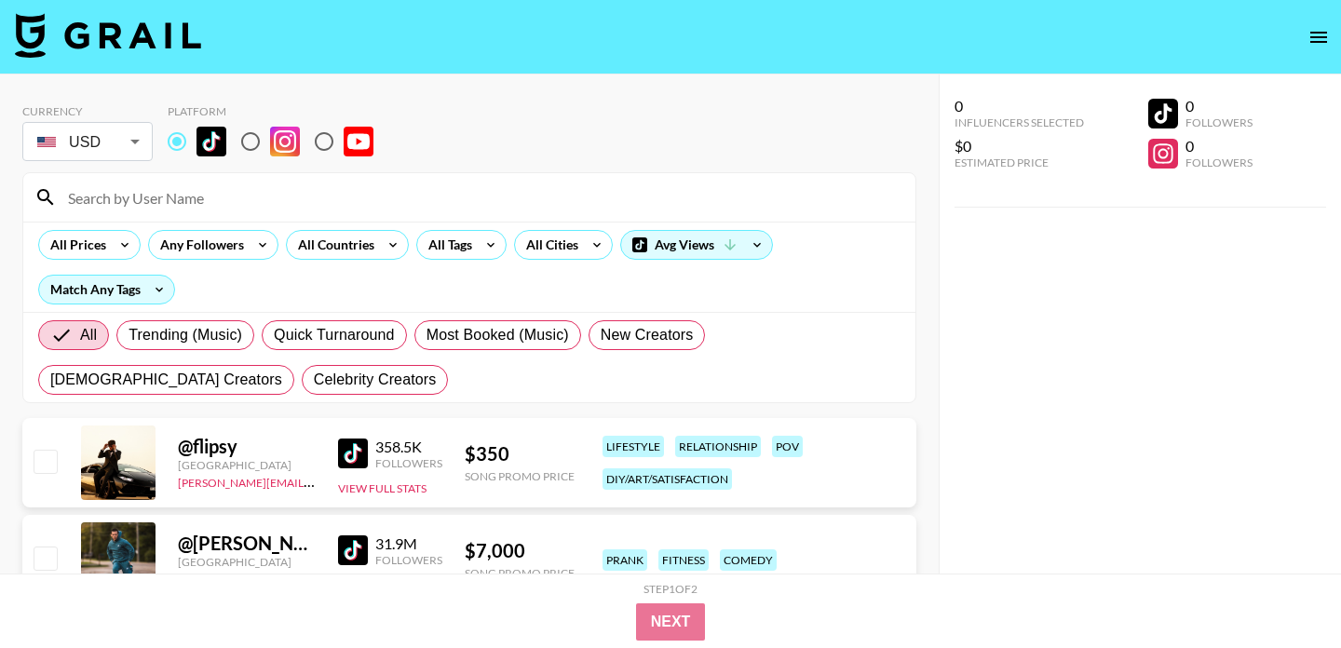
click at [169, 197] on input at bounding box center [480, 198] width 847 height 30
paste input "rawlinsness"
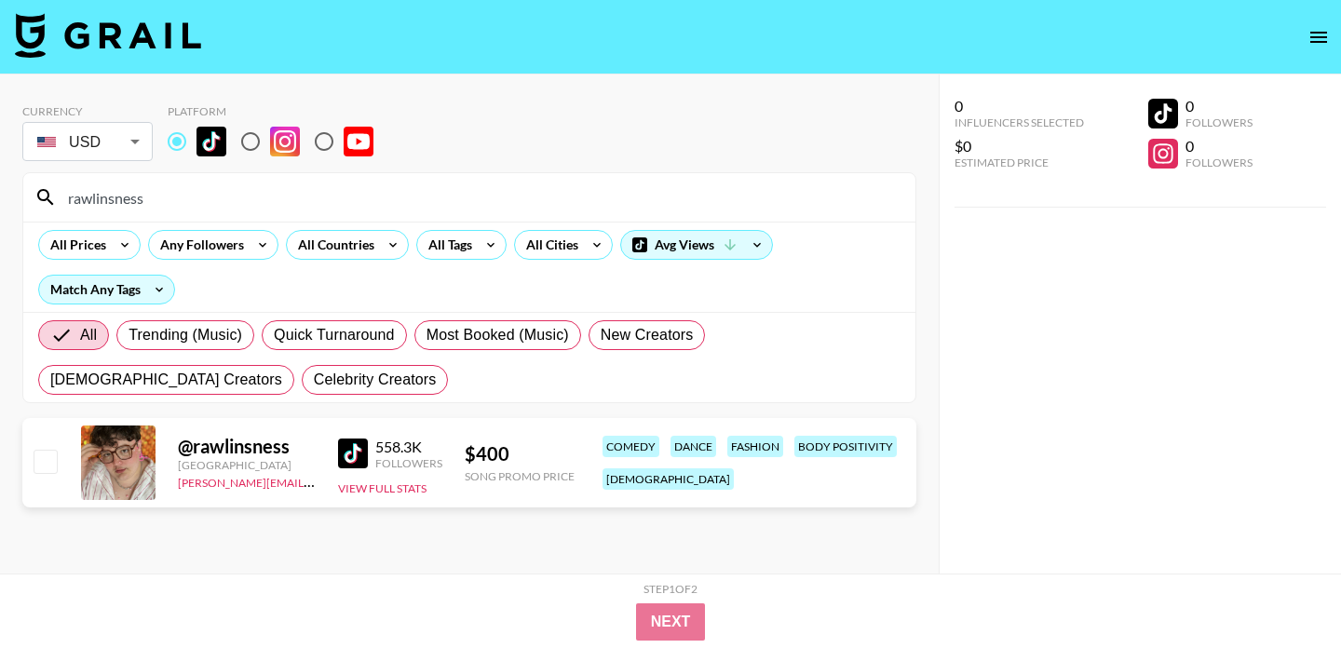
drag, startPoint x: 169, startPoint y: 196, endPoint x: 25, endPoint y: 172, distance: 146.4
click at [25, 173] on div "rawlinsness" at bounding box center [469, 197] width 892 height 48
paste input "kennie.tati"
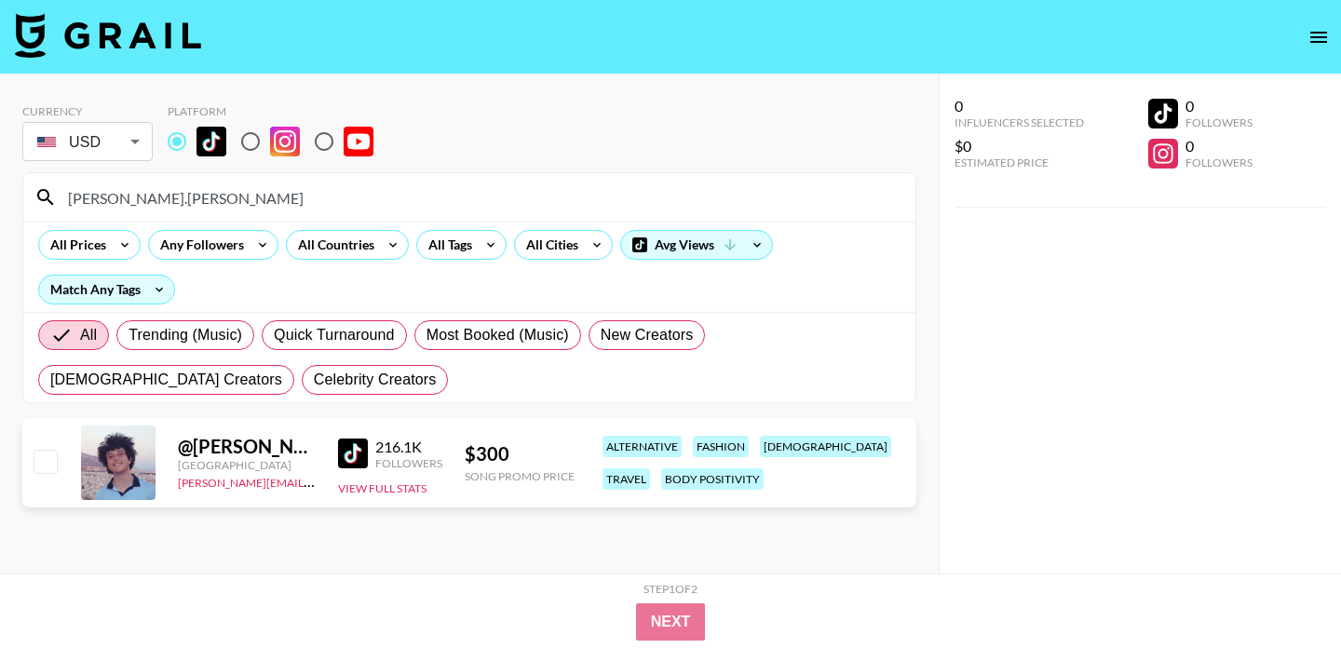
drag, startPoint x: 193, startPoint y: 207, endPoint x: 1, endPoint y: 206, distance: 191.8
click at [1, 206] on div "Currency USD USD ​ Platform kennie.tatis All Prices Any Followers All Countries…" at bounding box center [469, 361] width 939 height 574
paste input "ilovekaash"
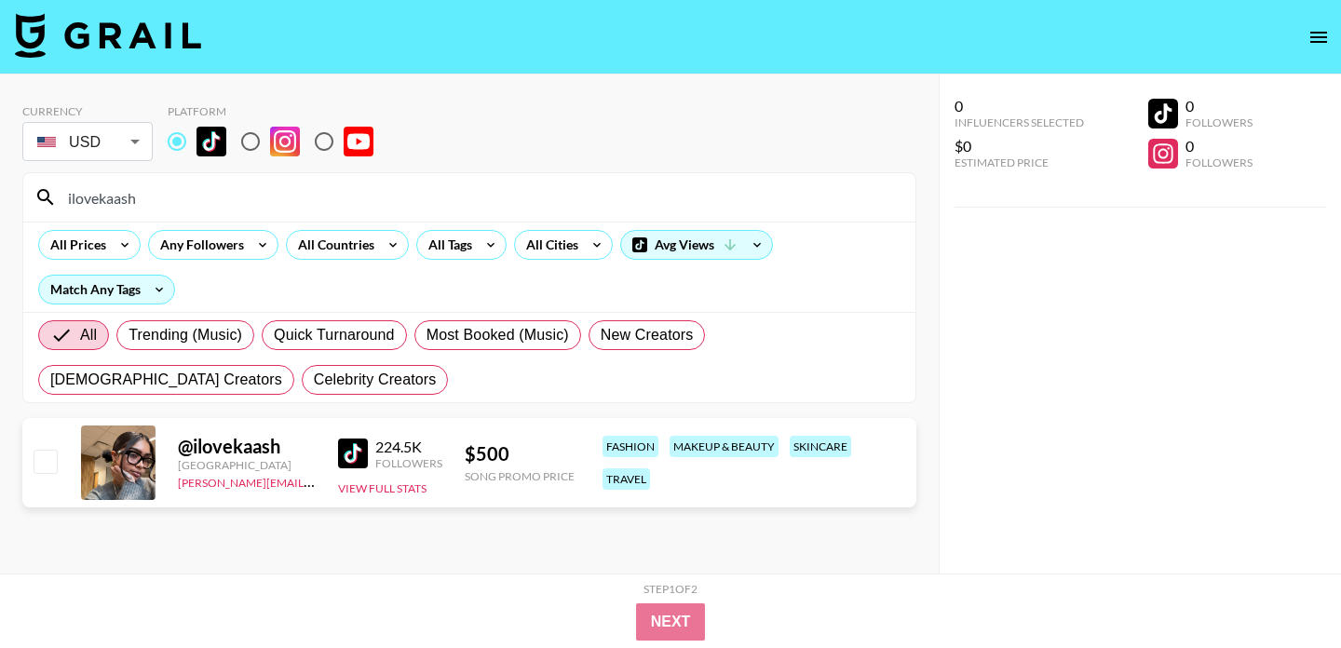
type input "ilovekaash"
click at [345, 455] on img at bounding box center [353, 454] width 30 height 30
